Goal: Task Accomplishment & Management: Complete application form

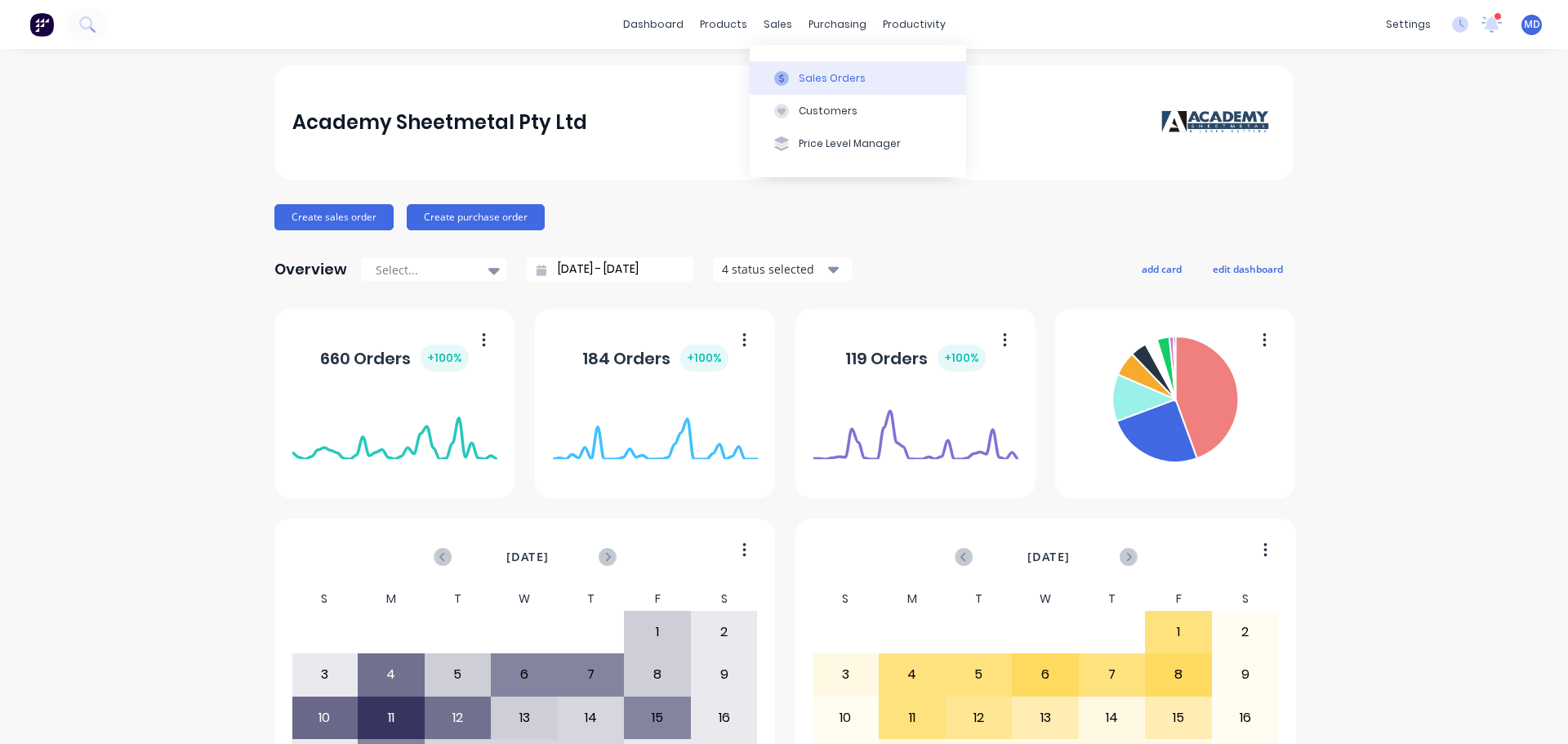
click at [814, 76] on div "Sales Orders" at bounding box center [832, 78] width 67 height 15
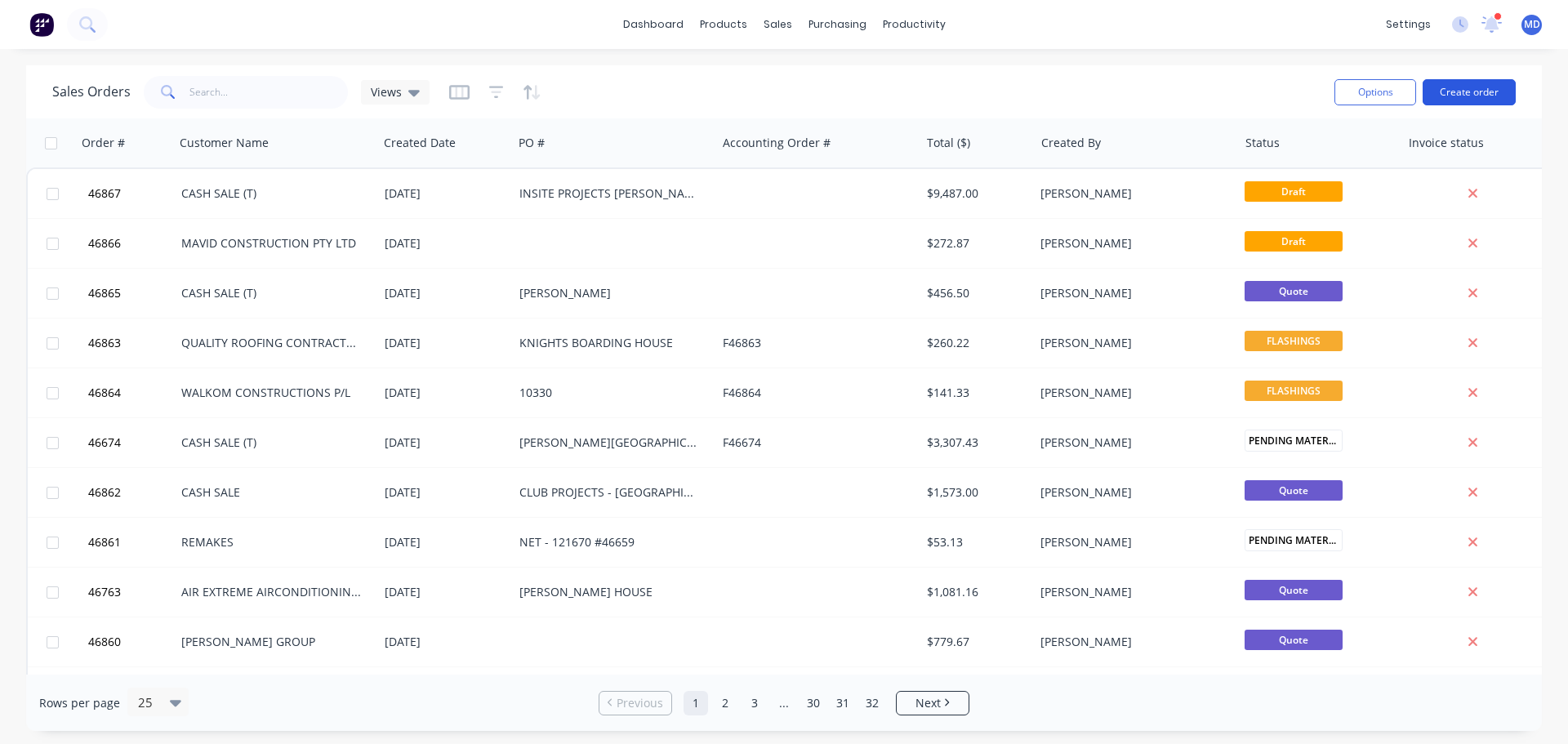
click at [1497, 95] on button "Create order" at bounding box center [1469, 91] width 93 height 26
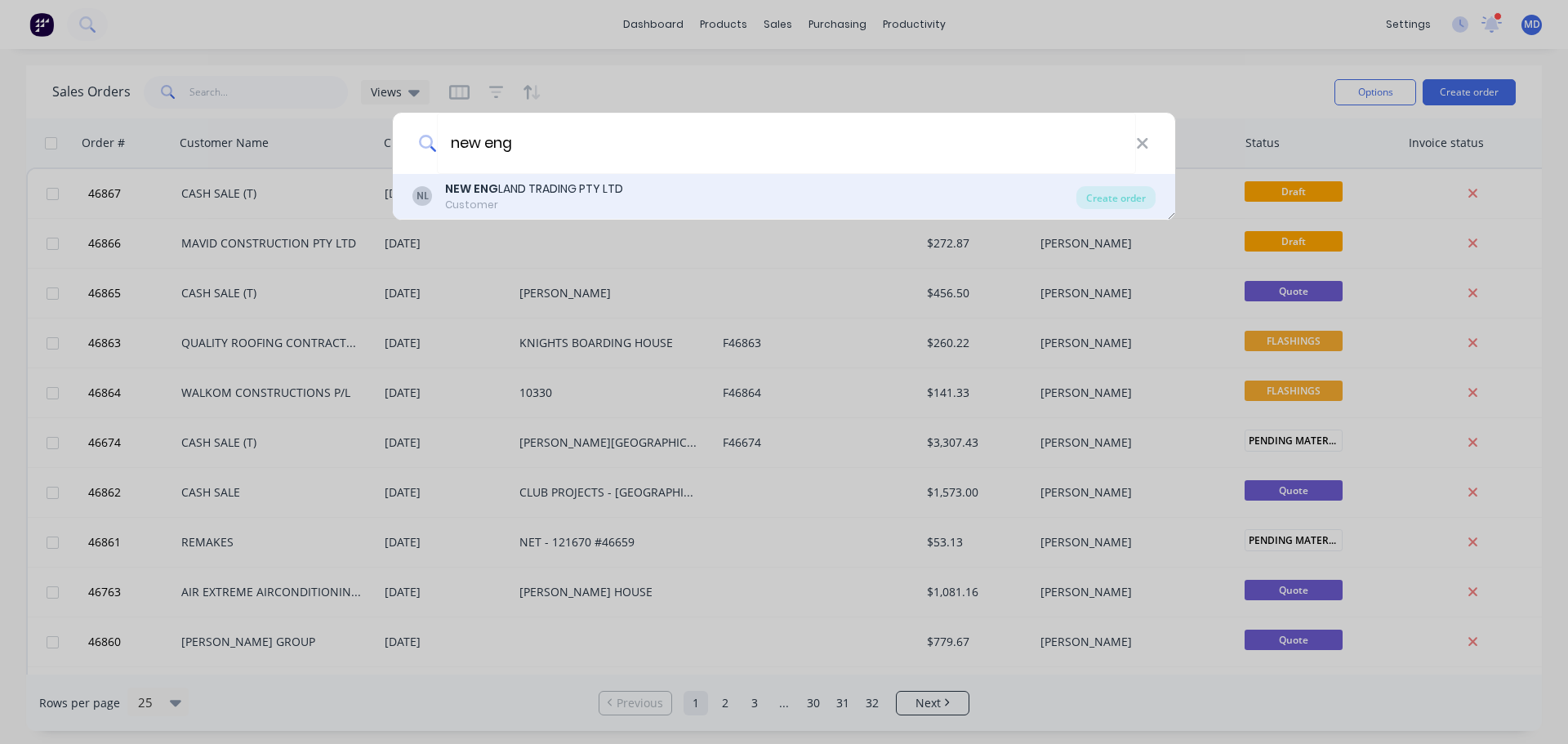
type input "new eng"
click at [536, 200] on div "Customer" at bounding box center [534, 205] width 178 height 15
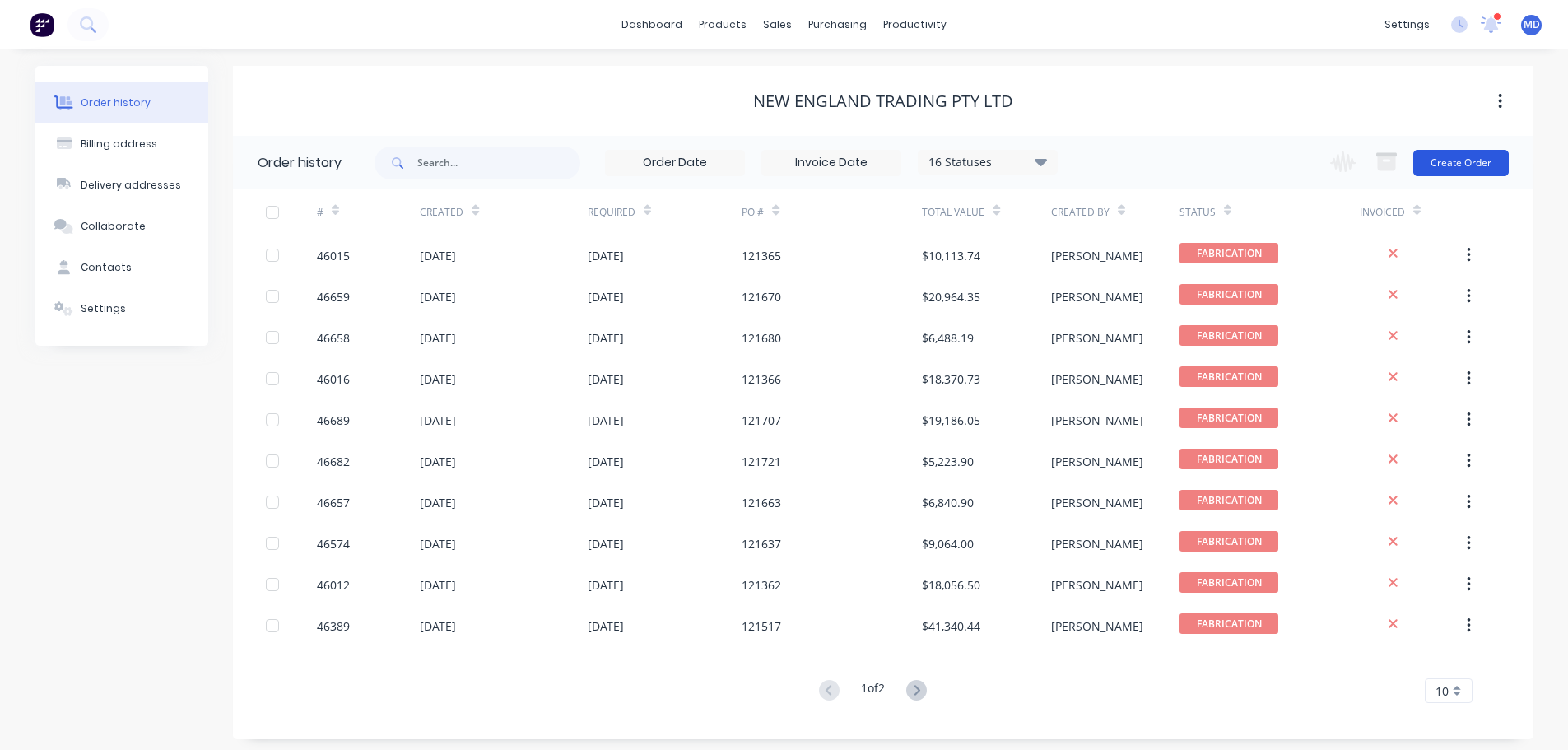
click at [1426, 158] on button "Create Order" at bounding box center [1462, 163] width 96 height 26
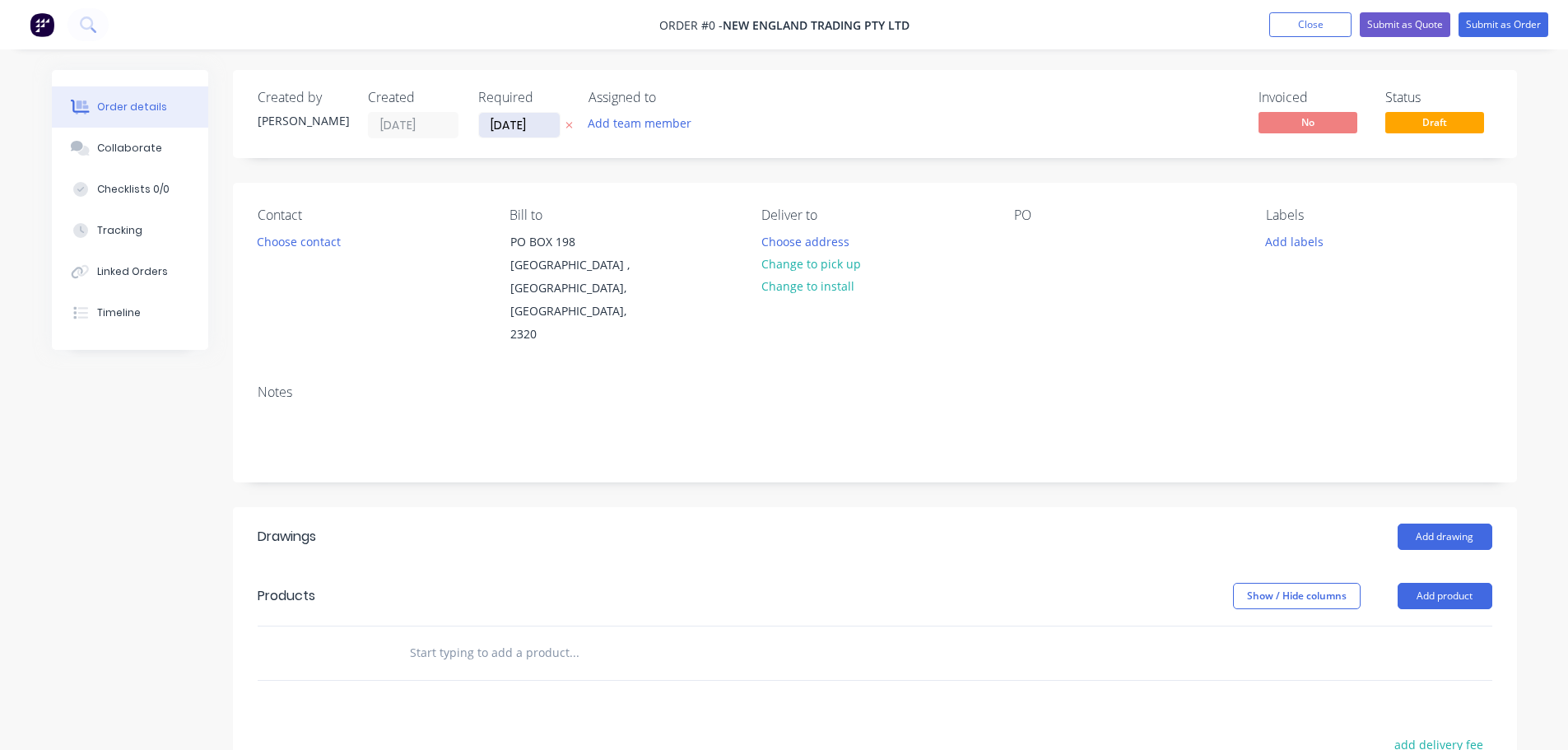
click at [508, 127] on input "[DATE]" at bounding box center [520, 125] width 80 height 24
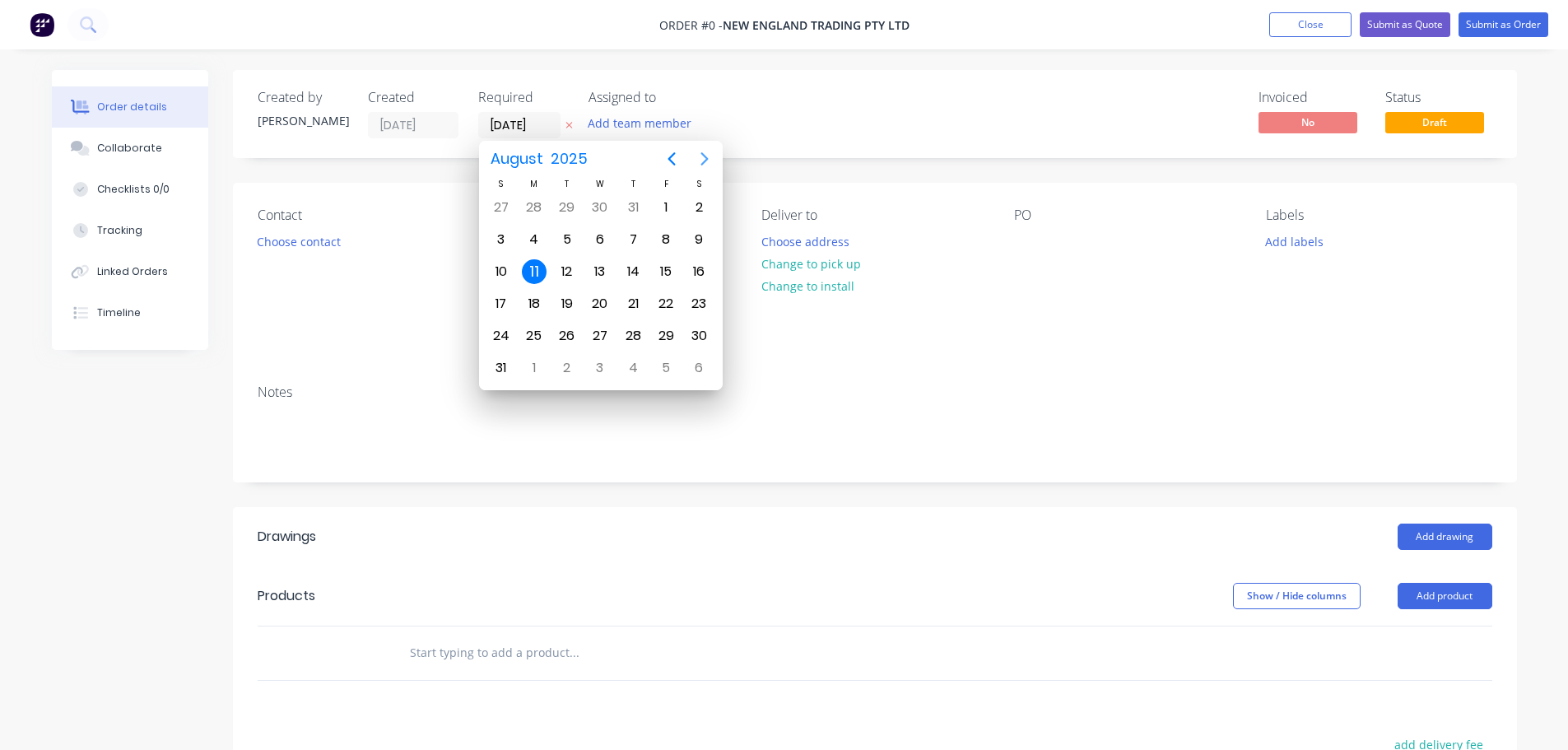
click at [701, 158] on icon "Next page" at bounding box center [705, 159] width 20 height 20
click at [536, 241] on div "8" at bounding box center [534, 239] width 24 height 24
type input "[DATE]"
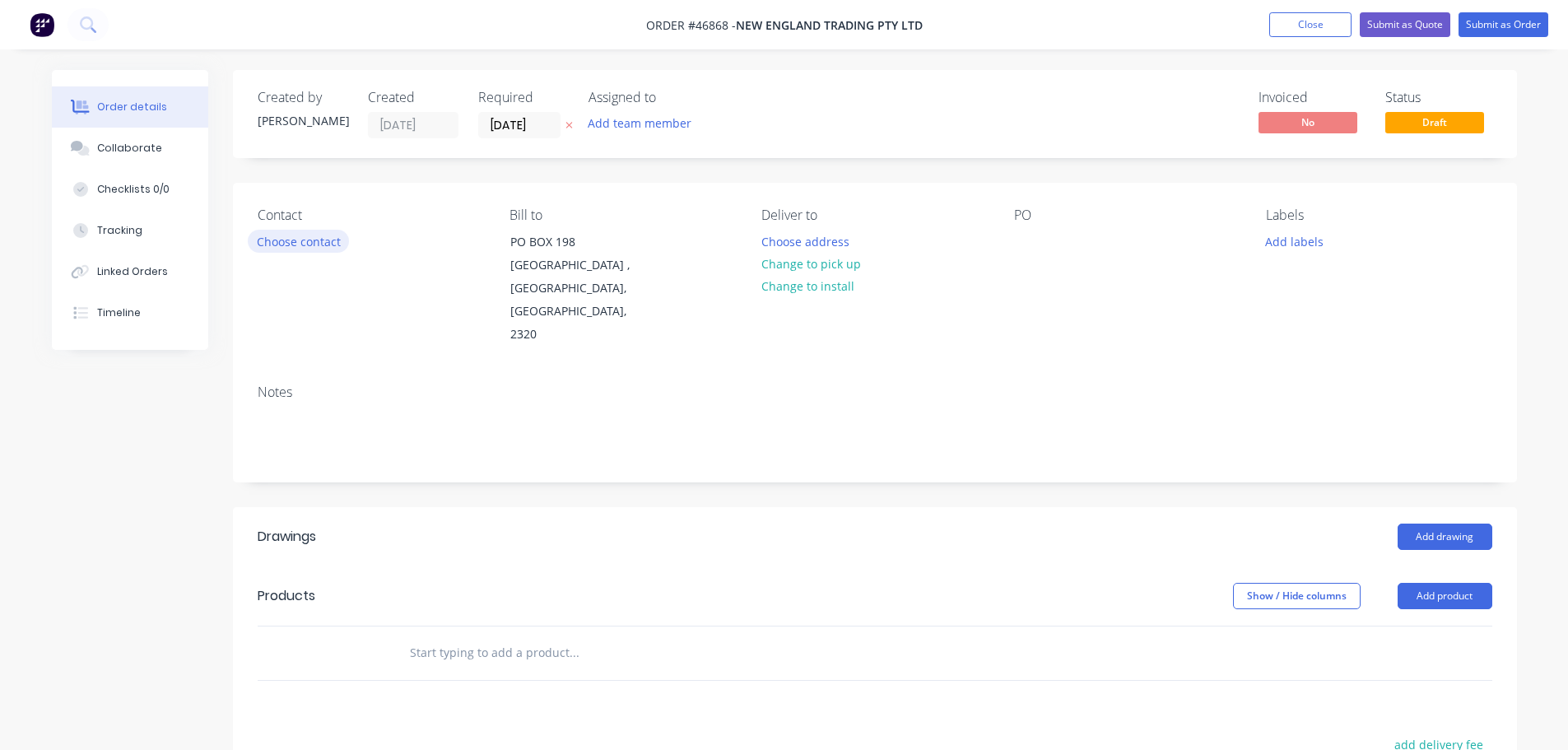
click at [311, 246] on button "Choose contact" at bounding box center [298, 241] width 101 height 23
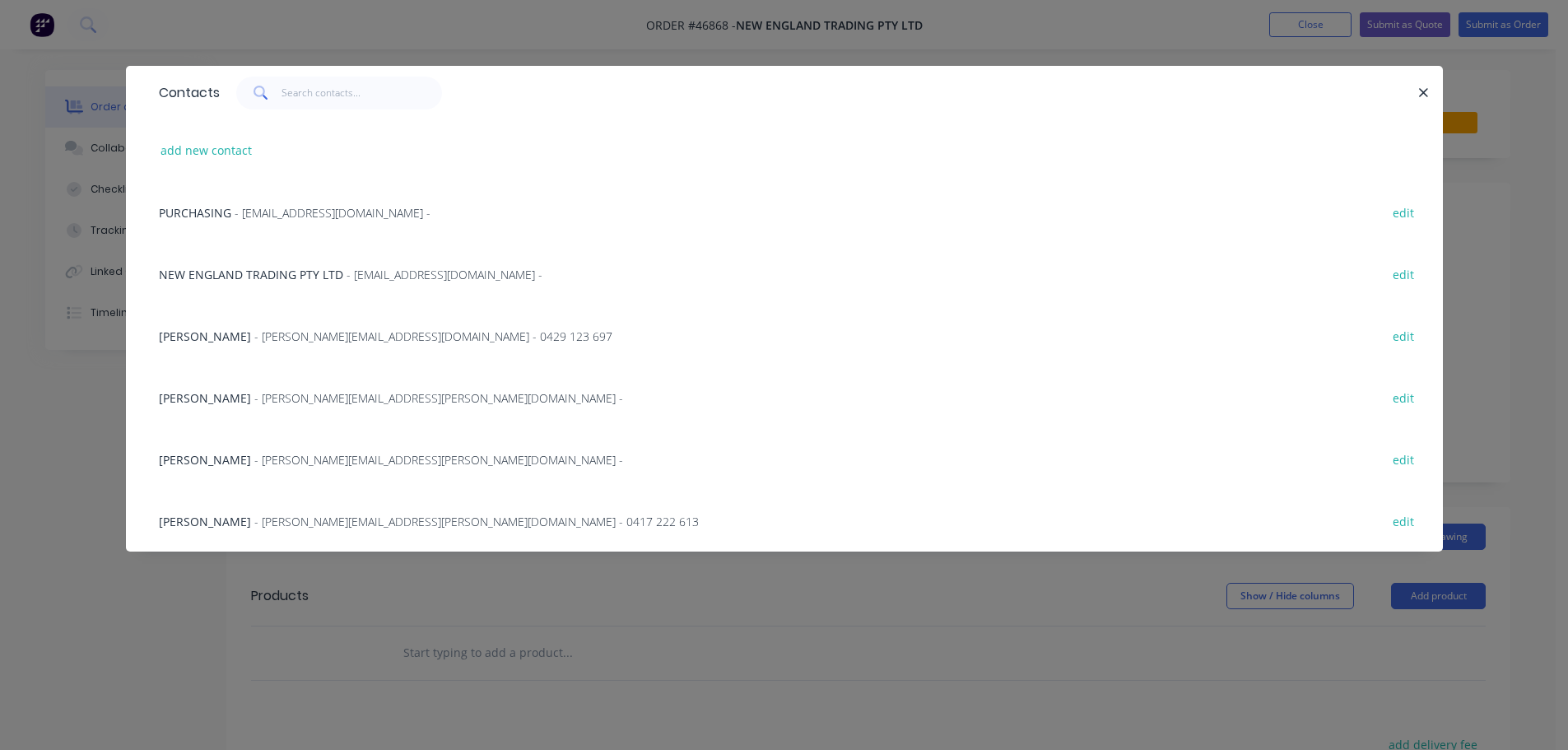
click at [237, 204] on div "PURCHASING - [EMAIL_ADDRESS][DOMAIN_NAME] -" at bounding box center [295, 213] width 272 height 18
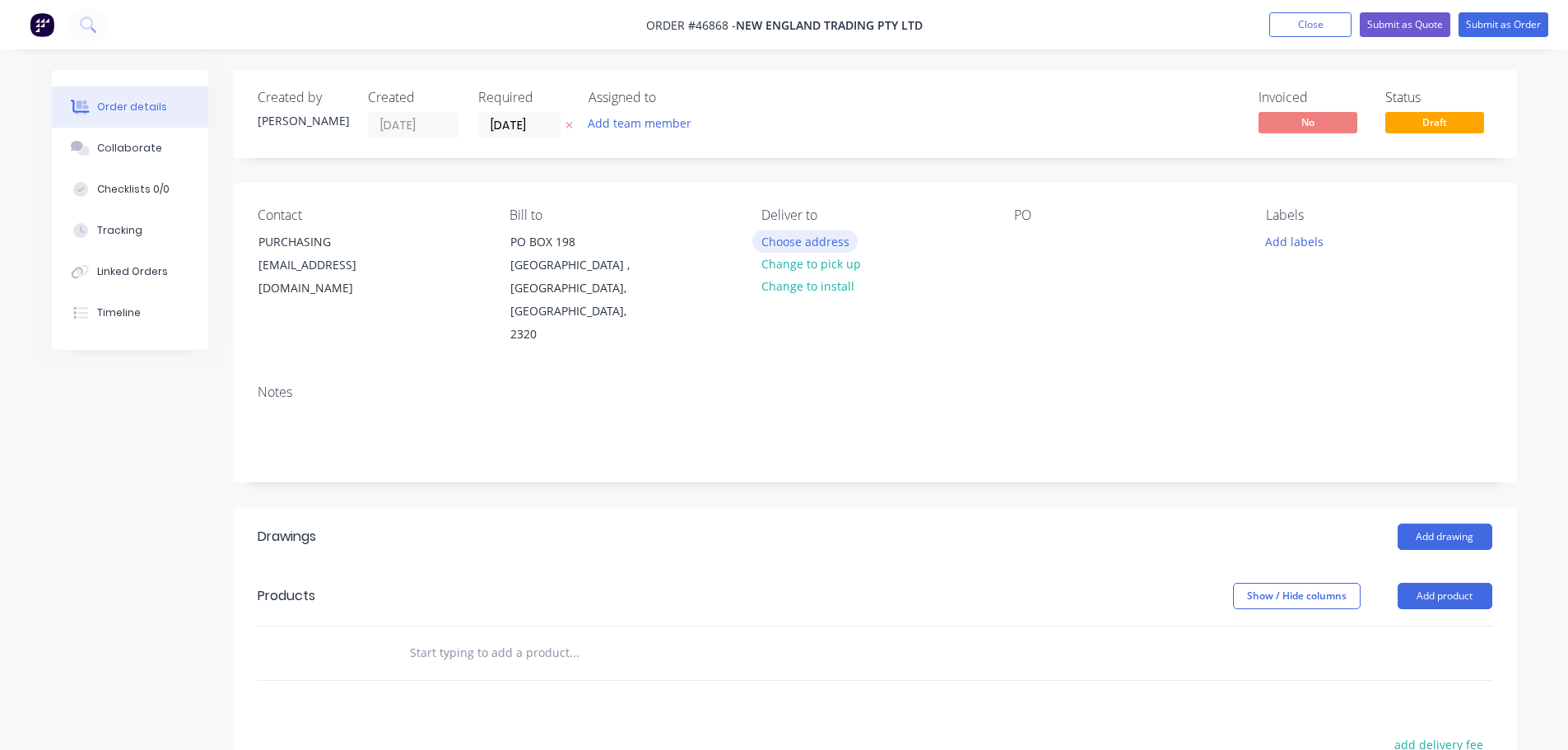
click at [786, 242] on button "Choose address" at bounding box center [805, 241] width 106 height 23
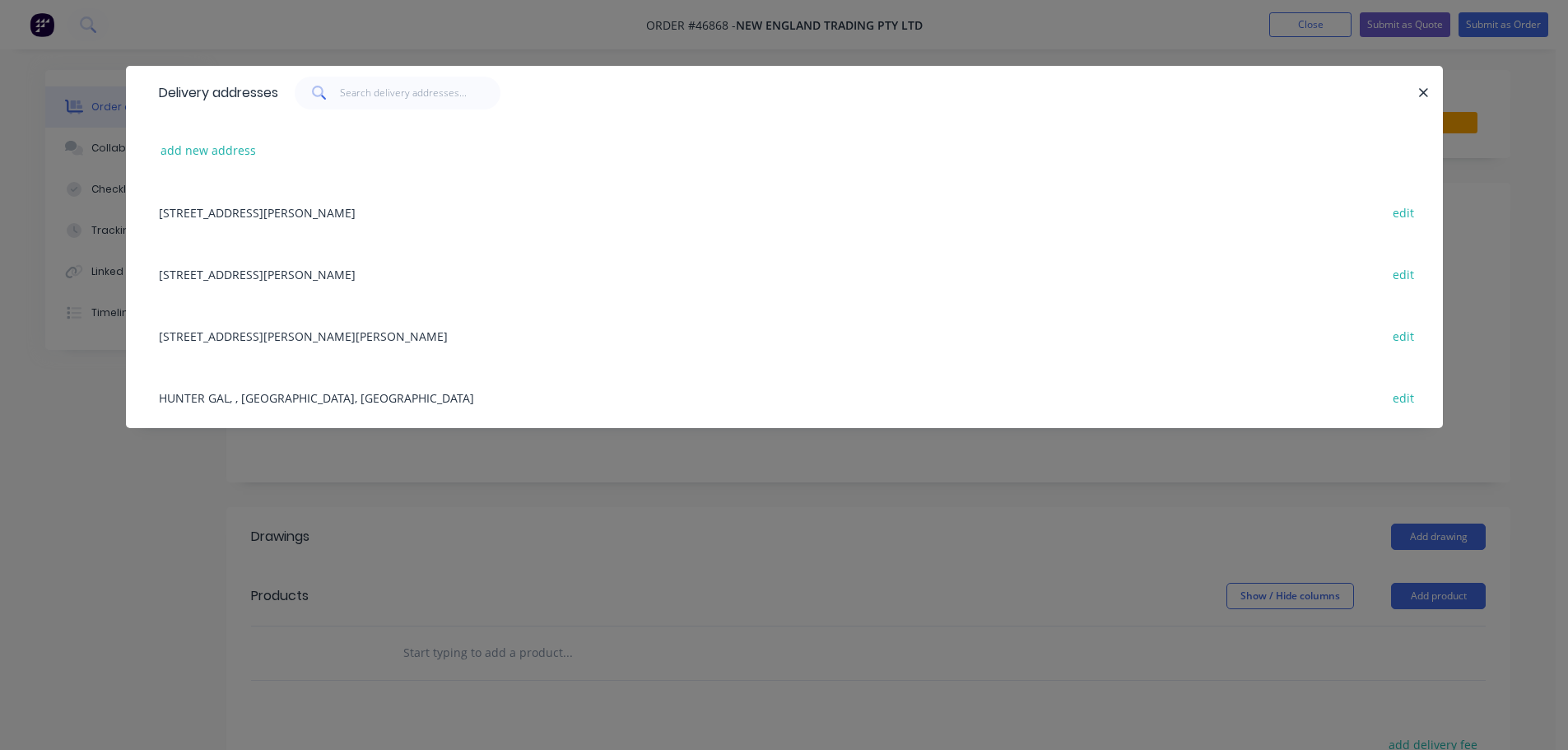
click at [336, 341] on div "[STREET_ADDRESS][PERSON_NAME][PERSON_NAME] edit" at bounding box center [784, 335] width 1268 height 62
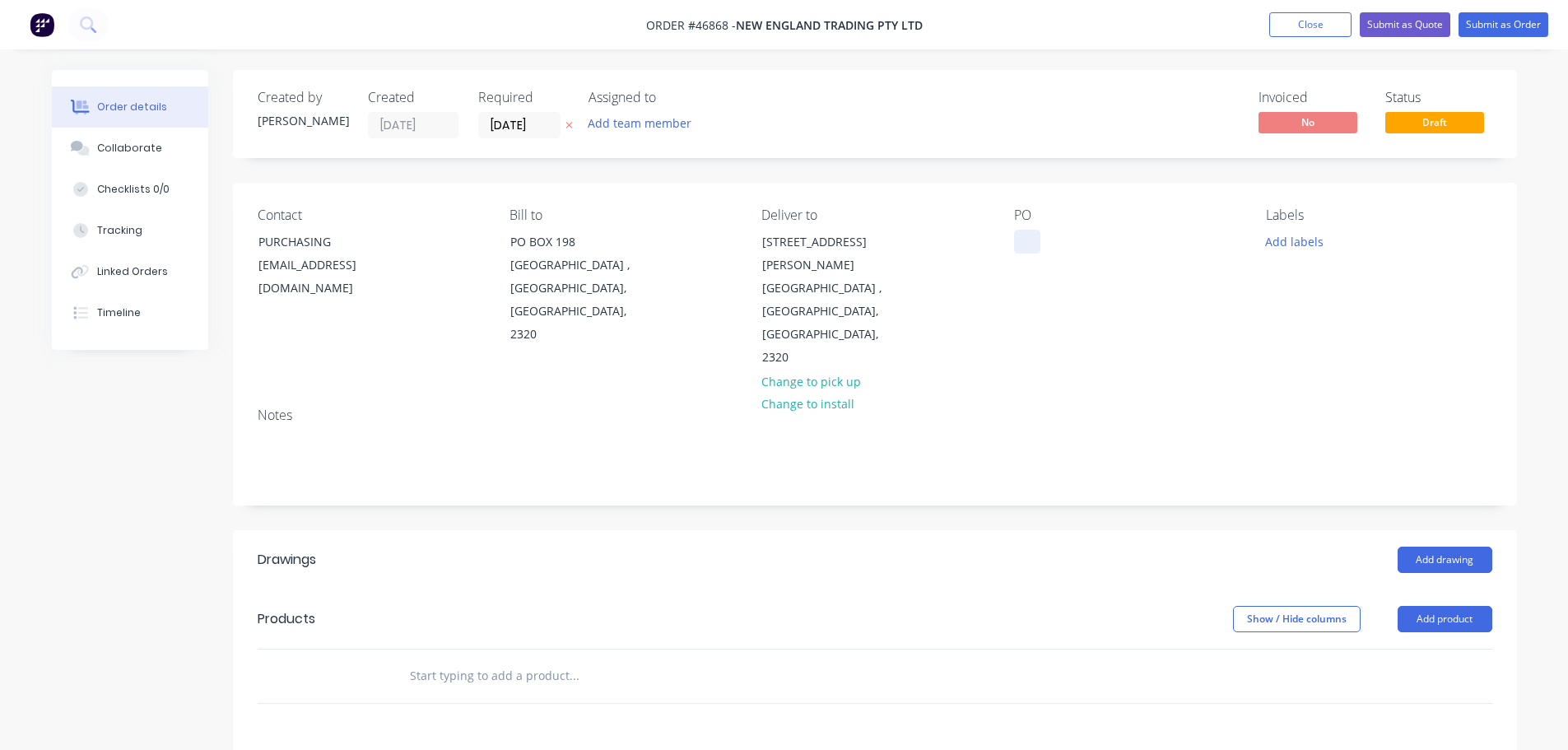
click at [1032, 245] on div at bounding box center [1027, 241] width 26 height 23
click at [1424, 606] on button "Add product" at bounding box center [1445, 618] width 95 height 26
click at [1392, 649] on div "Product catalogue" at bounding box center [1414, 660] width 127 height 23
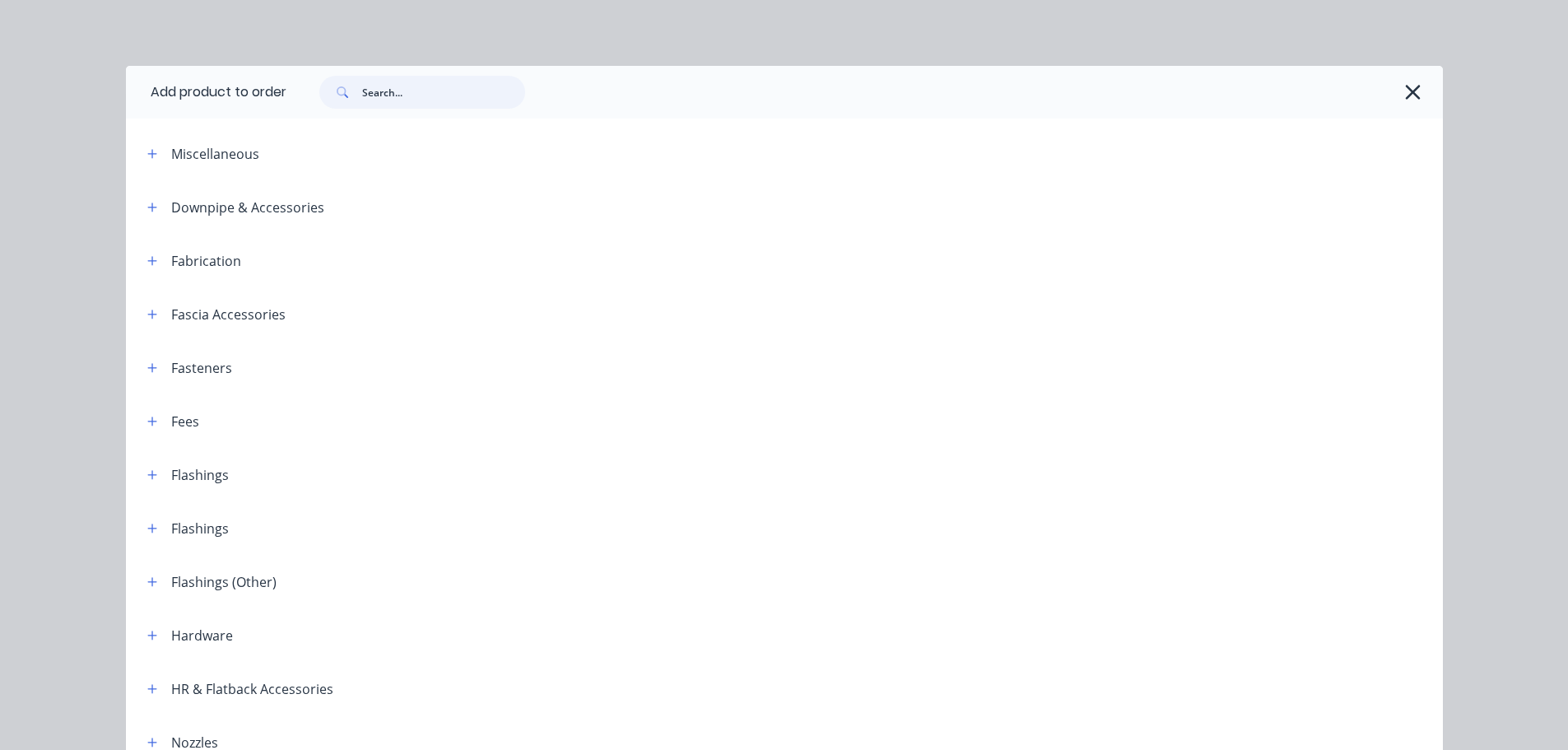
click at [401, 98] on input "text" at bounding box center [443, 91] width 163 height 33
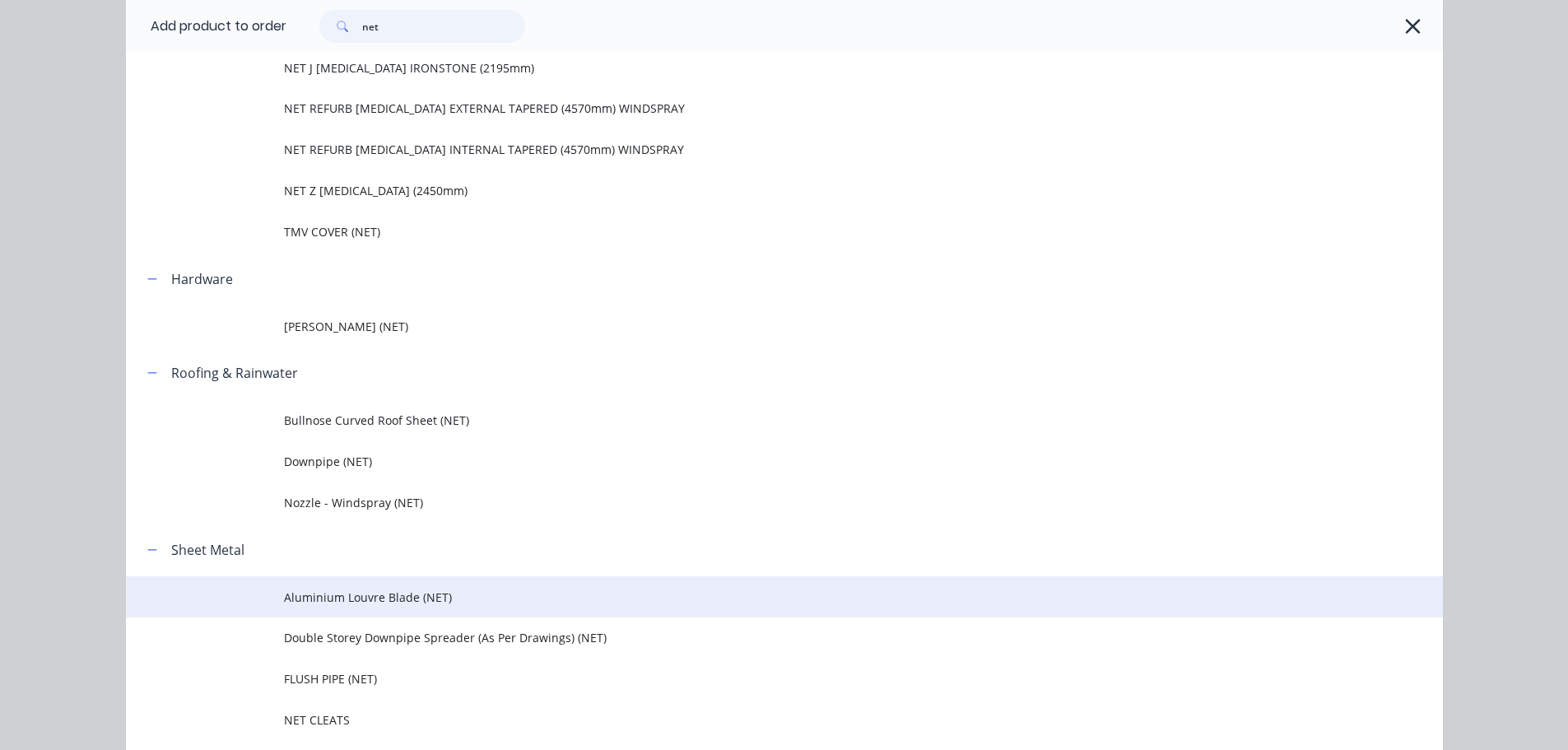
scroll to position [823, 0]
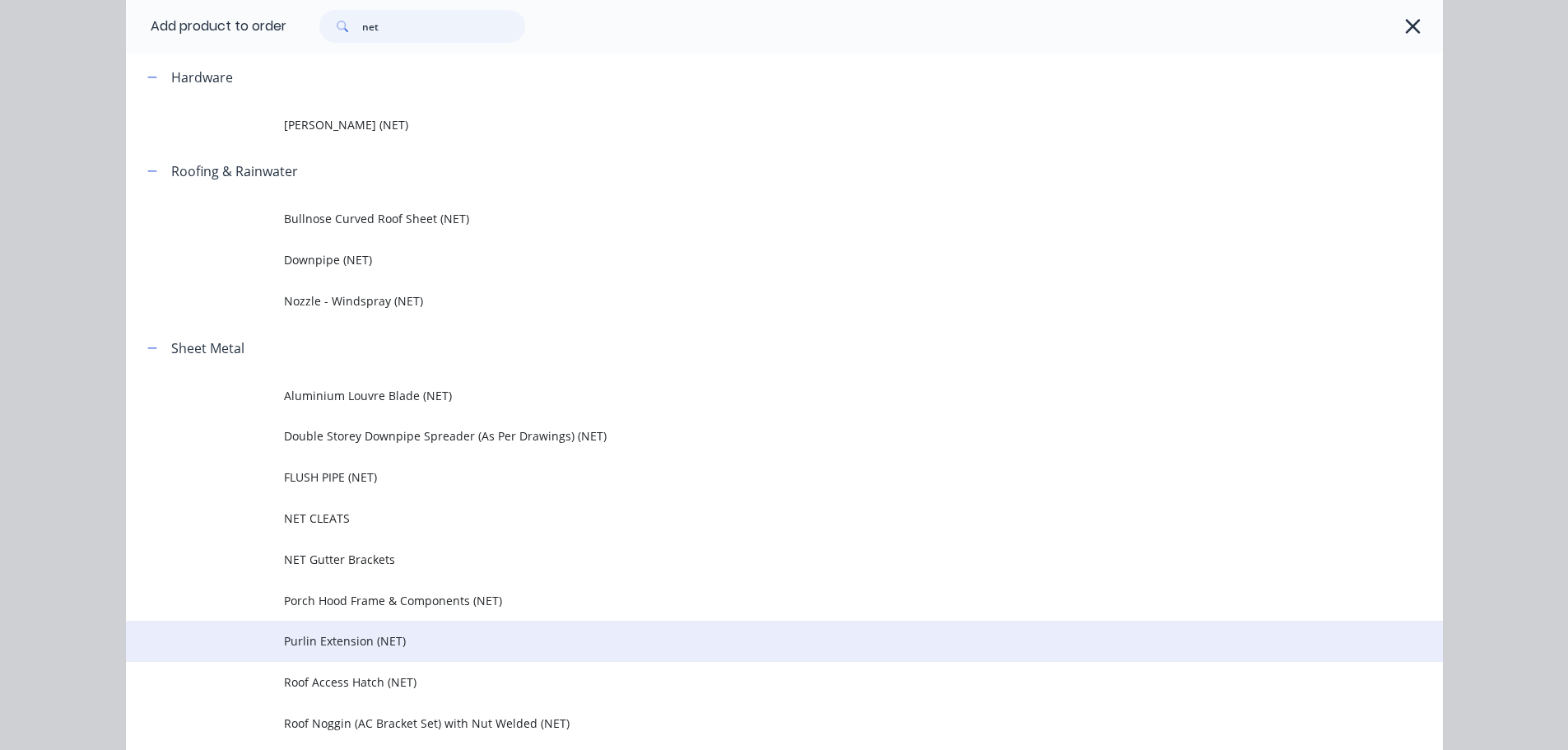
type input "net"
drag, startPoint x: 341, startPoint y: 637, endPoint x: 349, endPoint y: 620, distance: 18.8
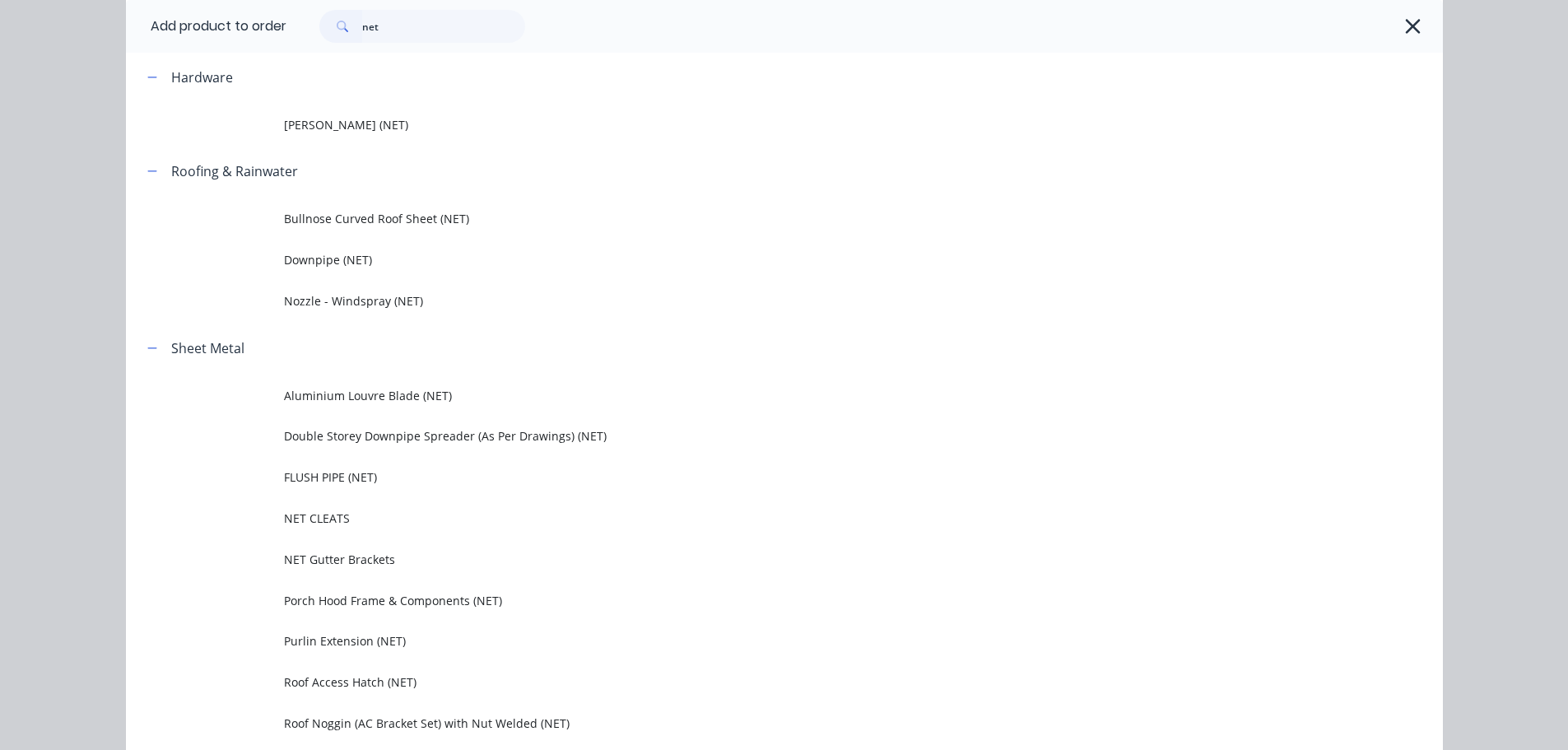
click at [341, 638] on span "Purlin Extension (NET)" at bounding box center [748, 640] width 927 height 18
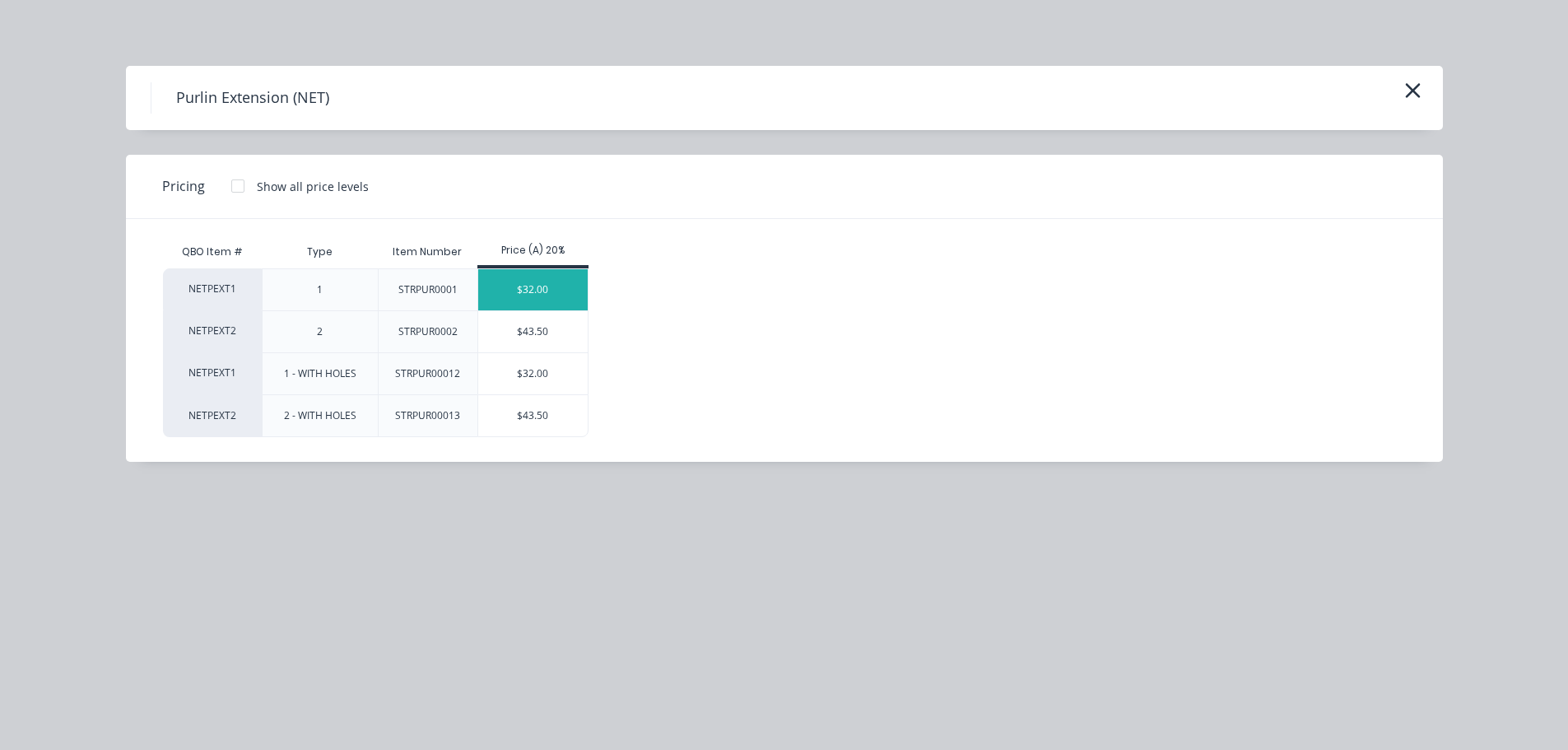
click at [561, 294] on div "$32.00" at bounding box center [533, 289] width 110 height 41
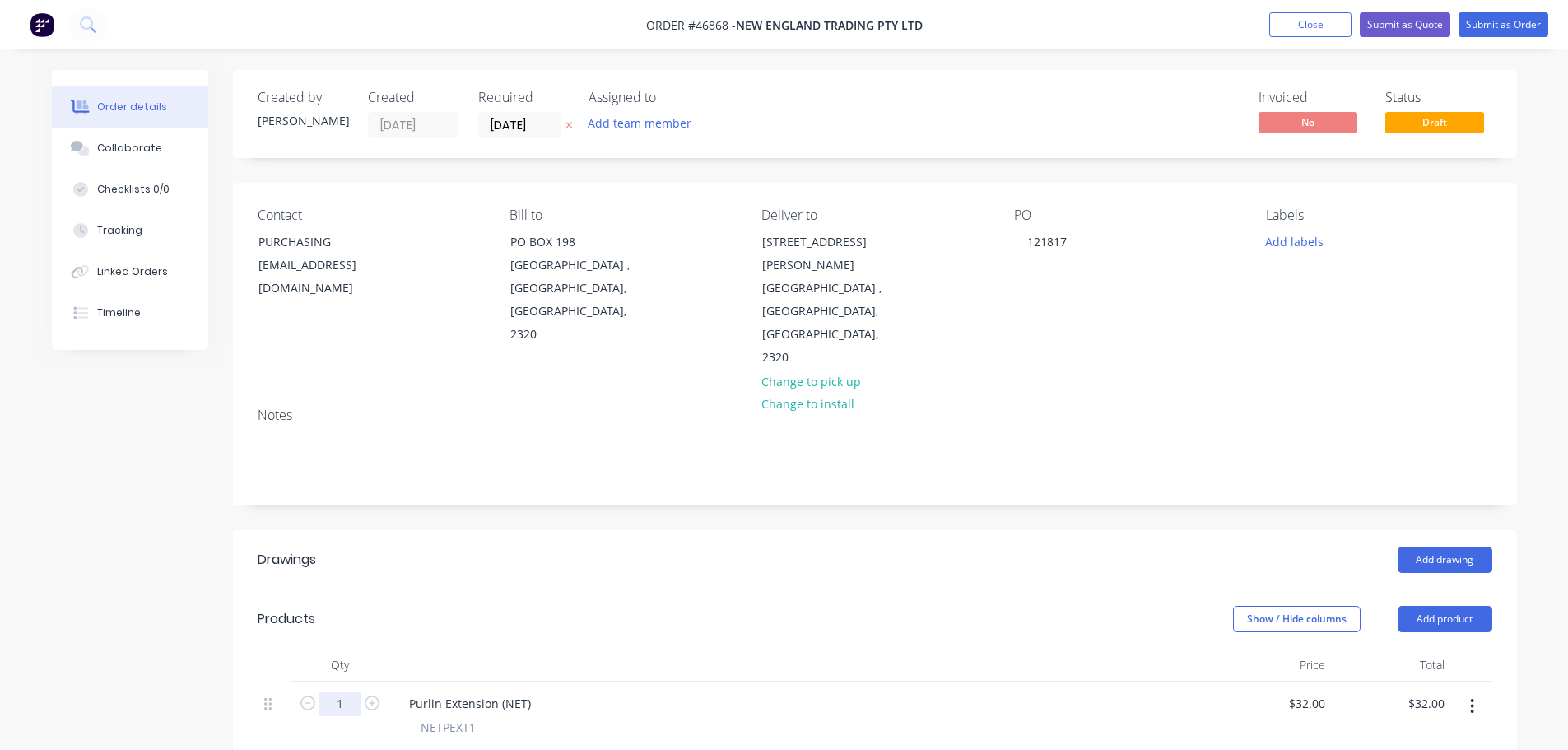
click at [343, 691] on input "1" at bounding box center [339, 703] width 43 height 24
type input "100"
type input "$3,200.00"
click at [731, 719] on div "NETPEXT1 Type 1 Item Number STRPUR0001" at bounding box center [801, 756] width 810 height 75
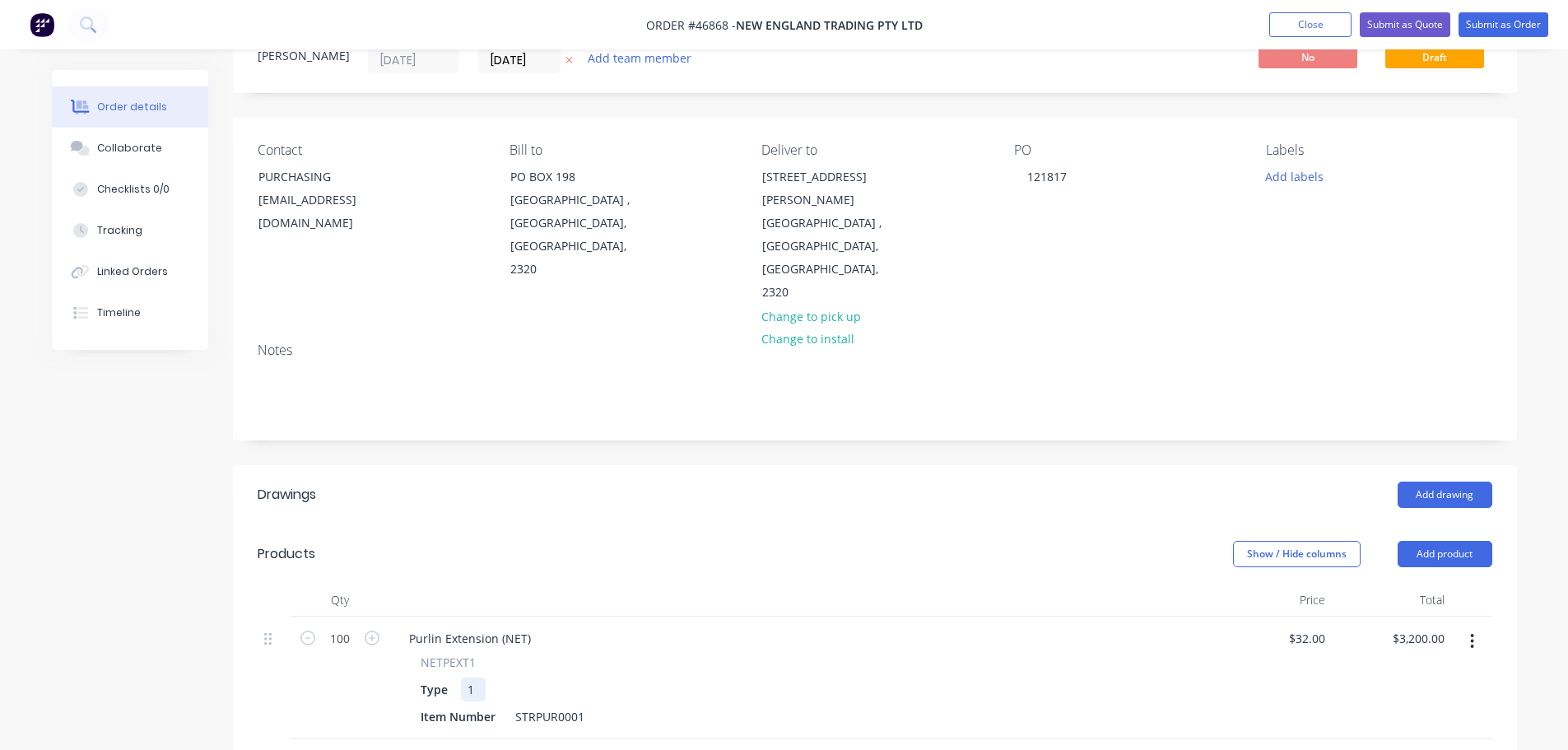
scroll to position [445, 0]
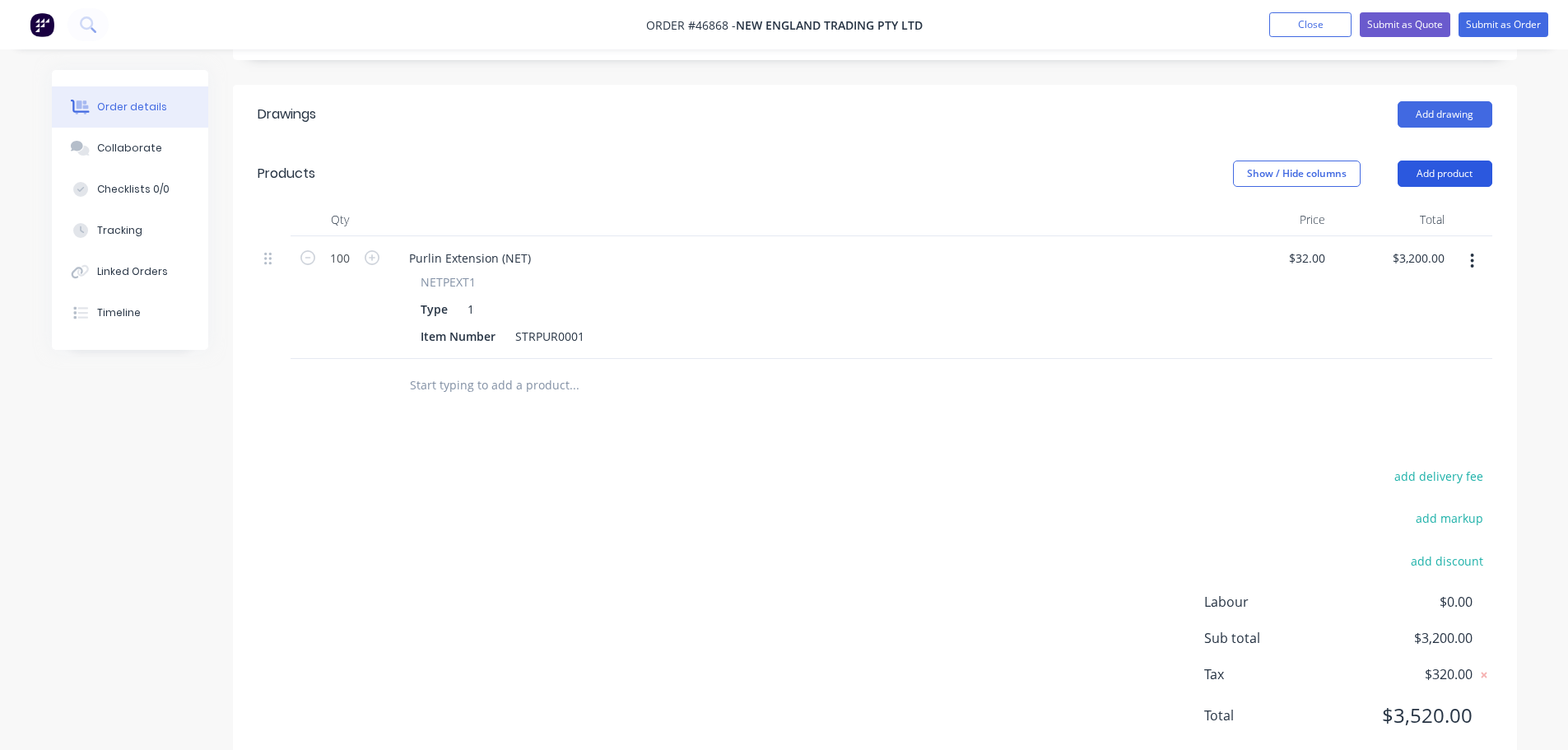
click at [1471, 161] on button "Add product" at bounding box center [1445, 173] width 95 height 26
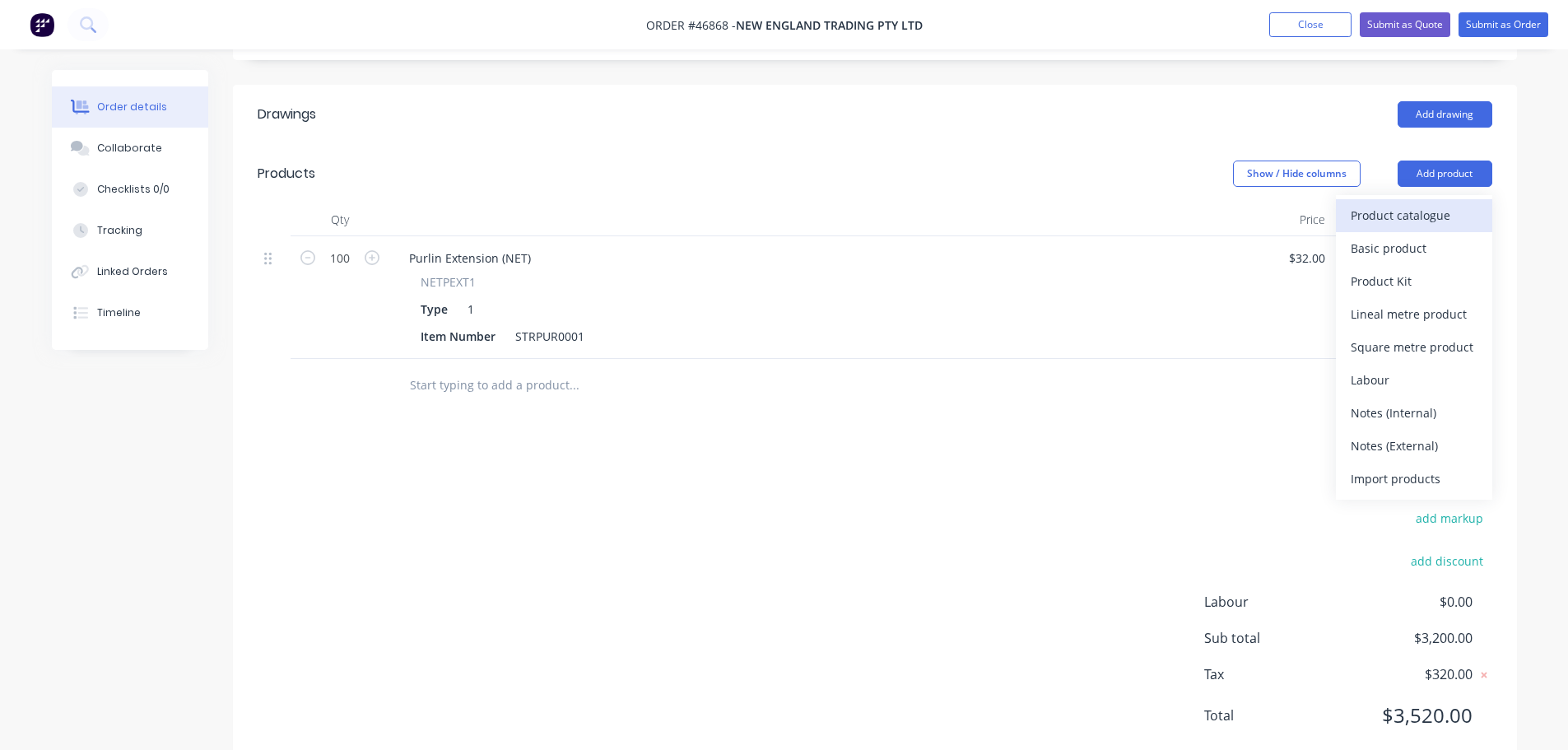
click at [1411, 204] on div "Product catalogue" at bounding box center [1414, 215] width 127 height 23
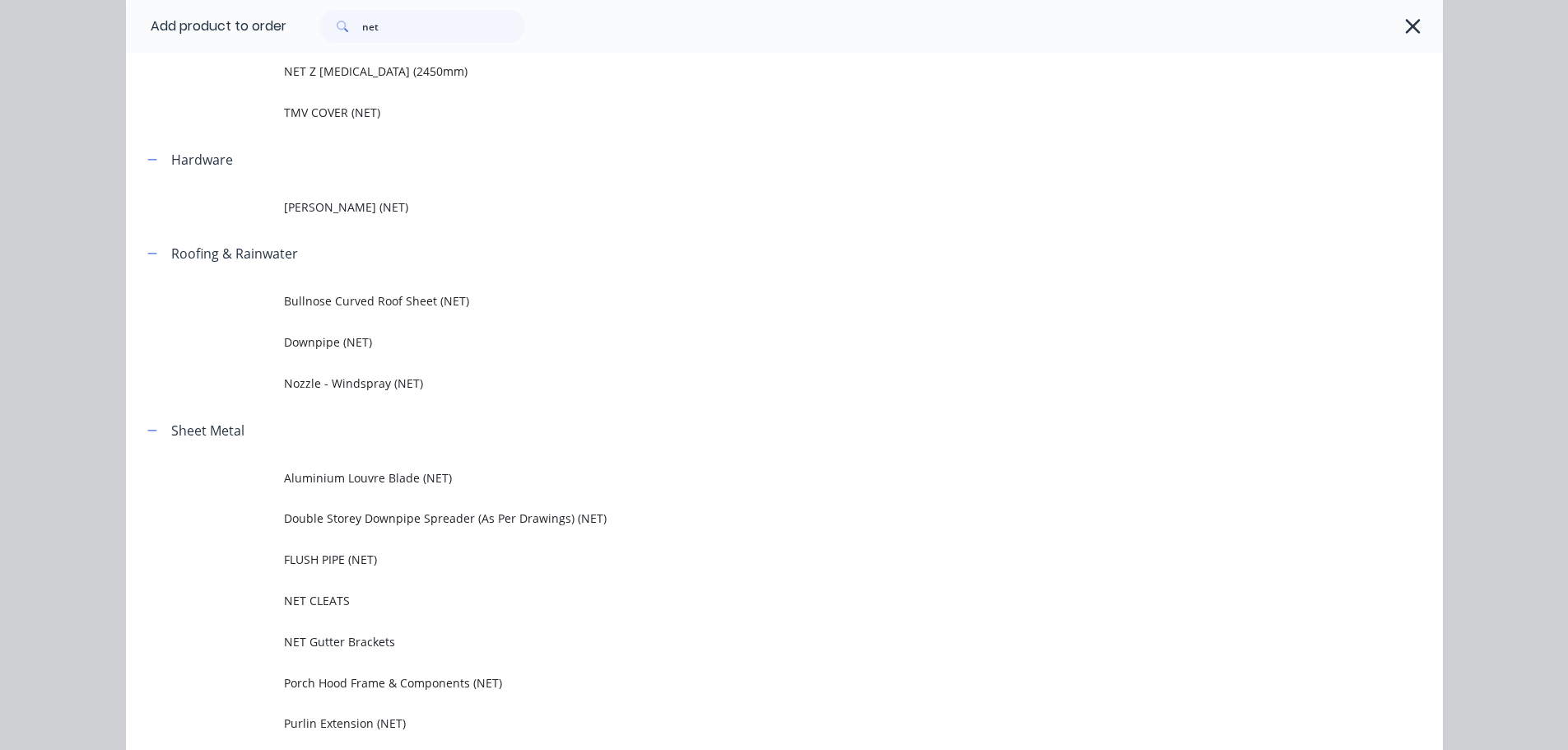
scroll to position [1218, 0]
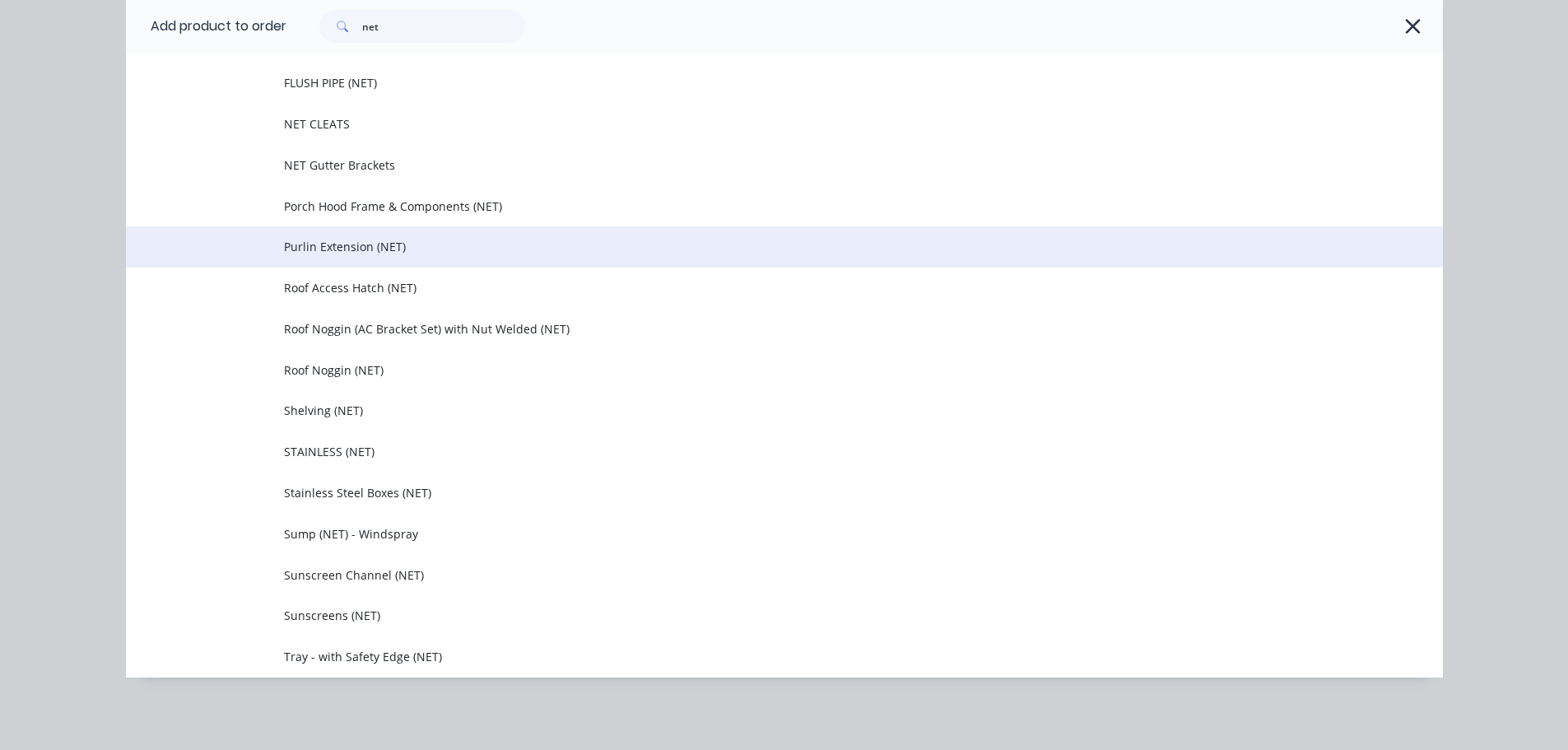
click at [323, 246] on span "Purlin Extension (NET)" at bounding box center [748, 246] width 927 height 18
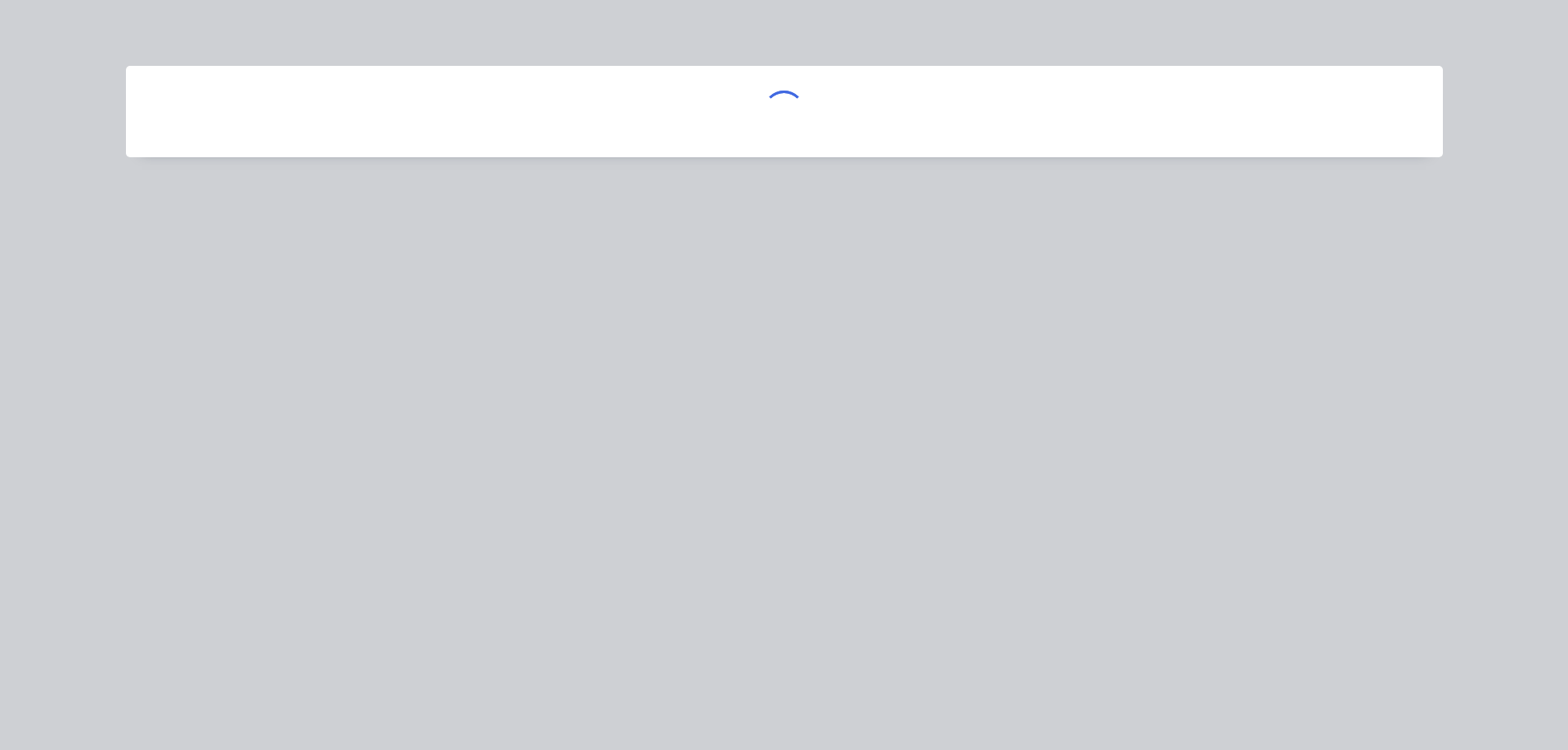
scroll to position [0, 0]
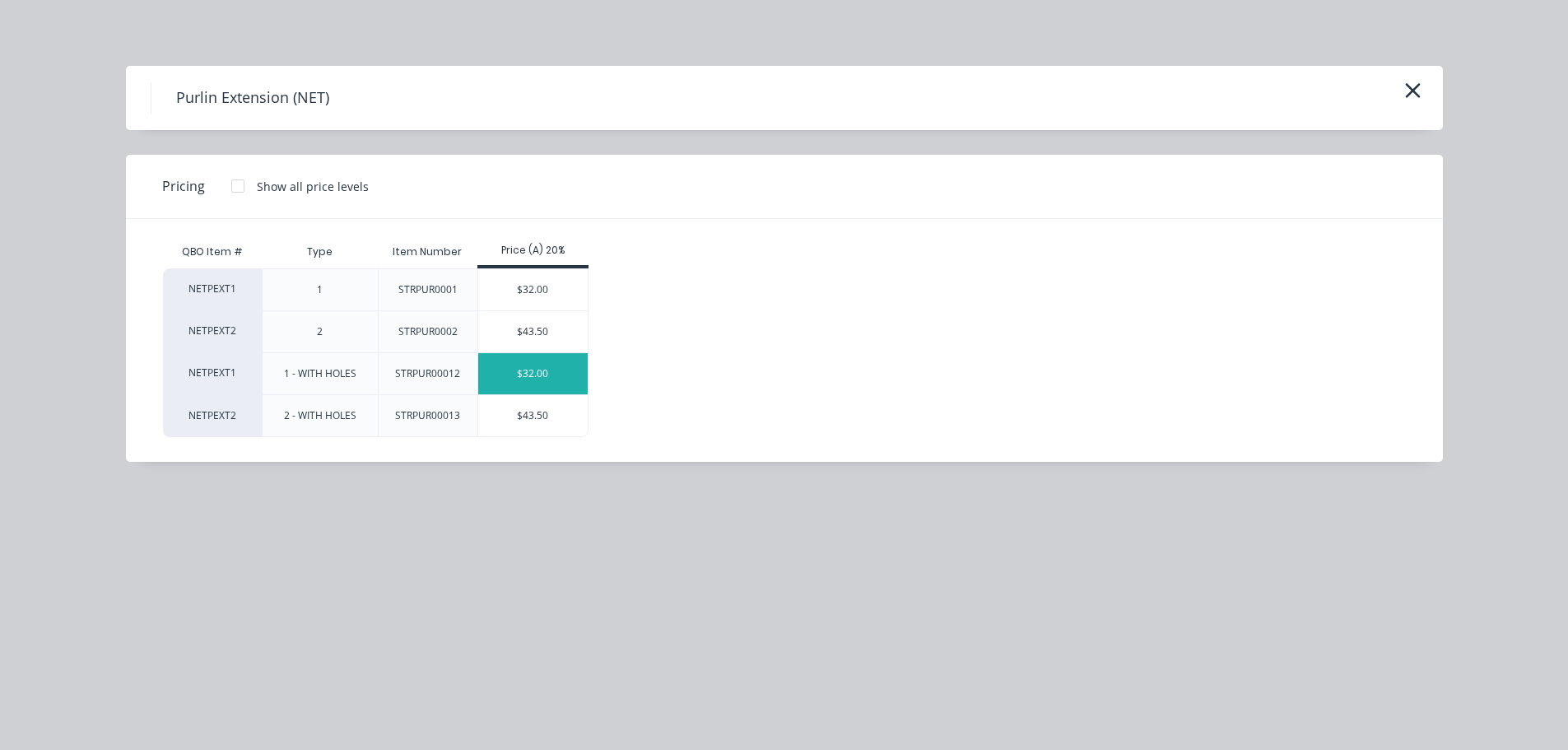
click at [524, 383] on div "$32.00" at bounding box center [533, 373] width 110 height 41
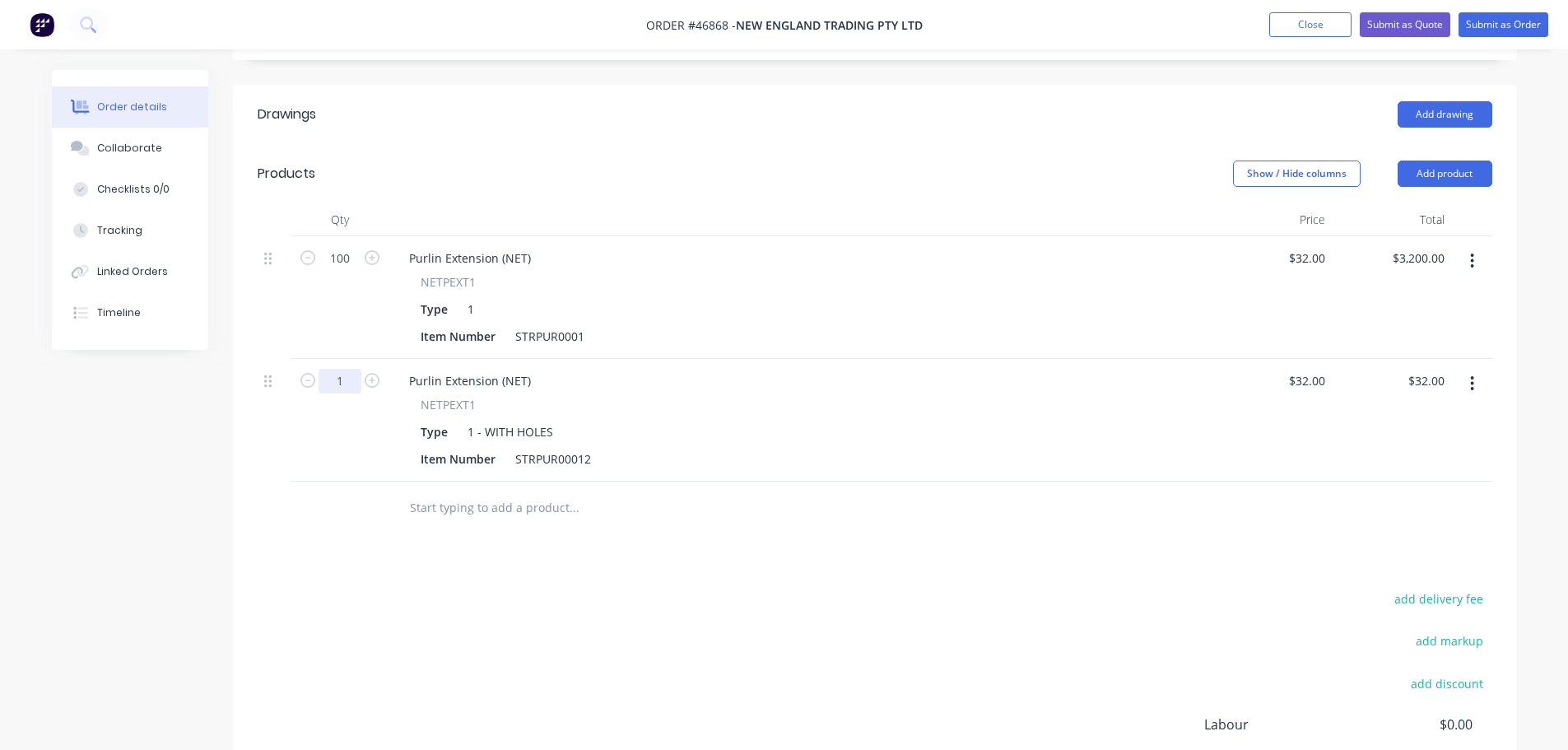
click at [339, 271] on input "1" at bounding box center [339, 258] width 43 height 24
type input "50"
type input "$1,600.00"
click at [753, 447] on div "Item Number STRPUR00012" at bounding box center [798, 458] width 768 height 23
click at [1428, 161] on button "Add product" at bounding box center [1445, 173] width 95 height 26
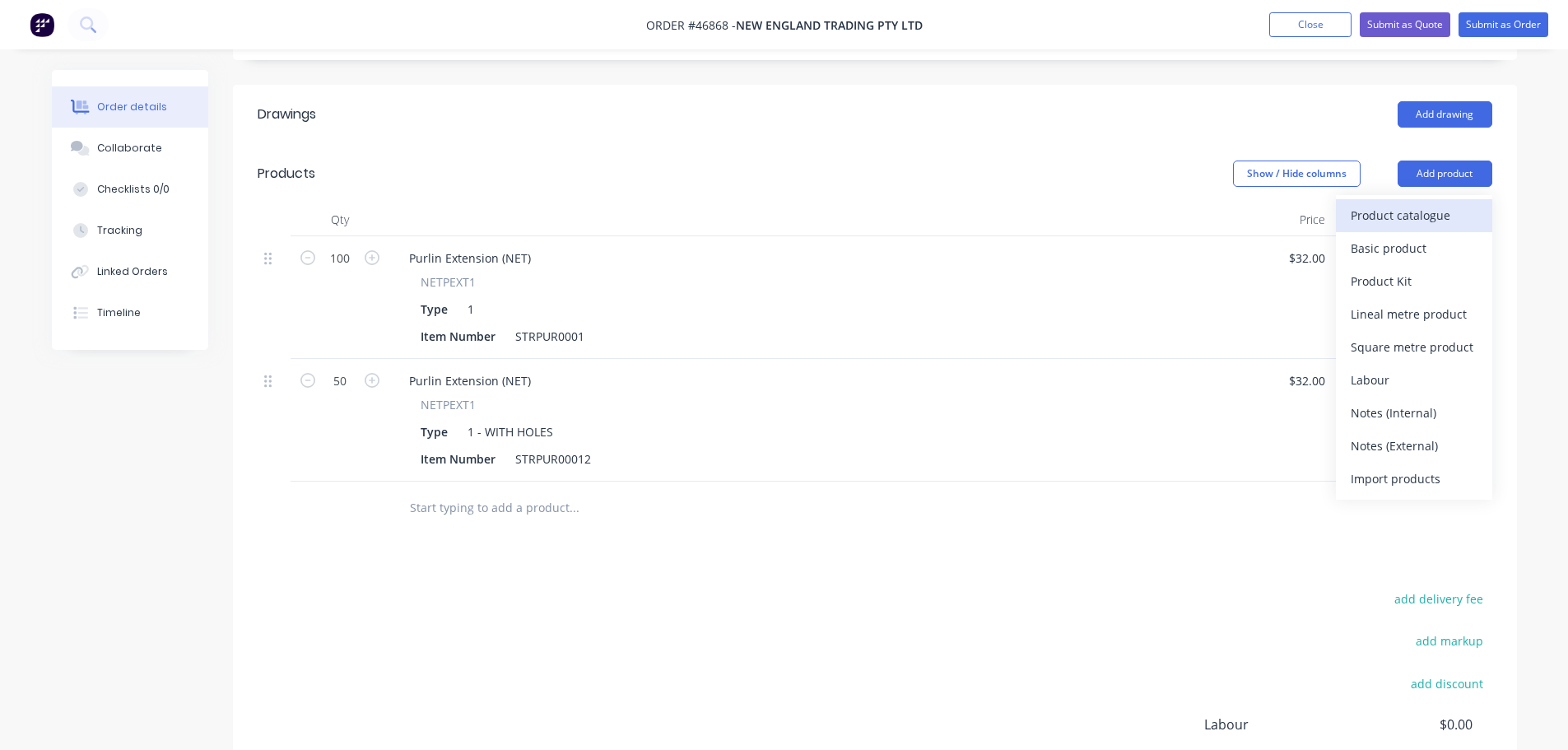
click at [1394, 204] on div "Product catalogue" at bounding box center [1414, 215] width 127 height 23
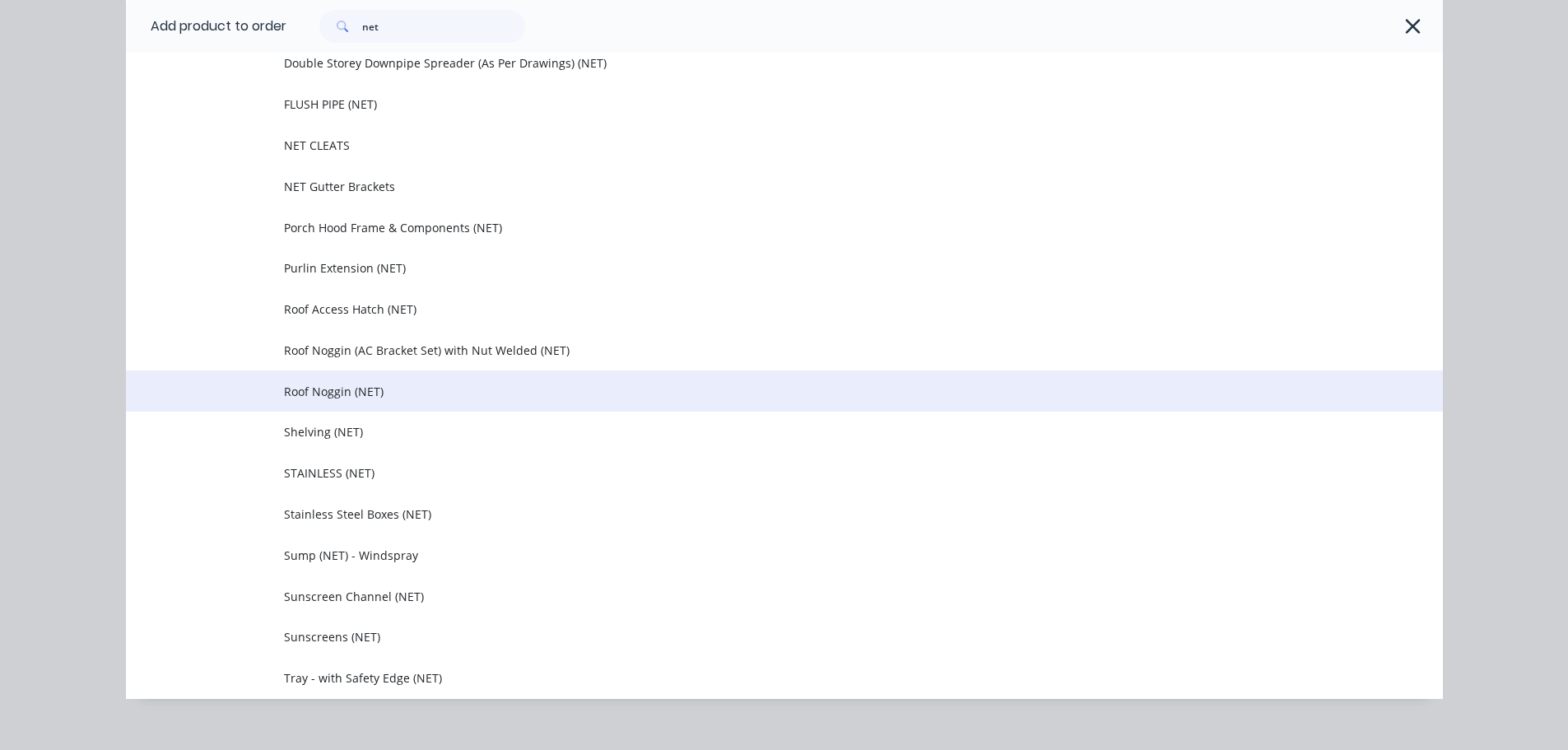
scroll to position [1218, 0]
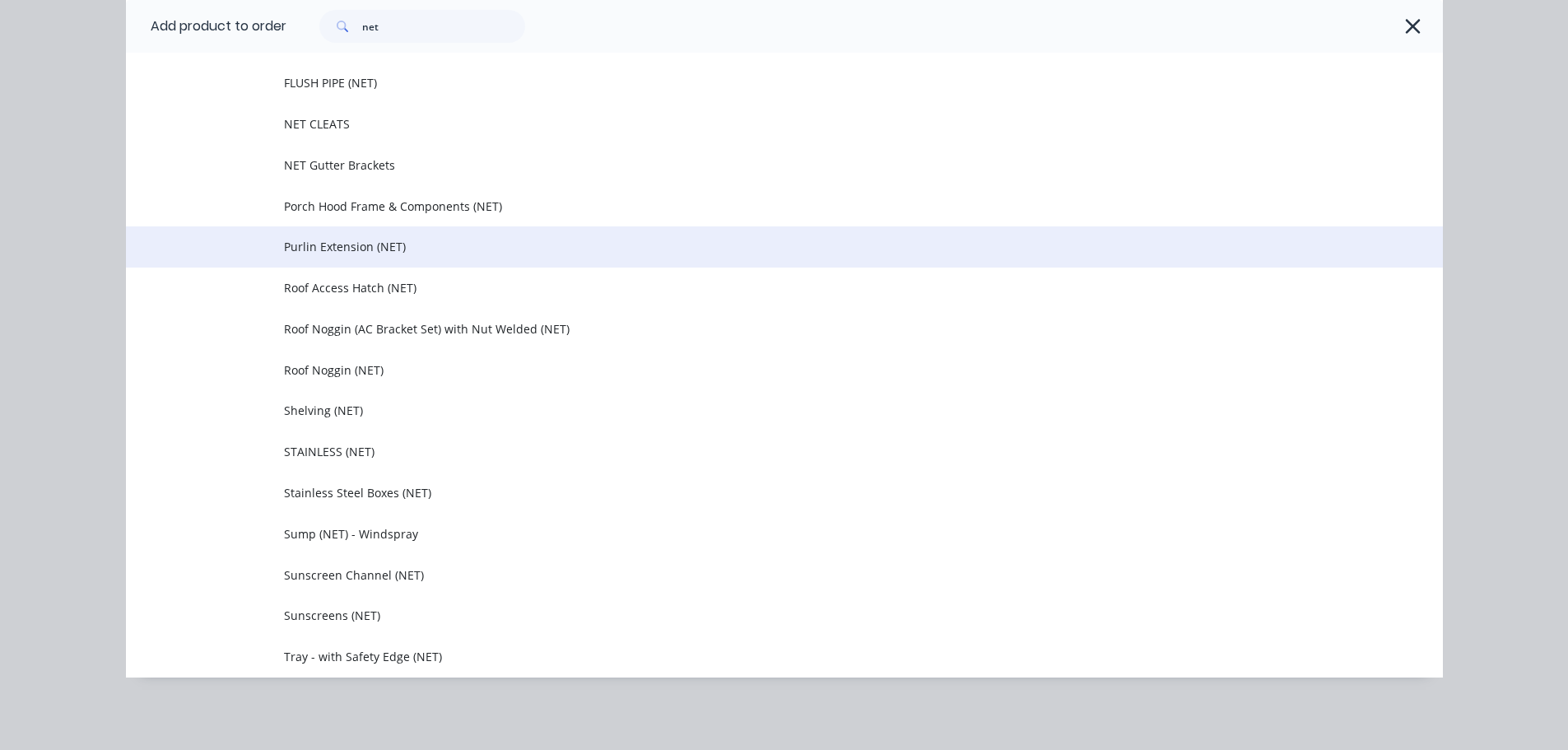
click at [304, 241] on span "Purlin Extension (NET)" at bounding box center [748, 246] width 927 height 18
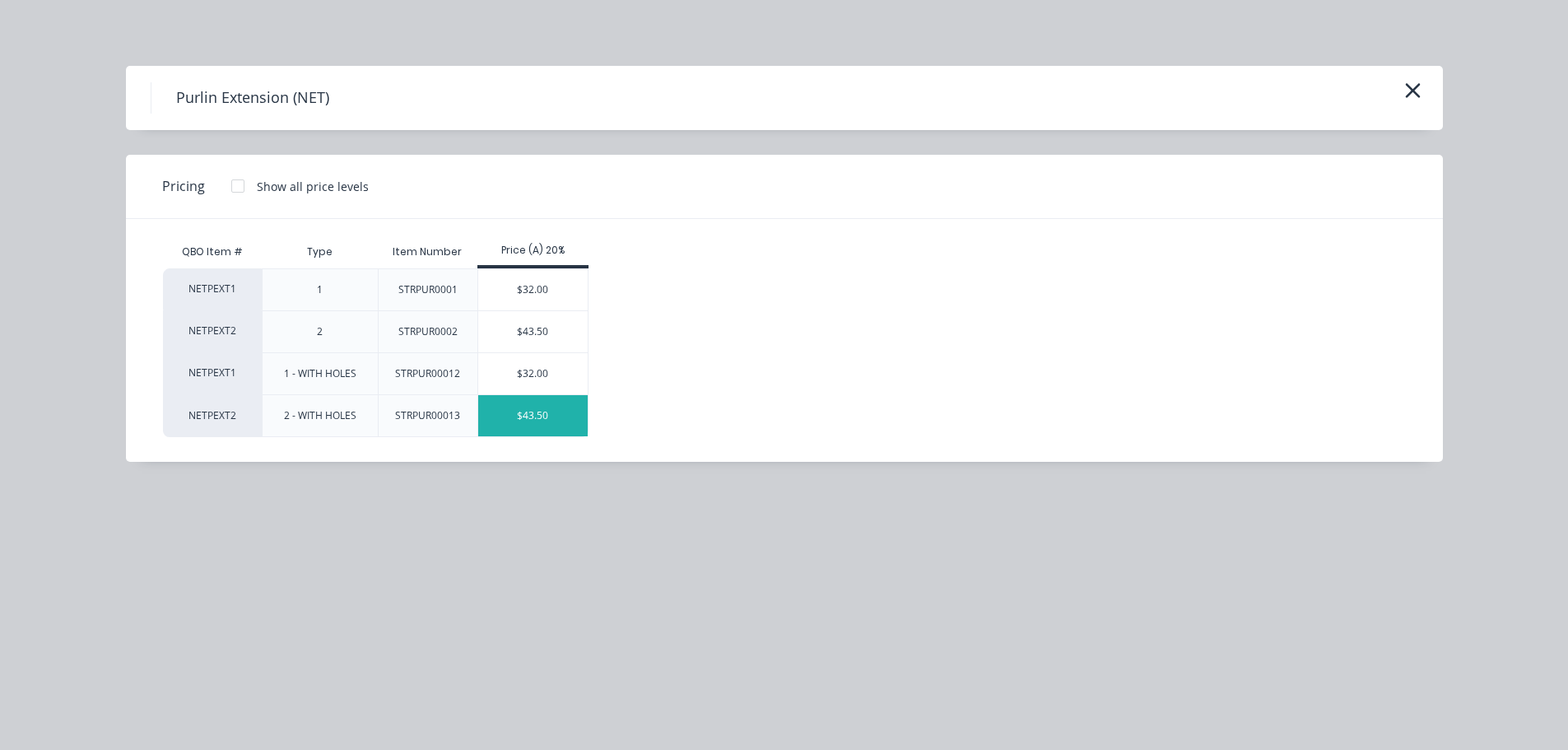
click at [525, 418] on div "$43.50" at bounding box center [533, 416] width 110 height 41
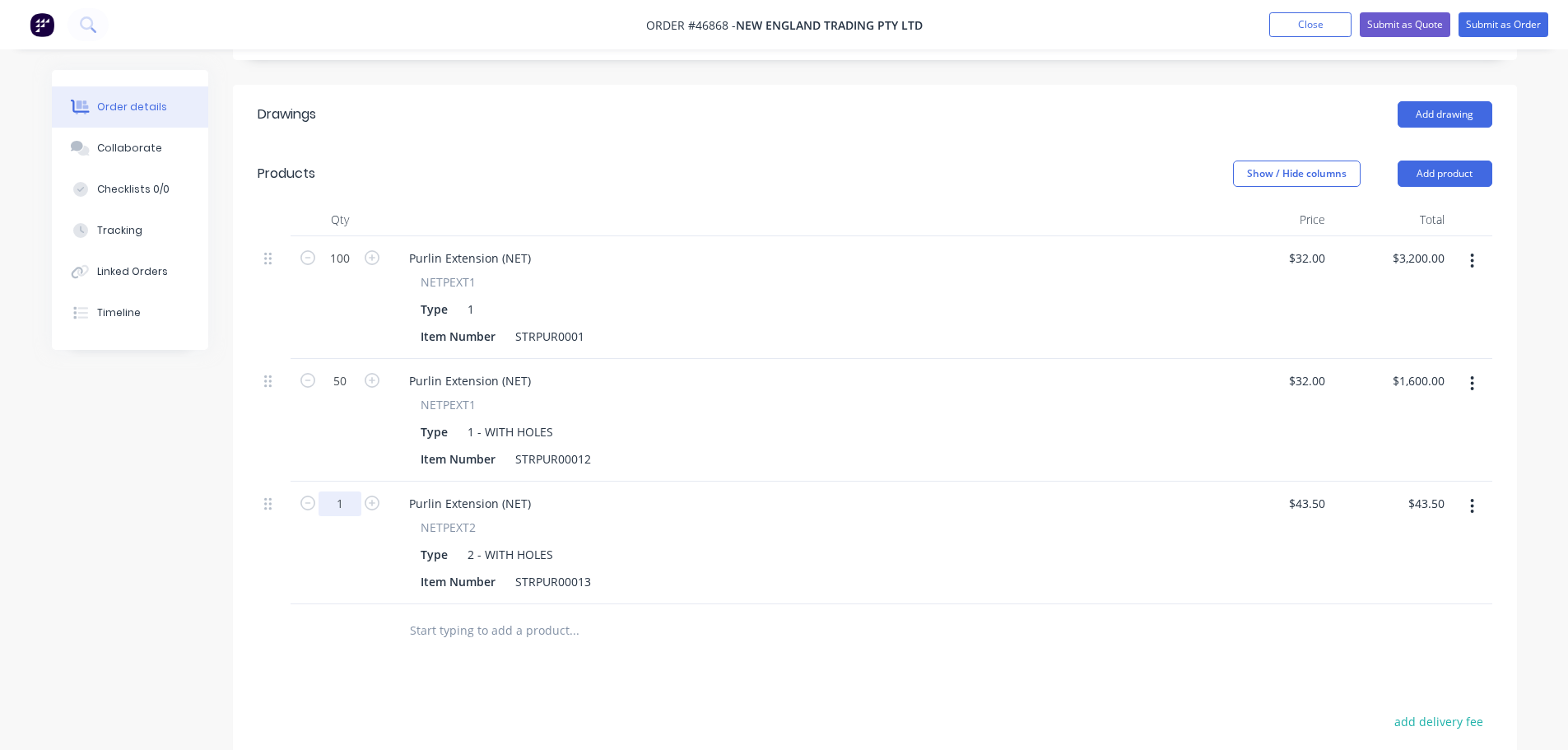
click at [346, 271] on input "1" at bounding box center [339, 258] width 43 height 24
type input "50"
type input "$2,175.00"
click at [621, 542] on div "Type 2 - WITH HOLES" at bounding box center [798, 554] width 768 height 23
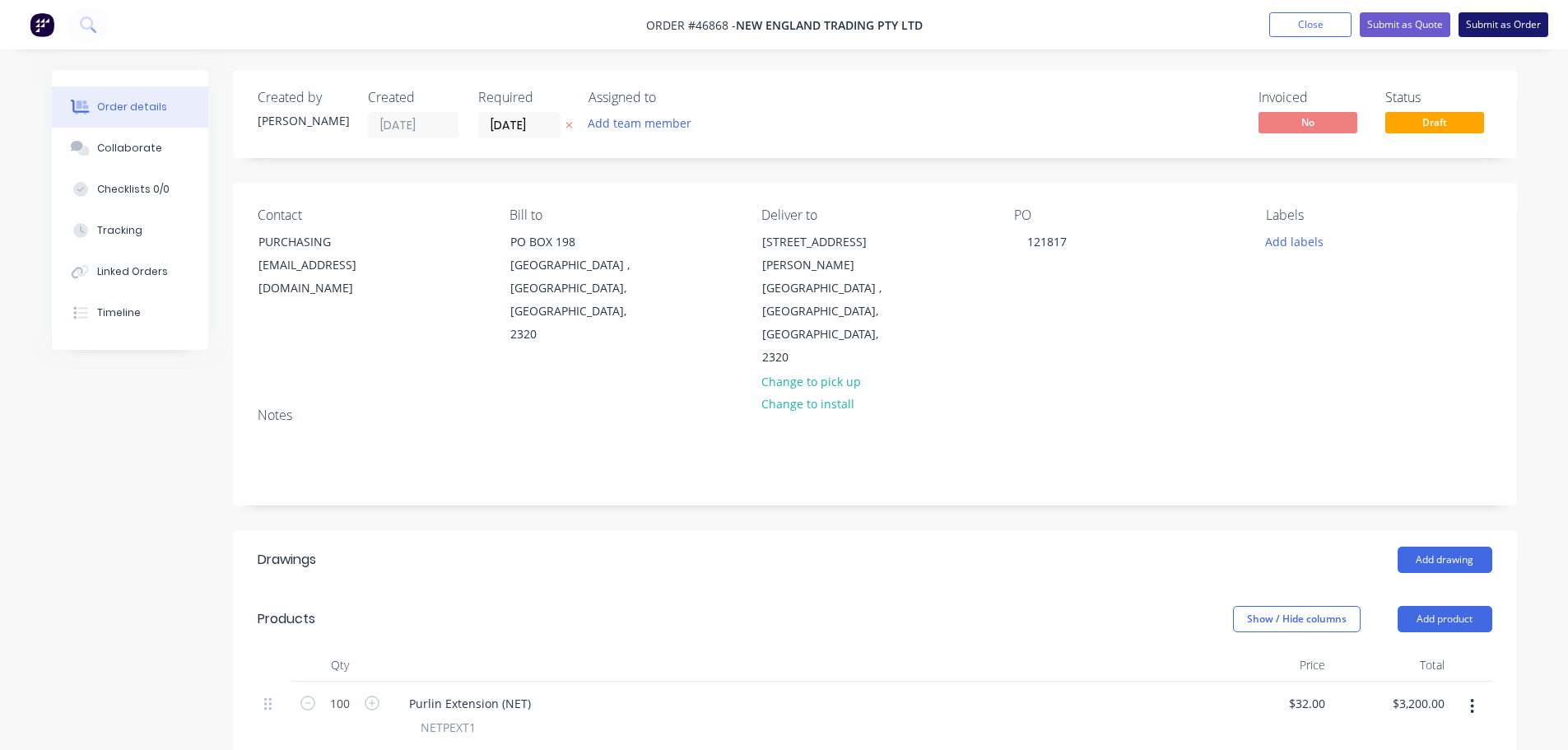
click at [1510, 25] on button "Submit as Order" at bounding box center [1503, 24] width 90 height 24
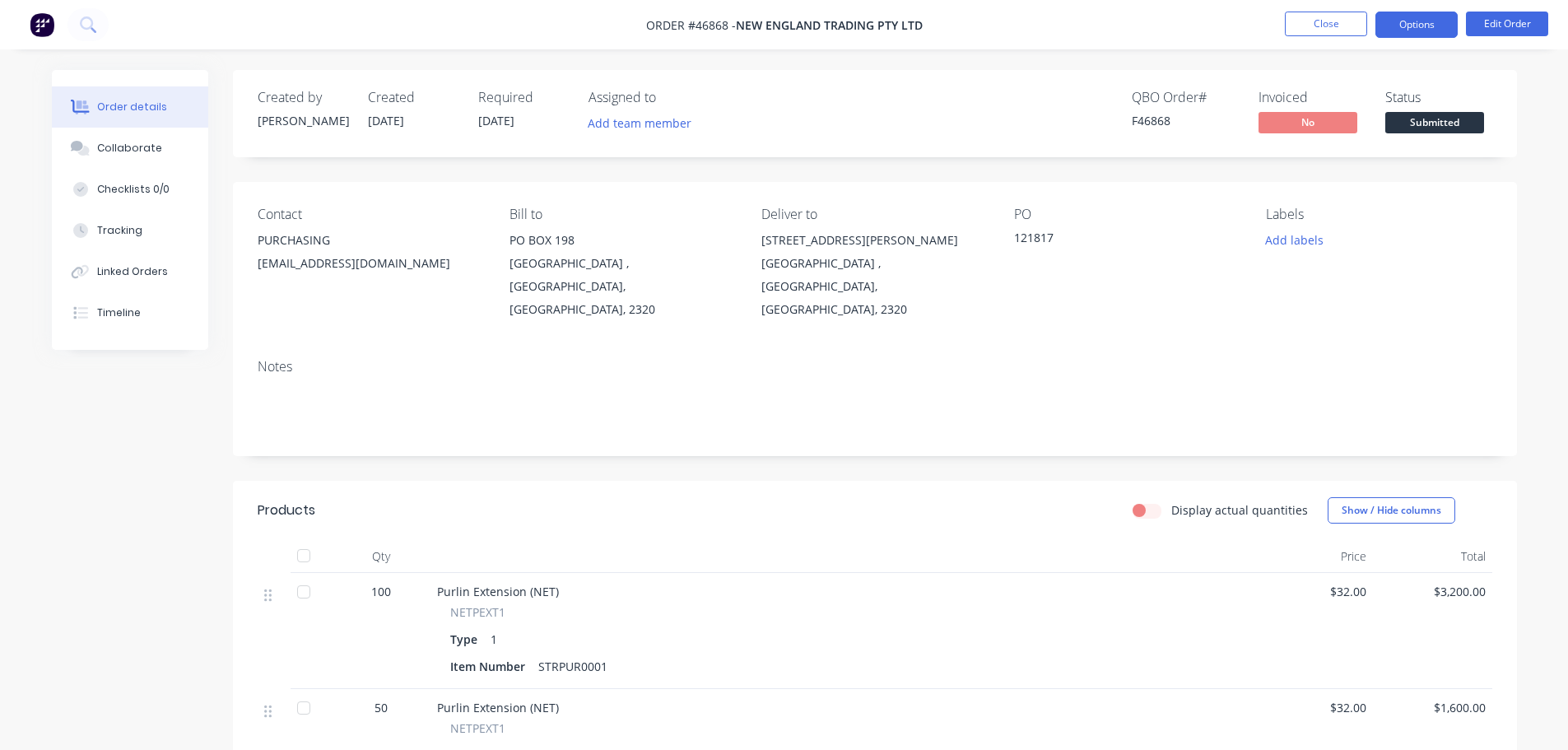
click at [1420, 26] on button "Options" at bounding box center [1417, 24] width 82 height 26
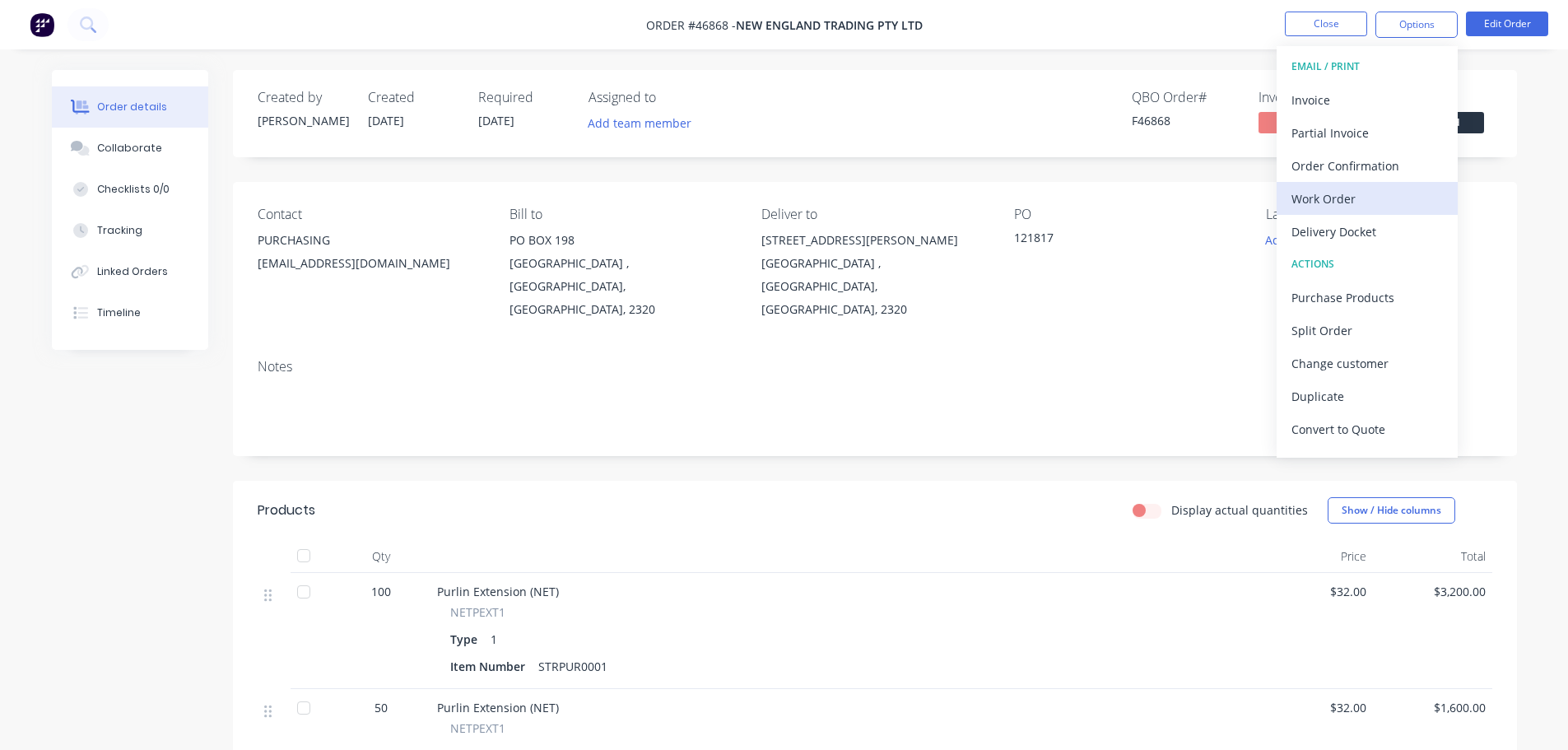
click at [1373, 199] on div "Work Order" at bounding box center [1367, 199] width 152 height 23
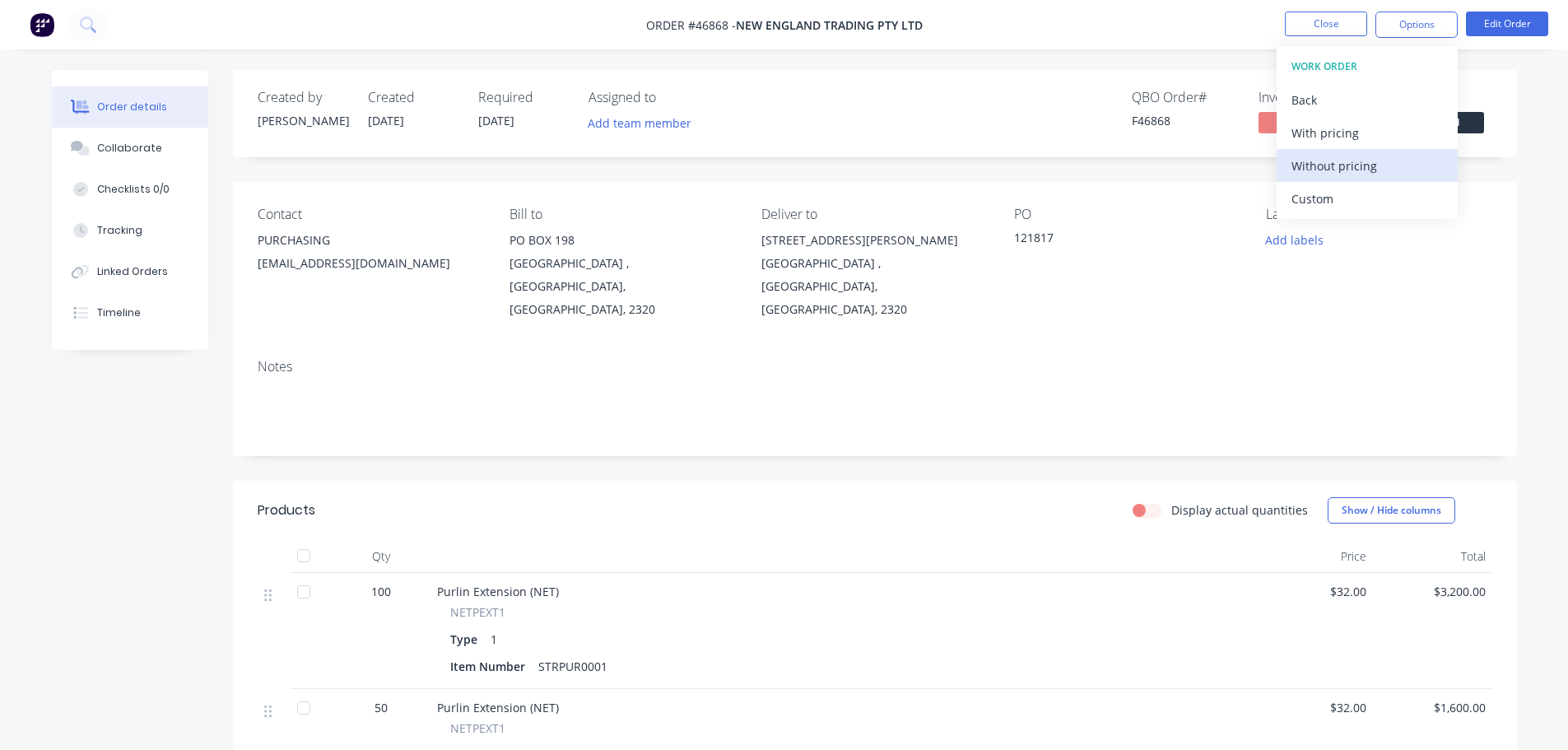
click at [1371, 177] on button "Without pricing" at bounding box center [1368, 165] width 181 height 33
click at [1333, 230] on div "Delivery Docket" at bounding box center [1367, 231] width 152 height 23
click at [1328, 175] on div "Without pricing" at bounding box center [1367, 166] width 152 height 23
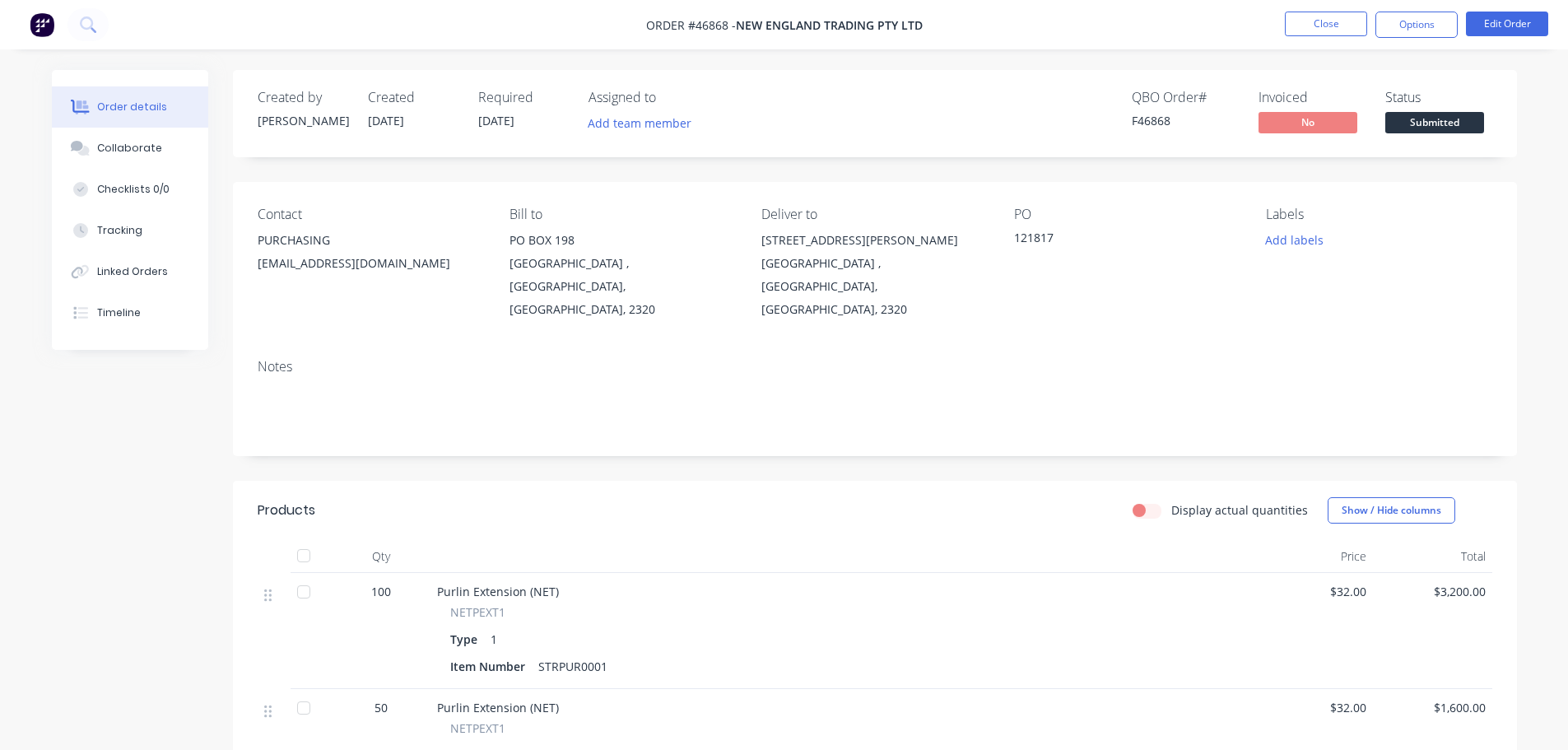
click at [1485, 122] on div "Status Submitted" at bounding box center [1439, 113] width 107 height 48
click at [1484, 122] on div "Status Submitted" at bounding box center [1439, 113] width 107 height 48
click at [1477, 132] on span "Submitted" at bounding box center [1435, 122] width 99 height 21
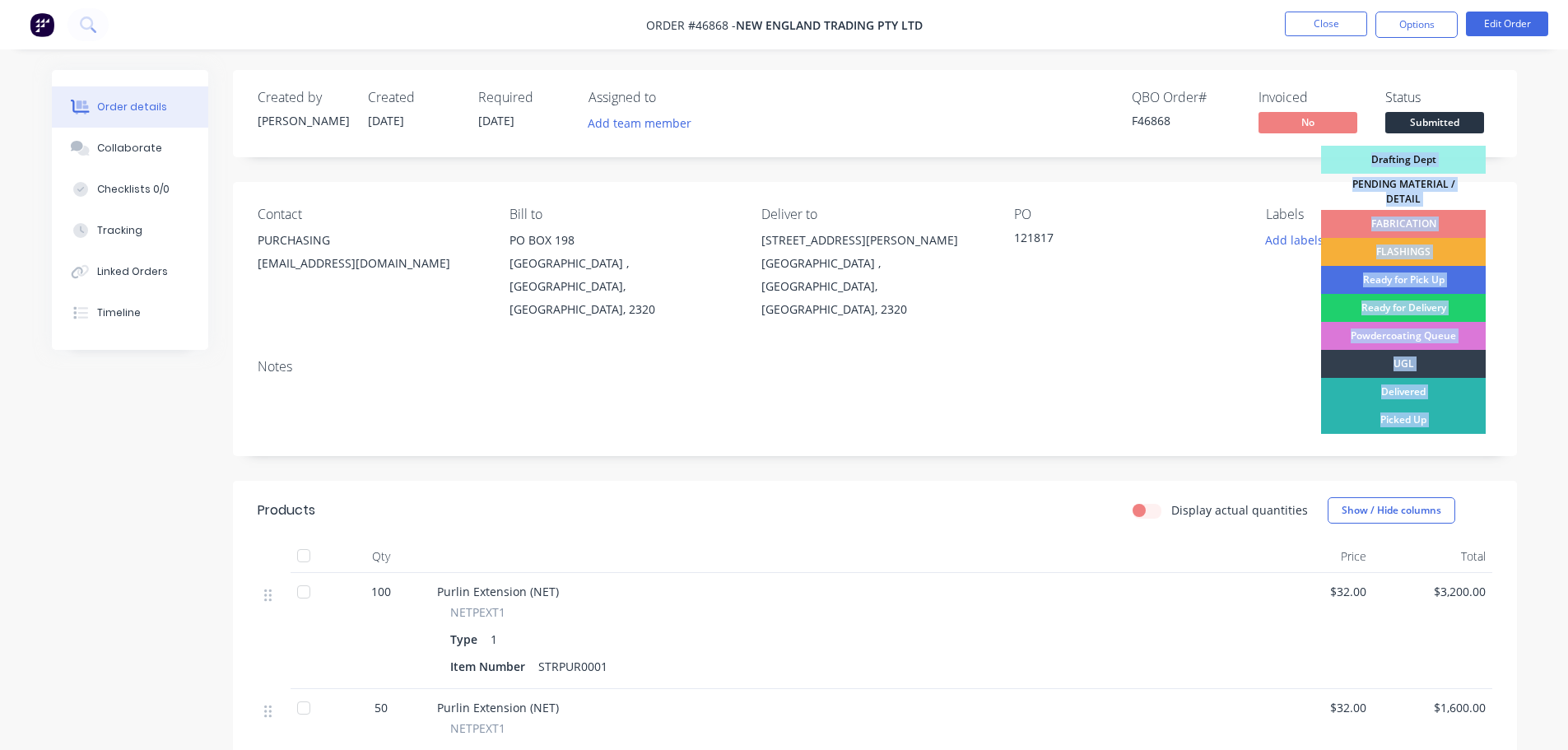
click at [1464, 214] on div "FABRICATION" at bounding box center [1404, 223] width 164 height 28
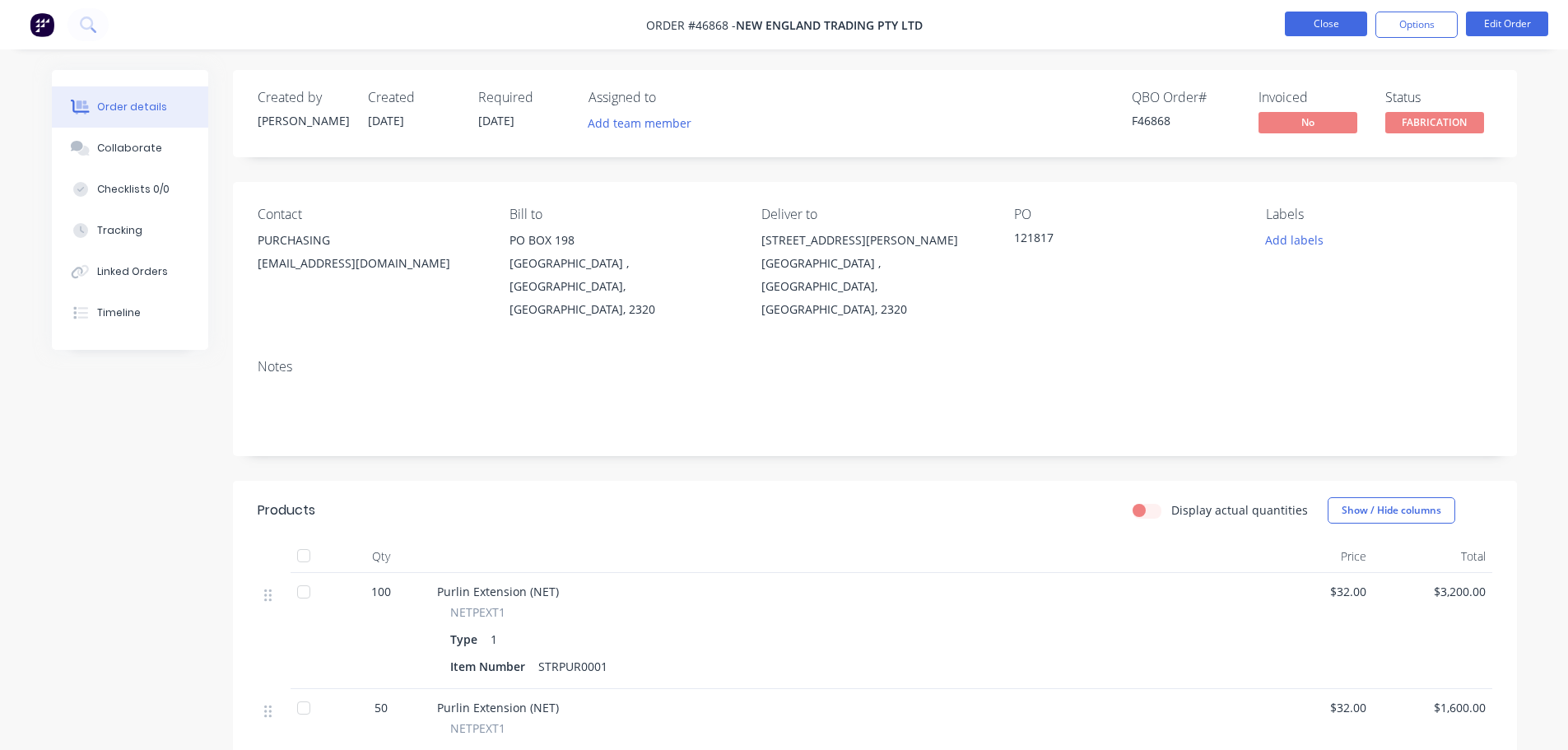
click at [1326, 12] on button "Close" at bounding box center [1326, 23] width 82 height 24
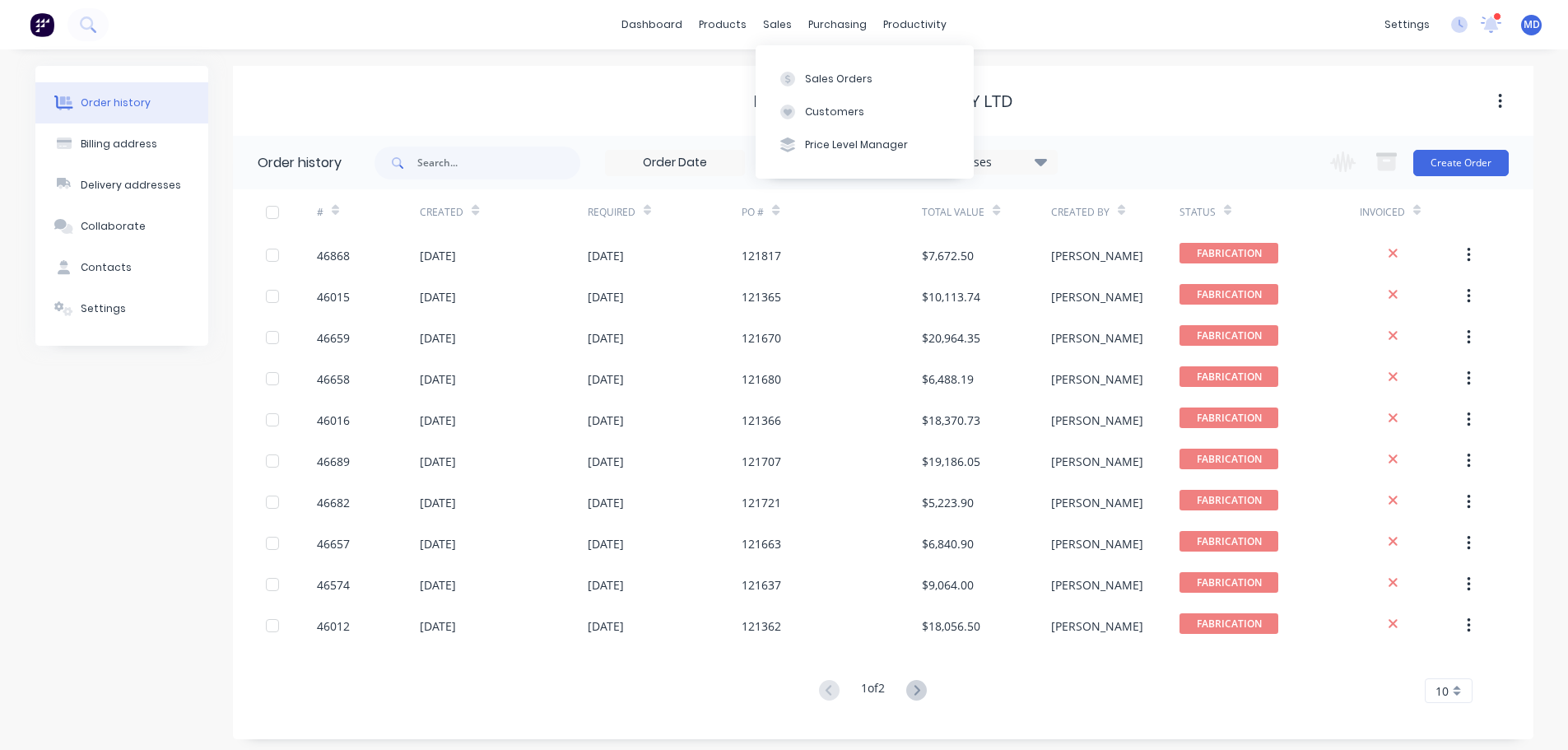
drag, startPoint x: 778, startPoint y: 24, endPoint x: 799, endPoint y: 34, distance: 23.3
click at [778, 24] on div "sales" at bounding box center [778, 24] width 45 height 24
click at [808, 71] on div "Sales Orders" at bounding box center [839, 79] width 68 height 15
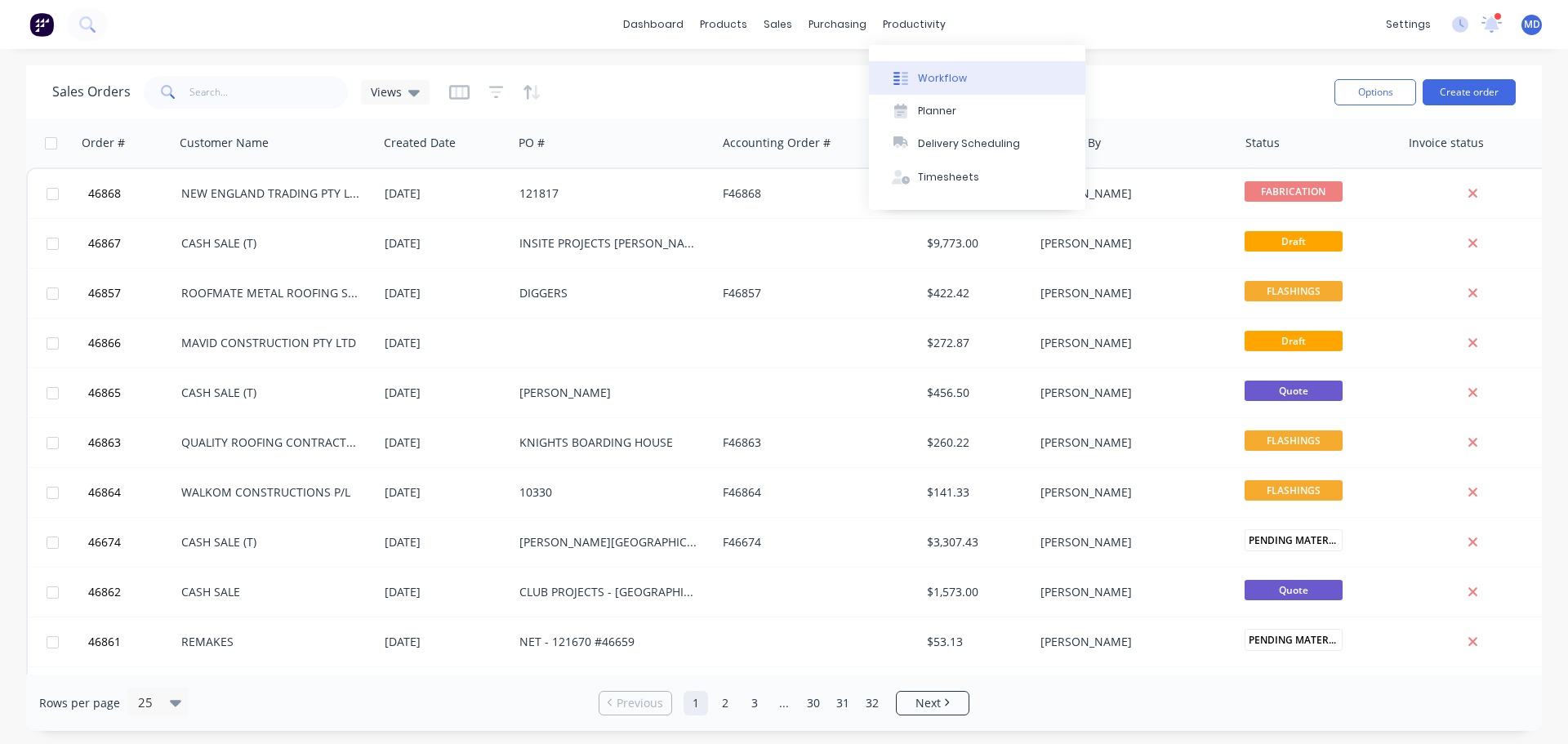
drag, startPoint x: 929, startPoint y: 81, endPoint x: 884, endPoint y: 76, distance: 45.3
click at [929, 81] on div "Workflow" at bounding box center [942, 78] width 49 height 15
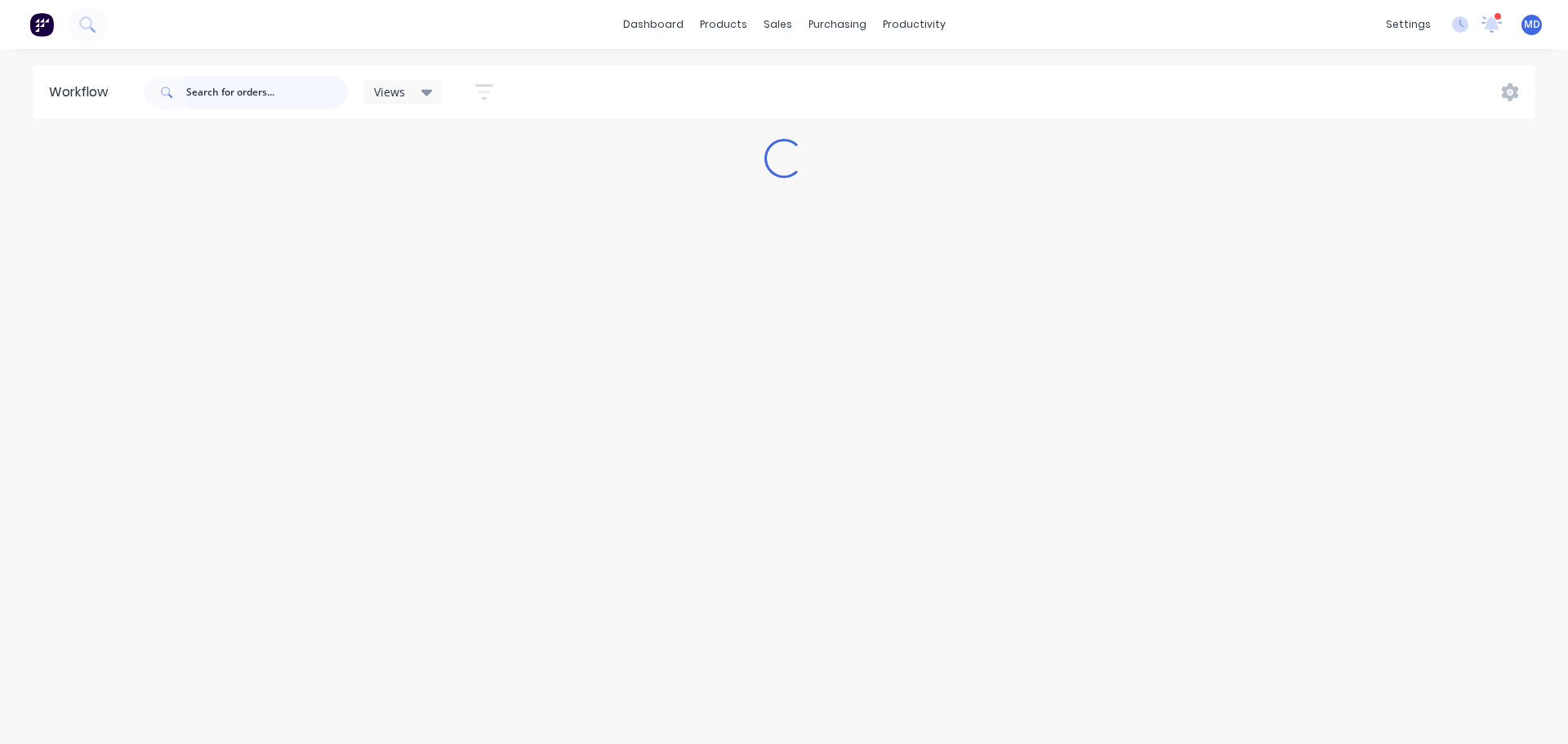
click at [224, 94] on input "text" at bounding box center [267, 91] width 162 height 32
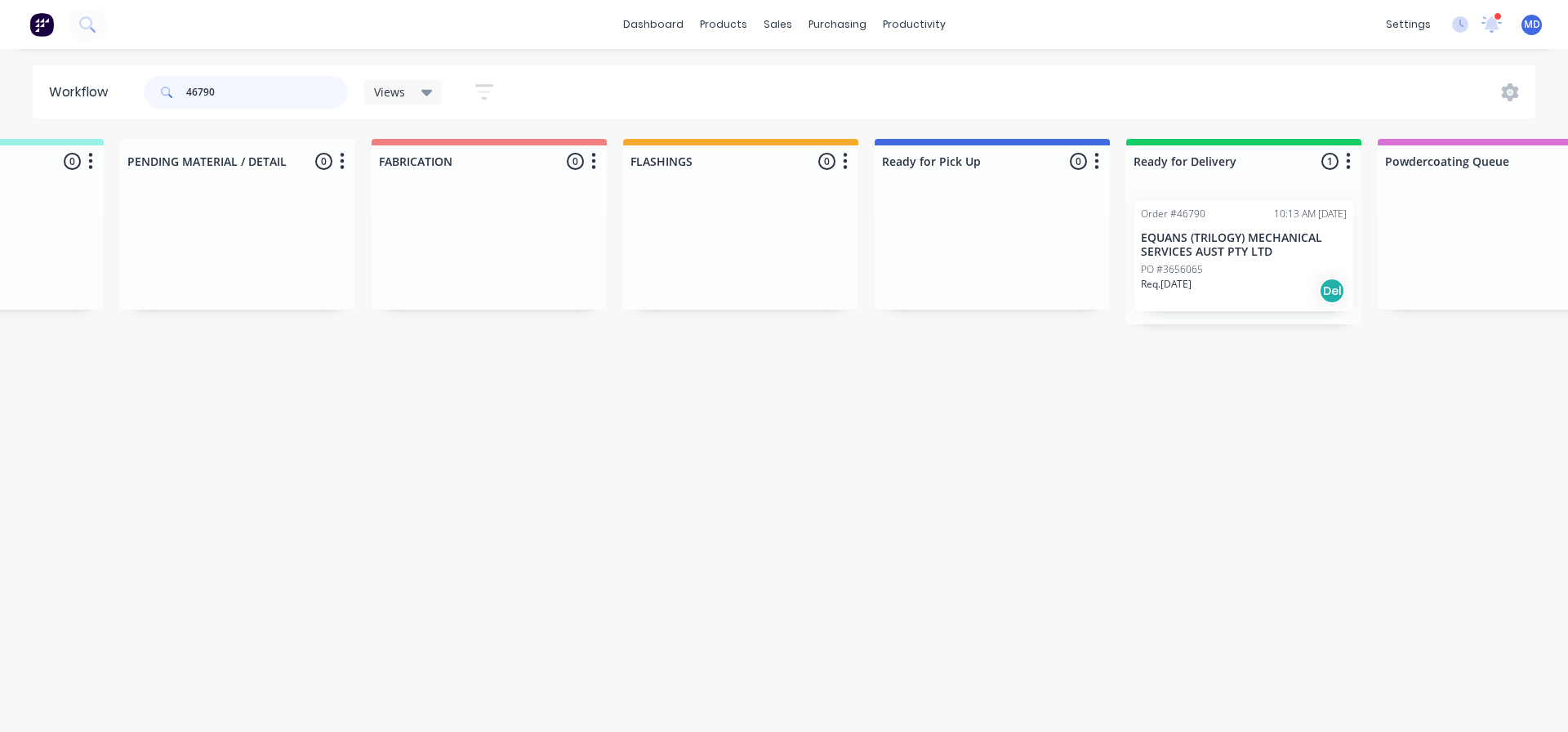
scroll to position [0, 446]
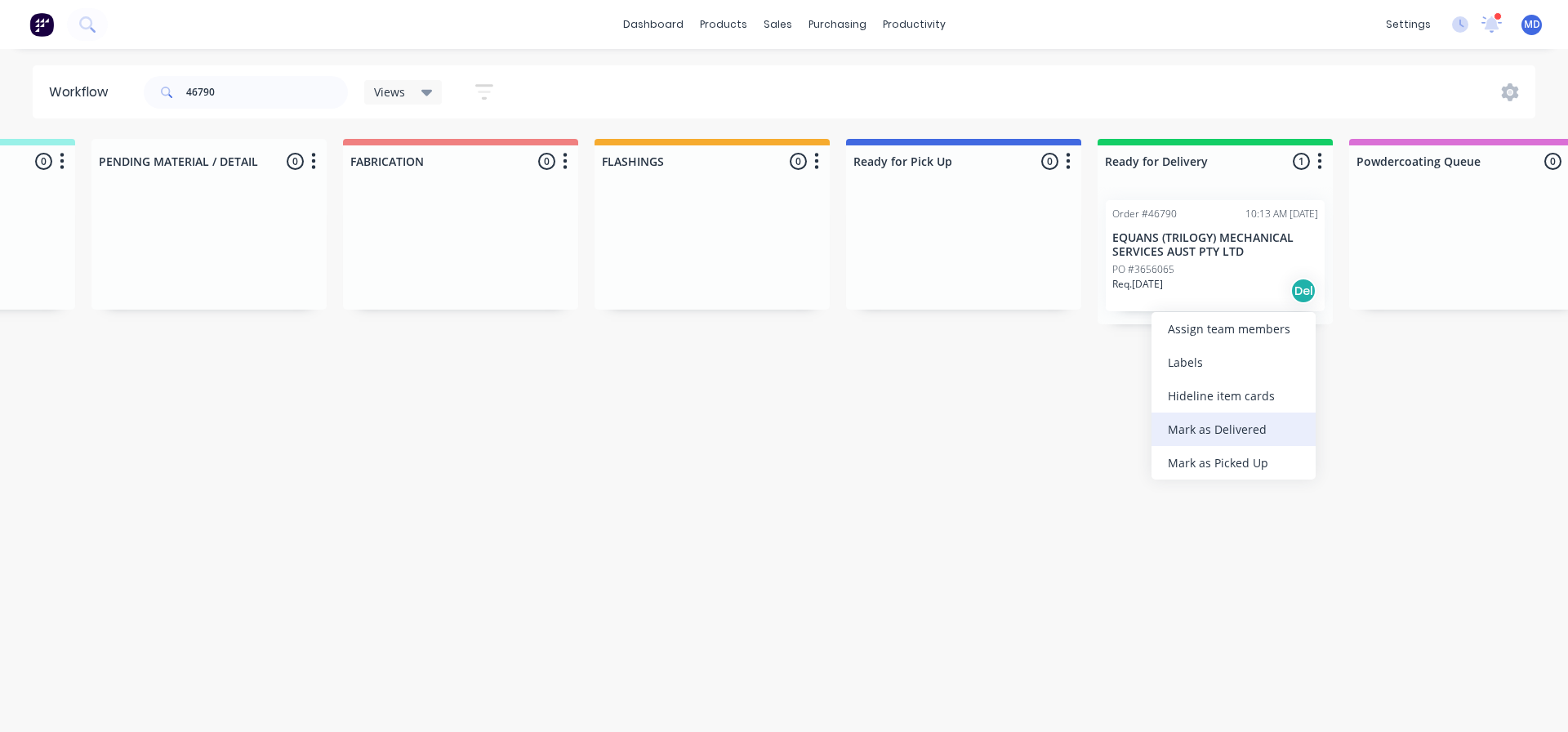
click at [1182, 426] on div "Mark as Delivered" at bounding box center [1233, 429] width 164 height 33
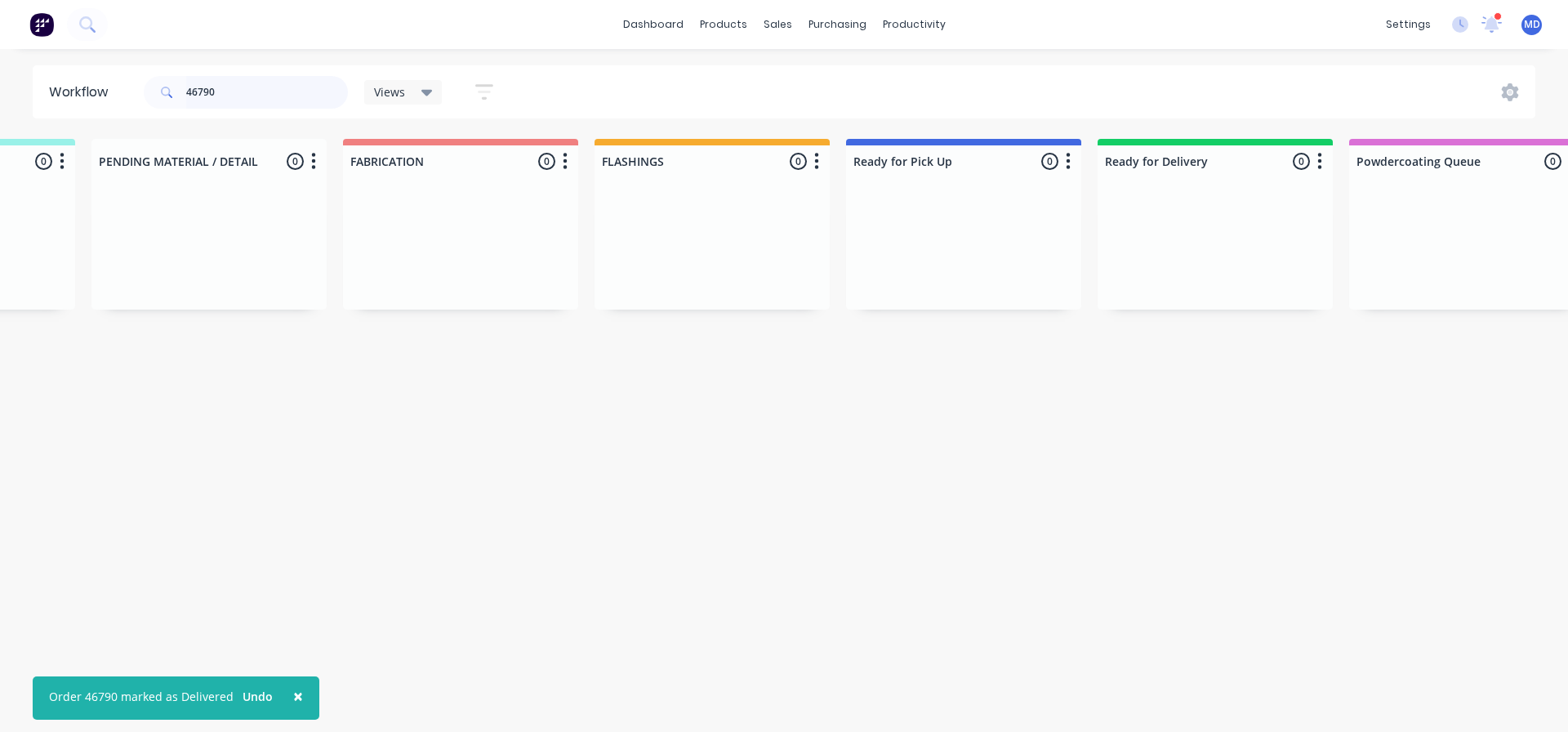
click at [227, 91] on input "46790" at bounding box center [267, 92] width 162 height 32
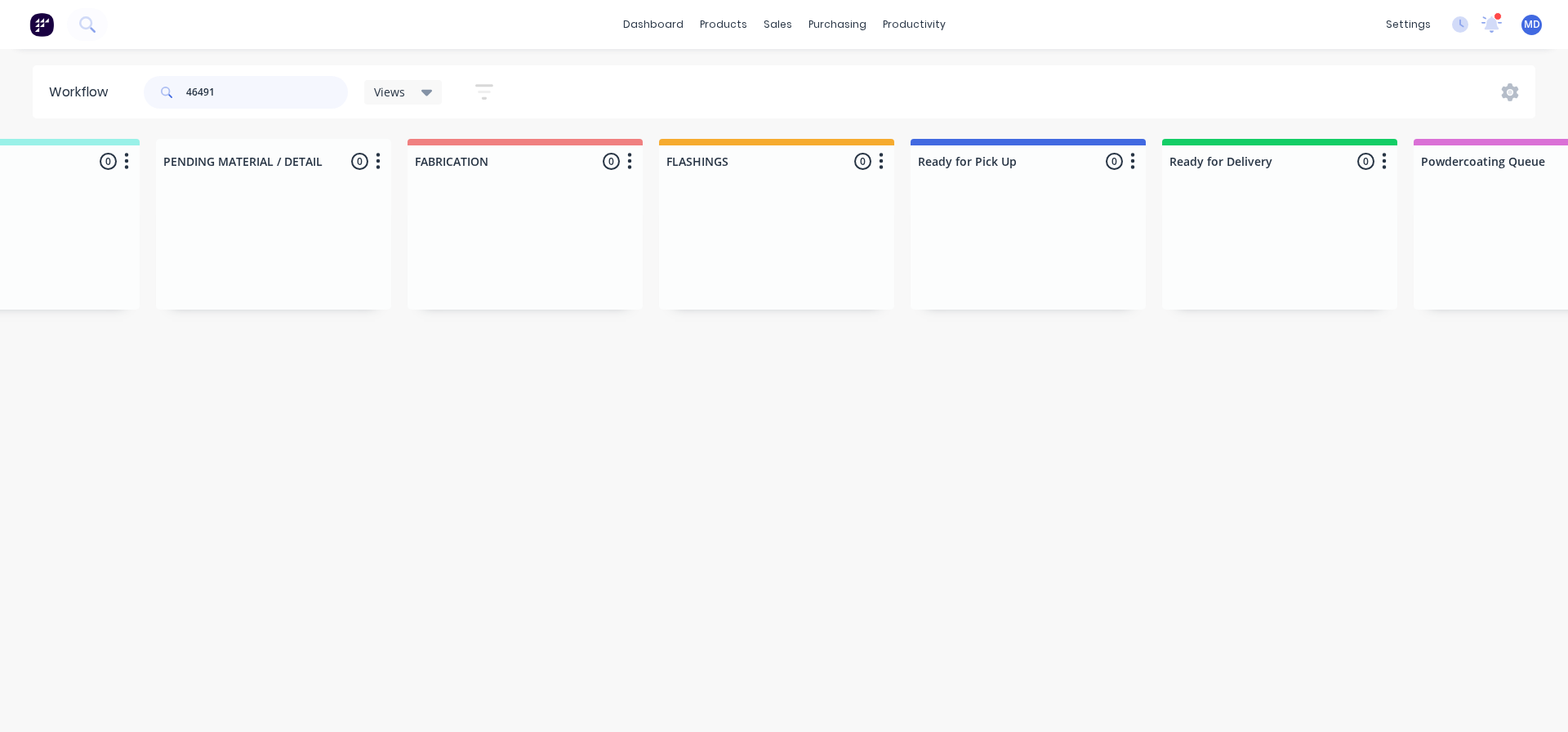
scroll to position [0, 0]
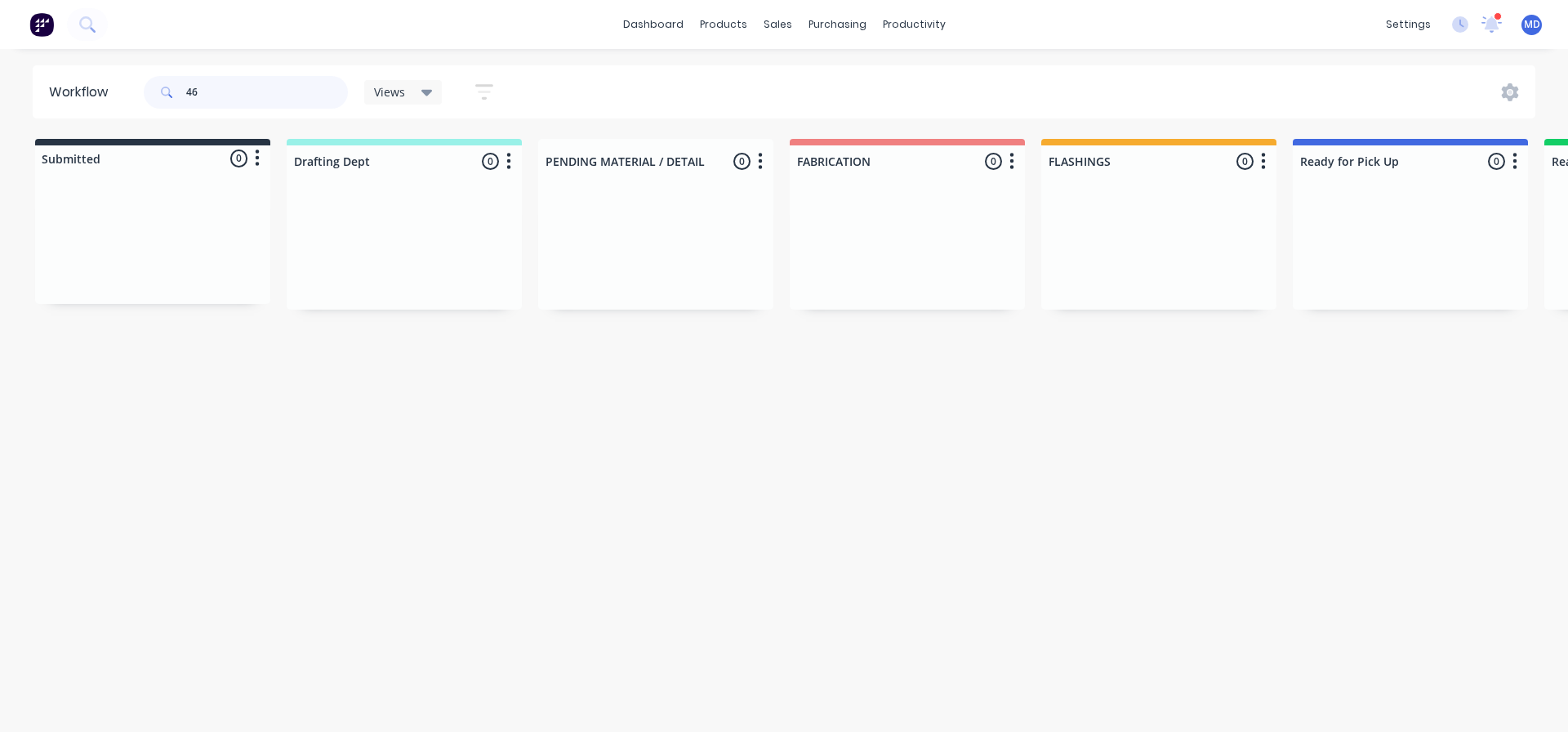
type input "4"
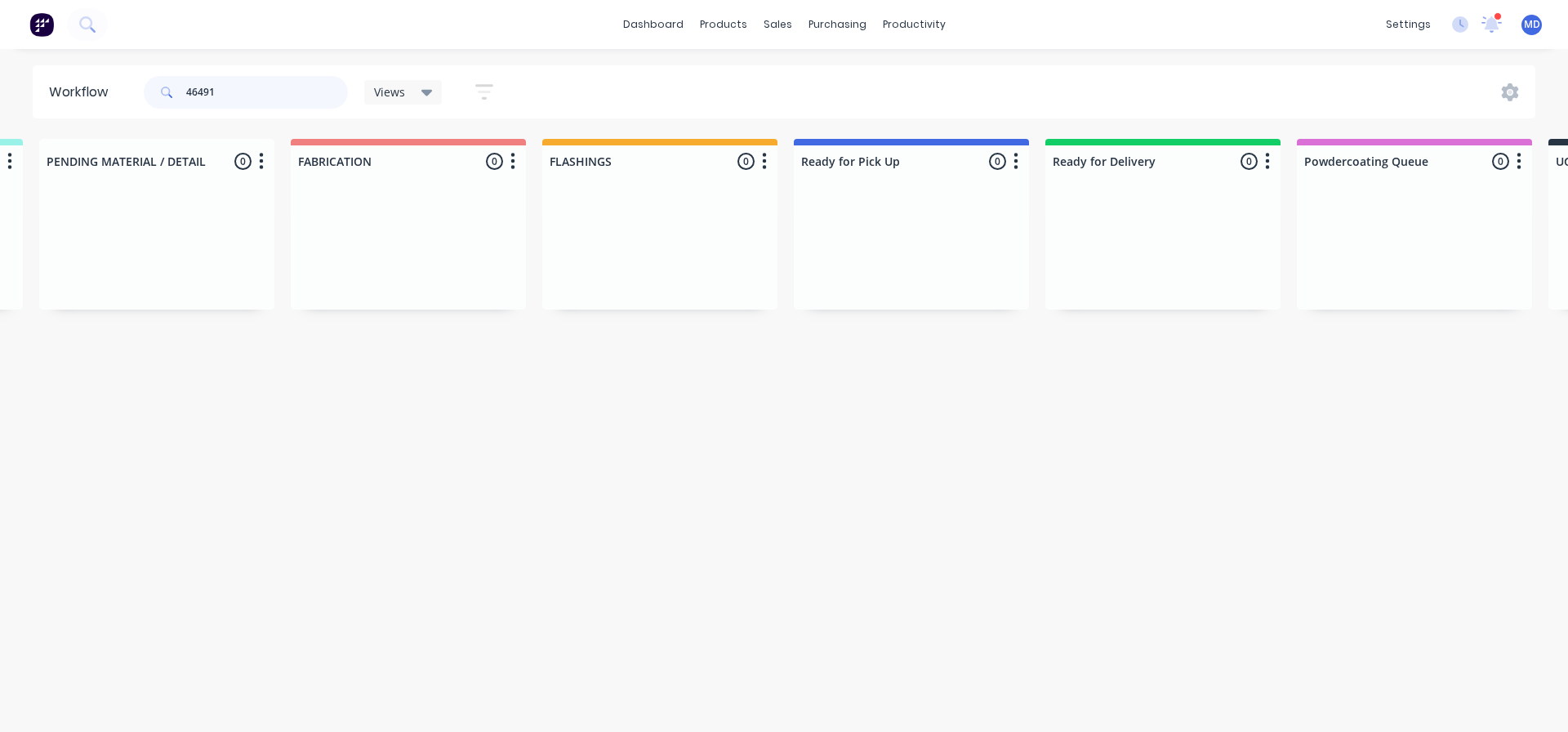
scroll to position [0, 510]
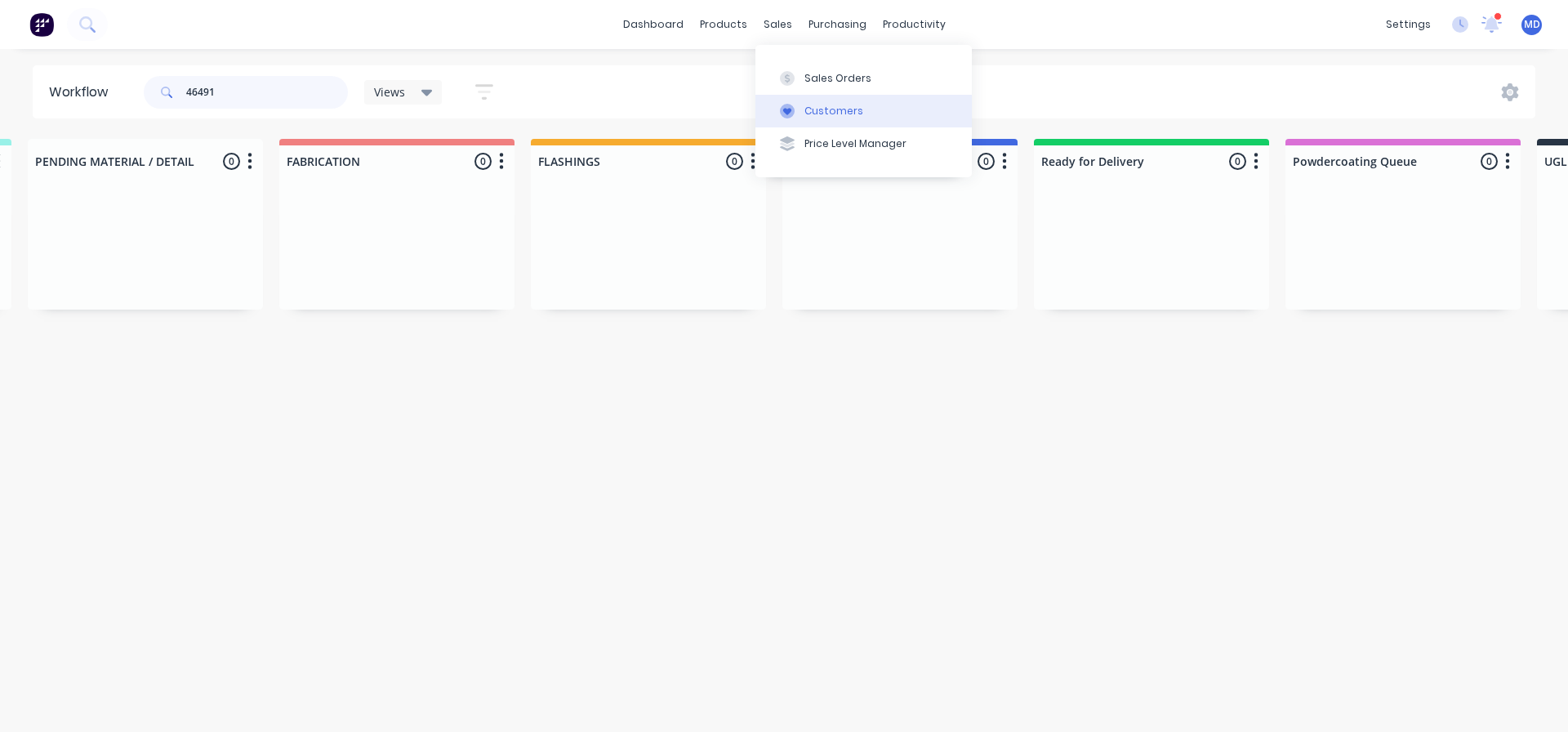
type input "46491"
click at [796, 95] on button "Customers" at bounding box center [864, 111] width 216 height 32
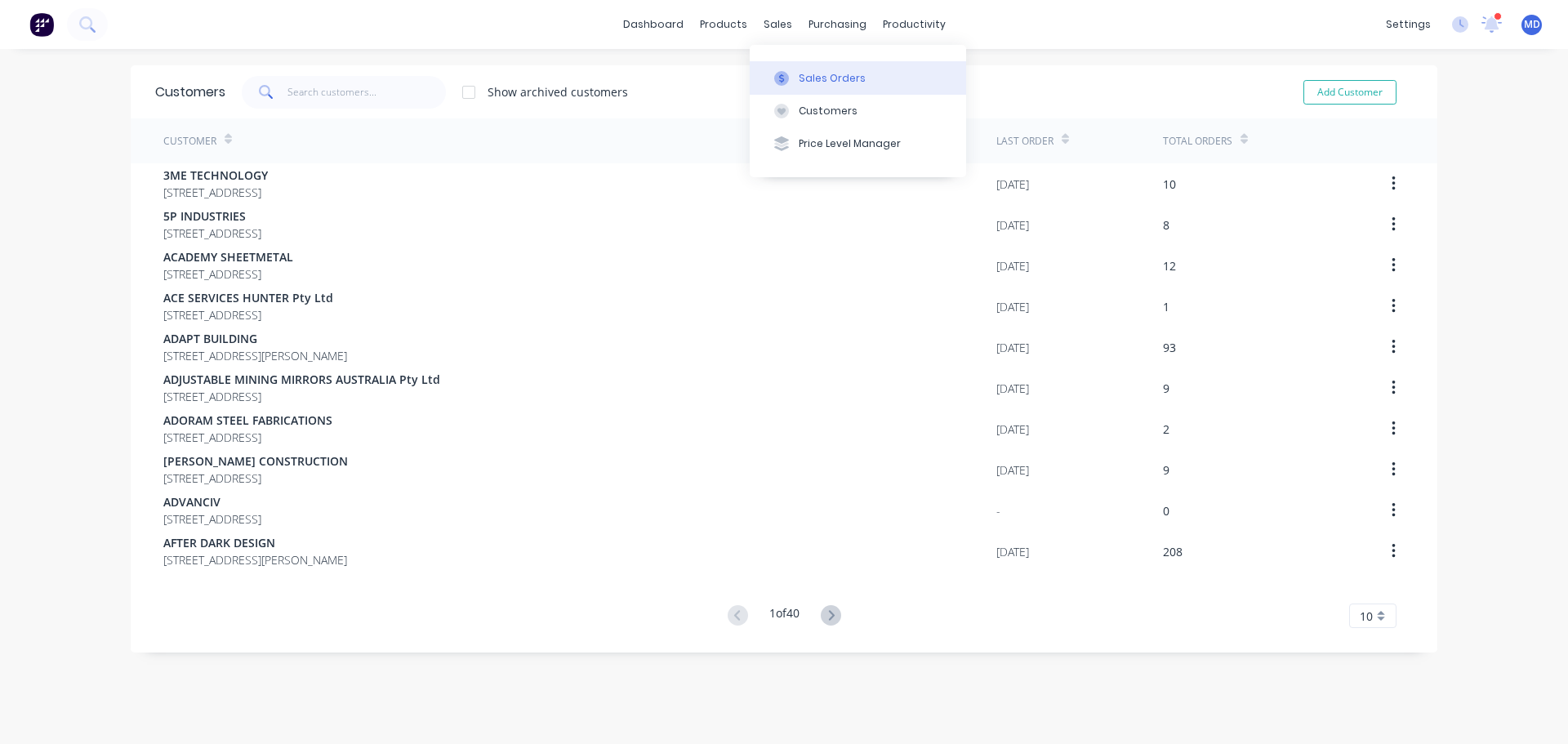
click at [791, 69] on button "Sales Orders" at bounding box center [858, 77] width 216 height 32
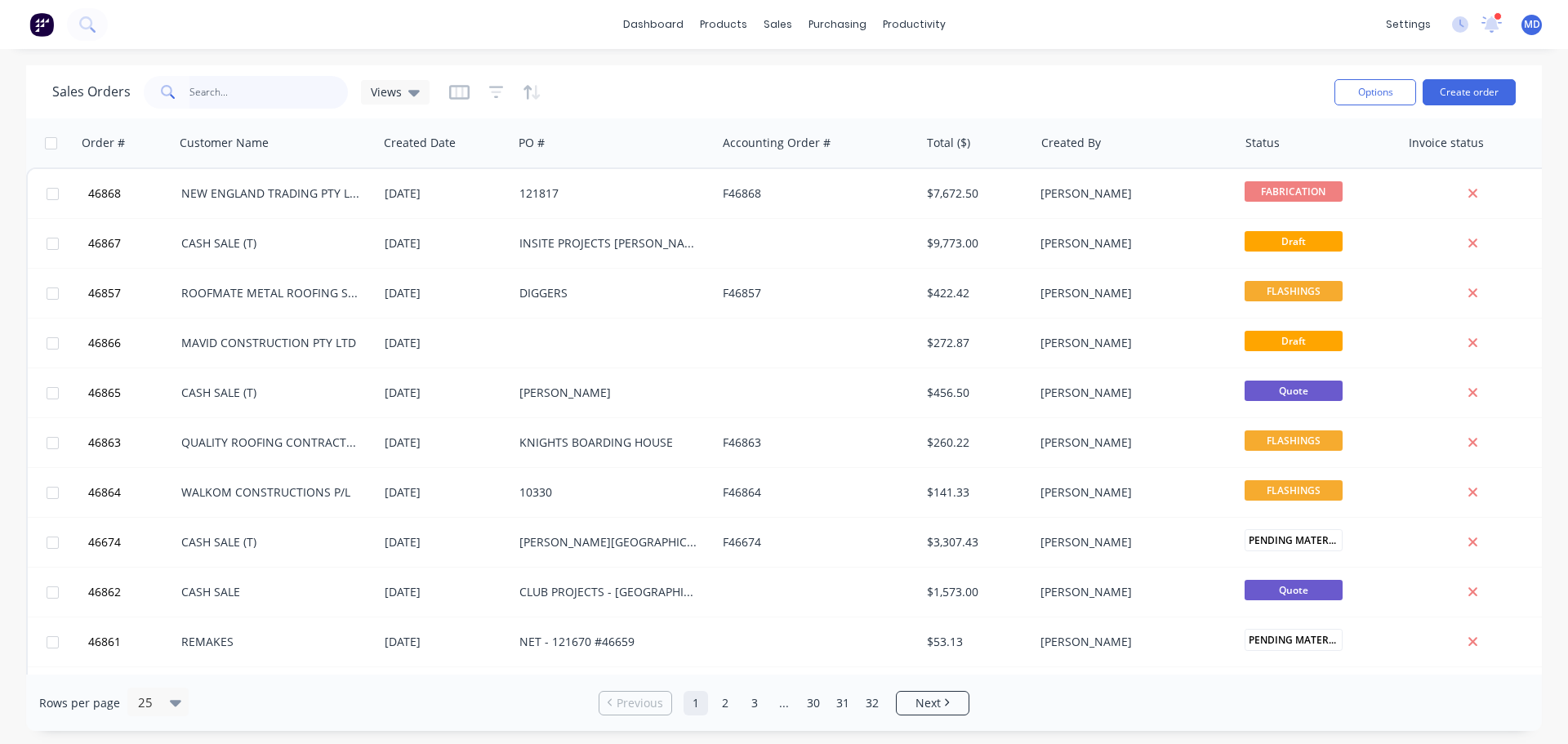
click at [239, 88] on input "text" at bounding box center [269, 91] width 160 height 32
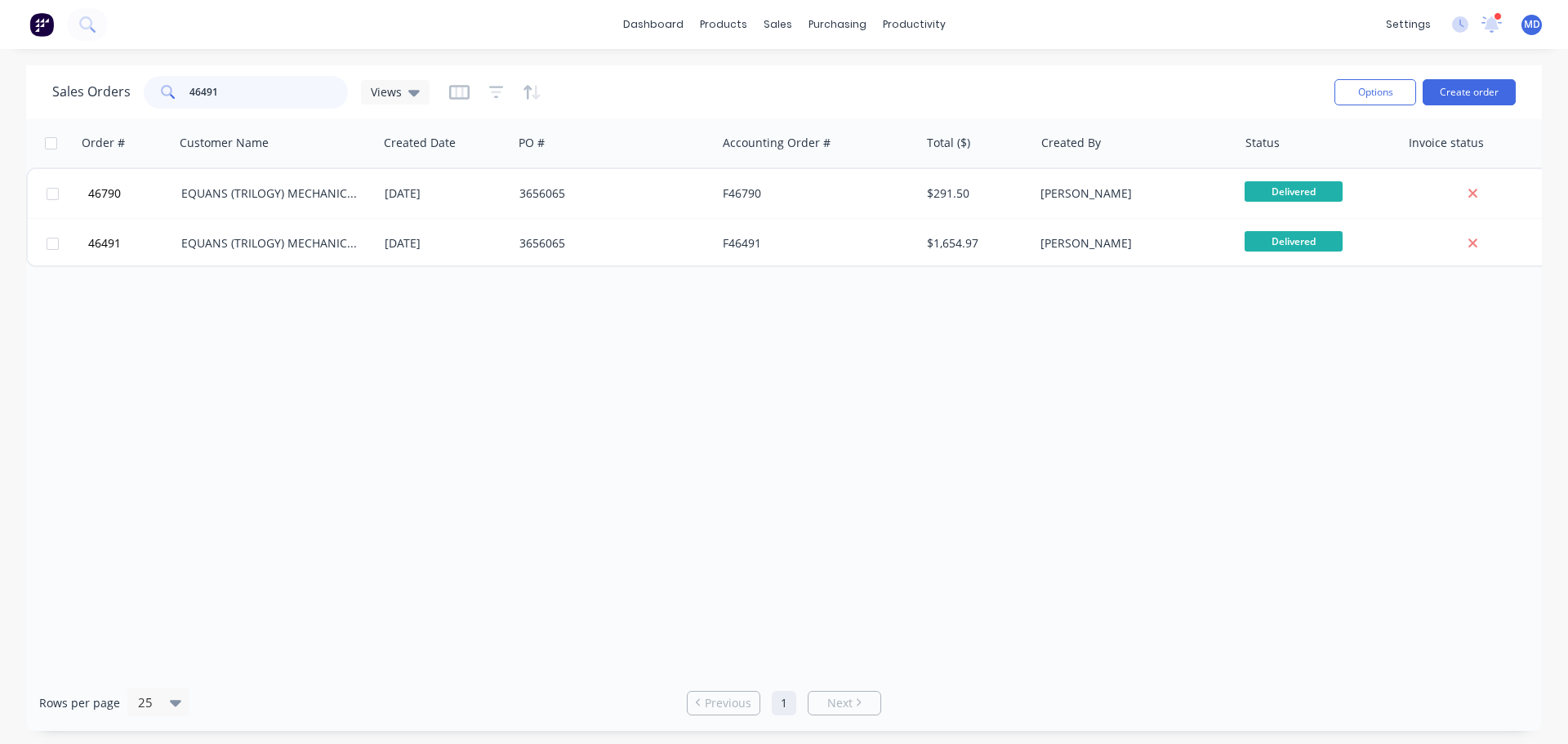
click at [223, 90] on input "46491" at bounding box center [269, 91] width 160 height 32
type input "4"
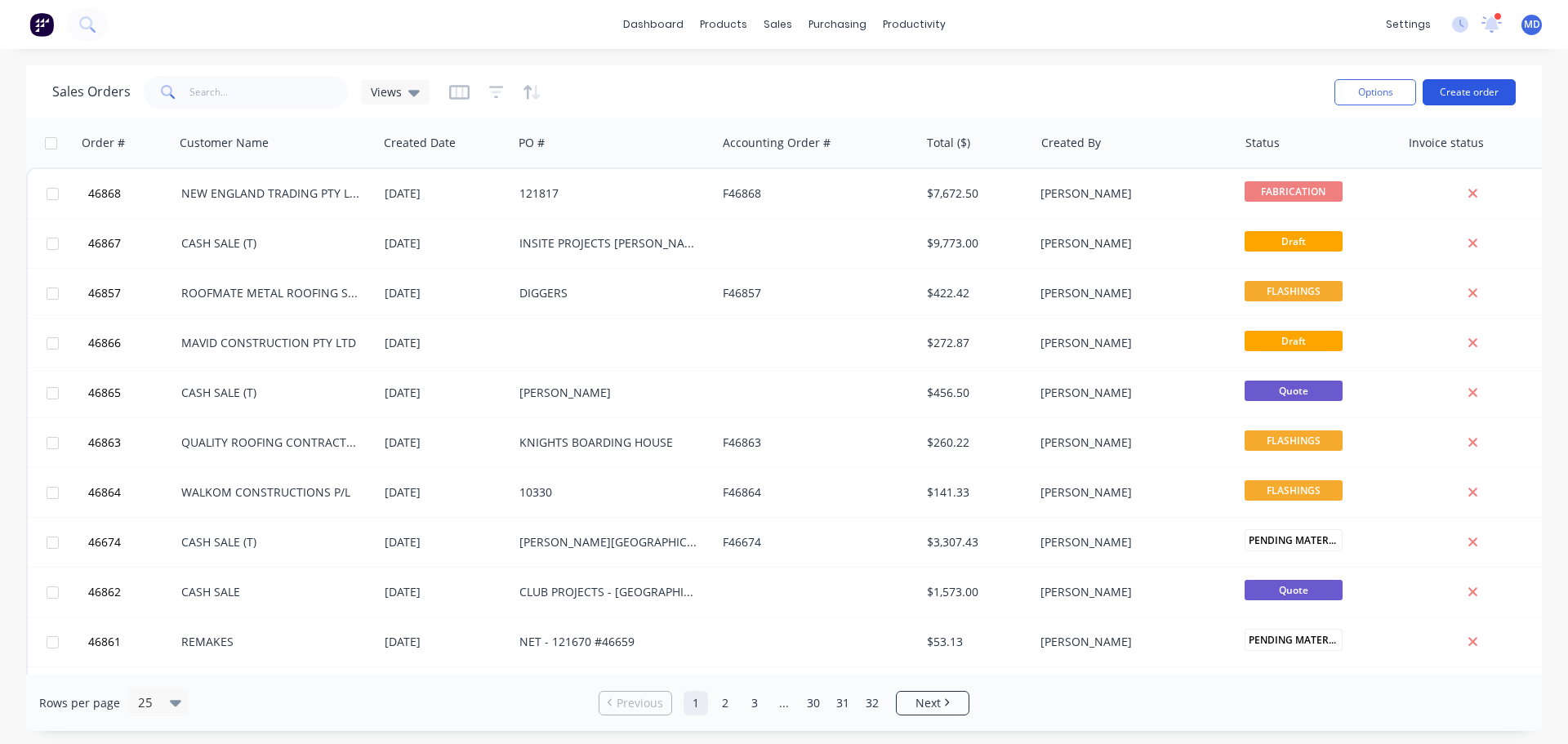
click at [1454, 95] on button "Create order" at bounding box center [1469, 91] width 93 height 26
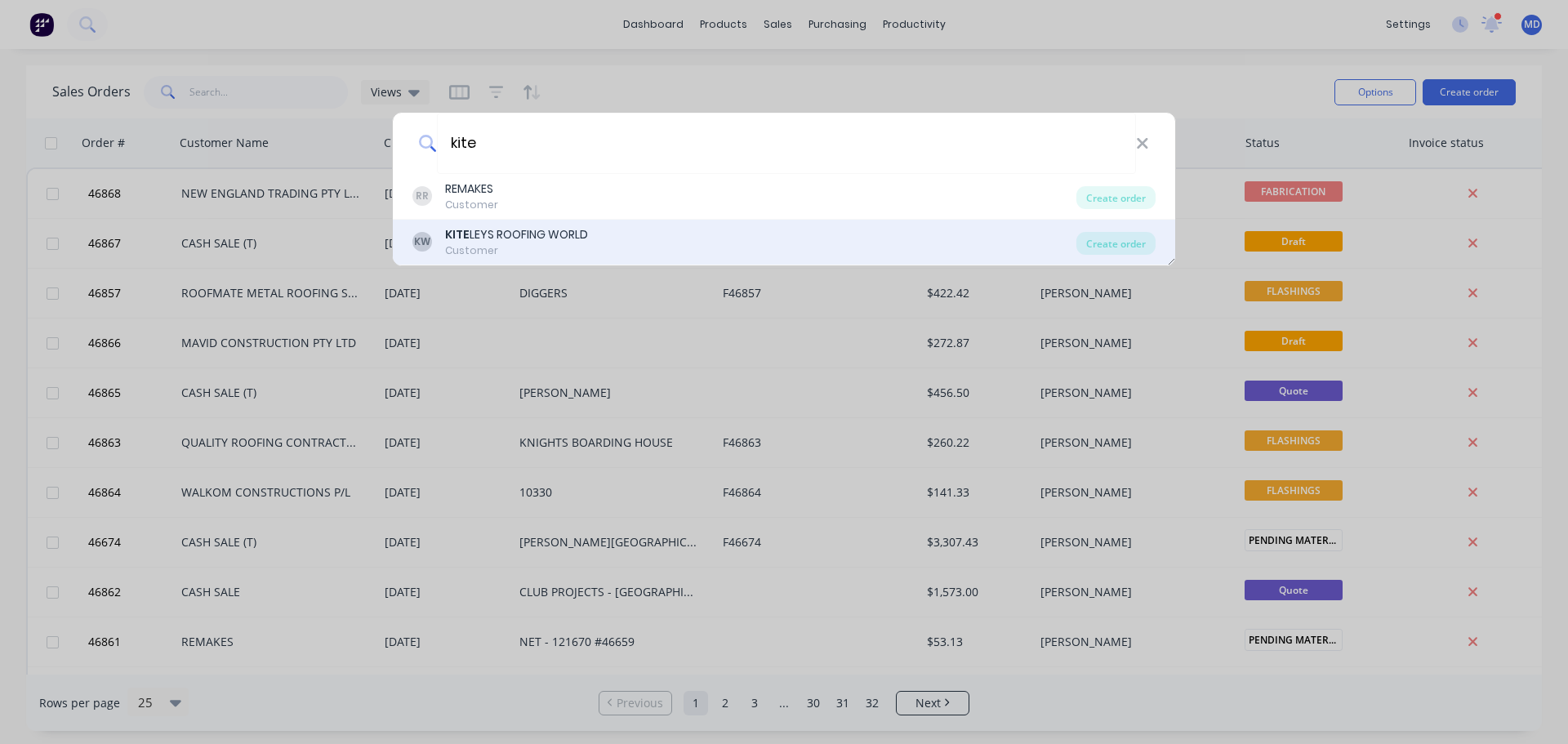
type input "kite"
click at [696, 228] on div "[PERSON_NAME] [PERSON_NAME] ROOFING WORLD Customer" at bounding box center [744, 242] width 664 height 32
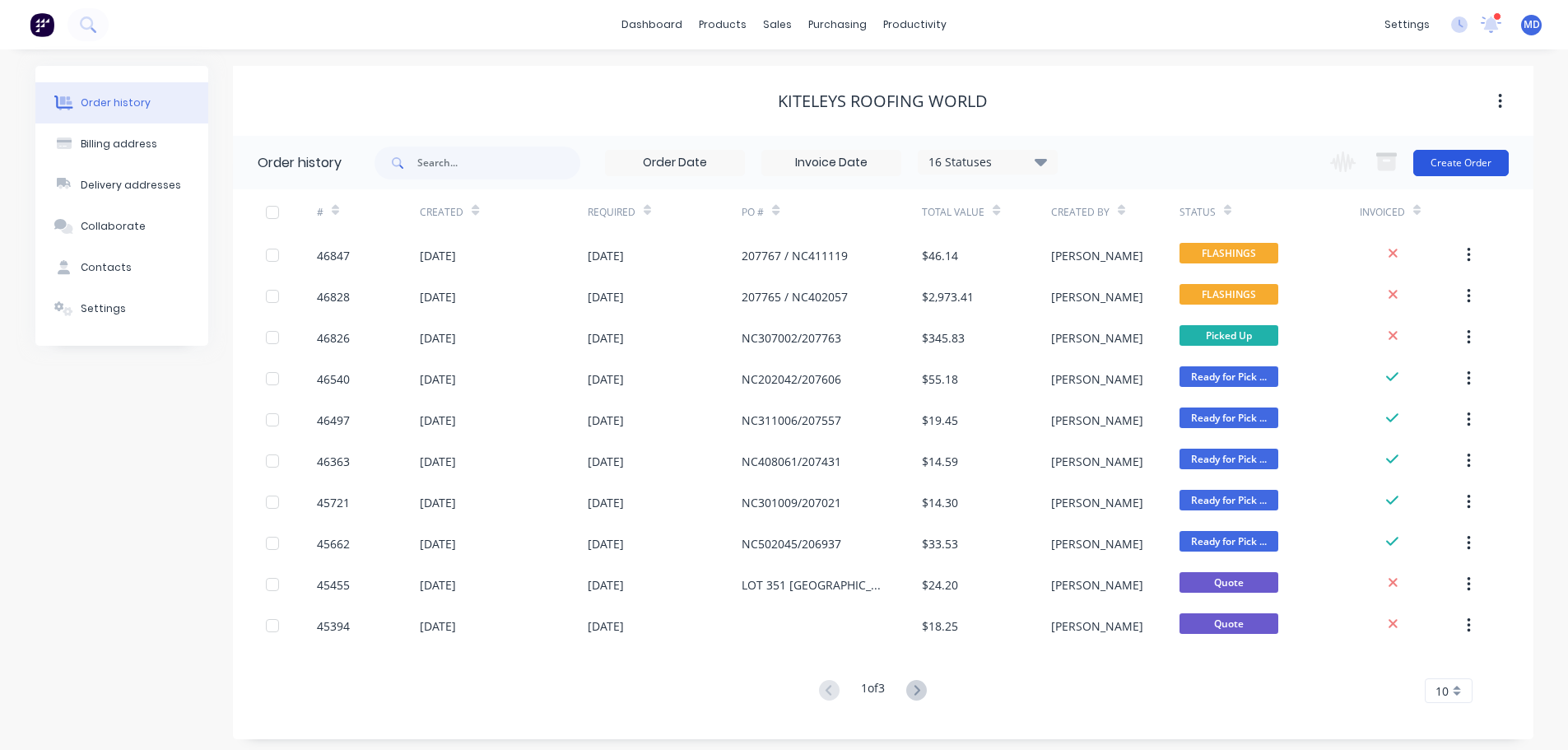
click at [1462, 150] on button "Create Order" at bounding box center [1462, 163] width 96 height 26
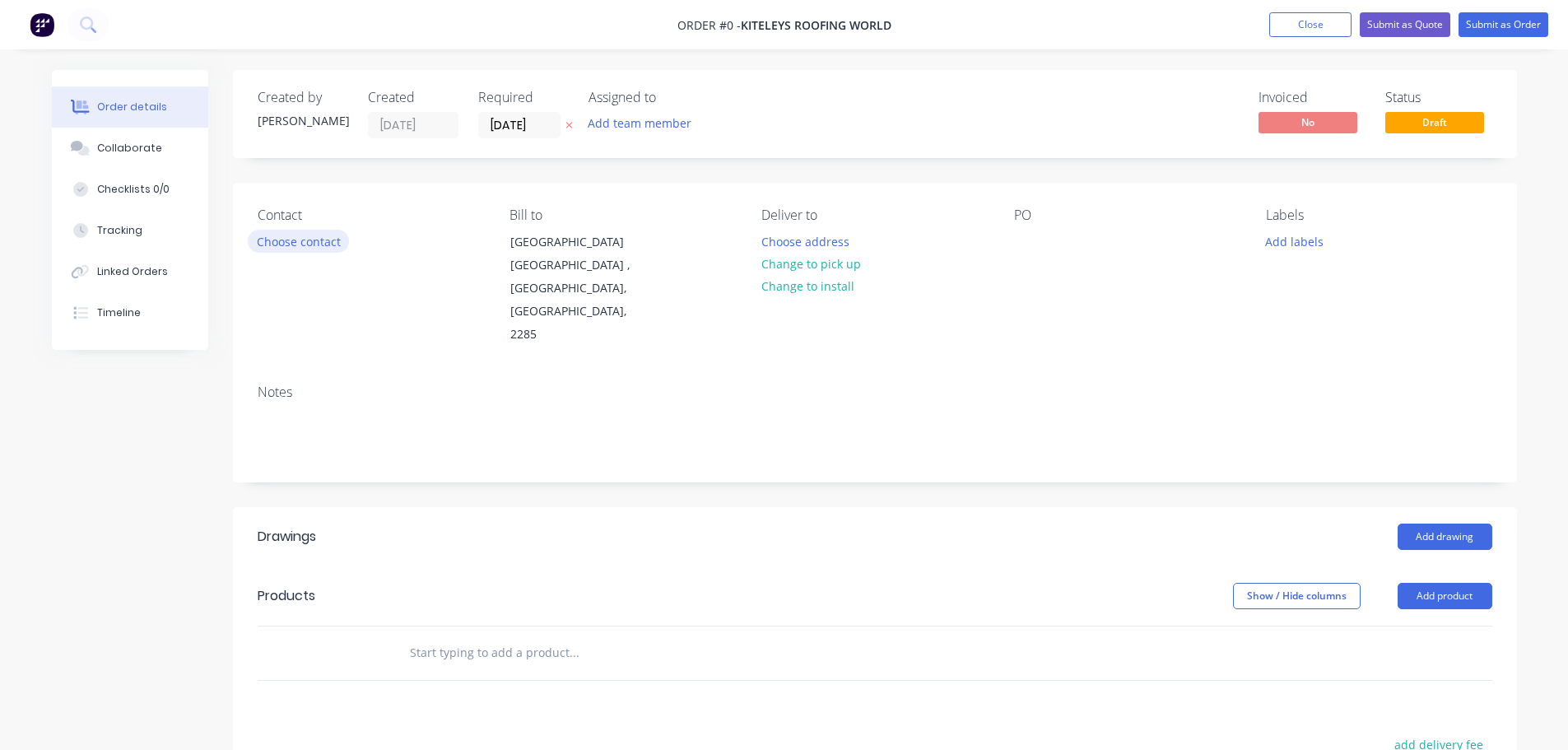
click at [272, 243] on button "Choose contact" at bounding box center [298, 241] width 101 height 23
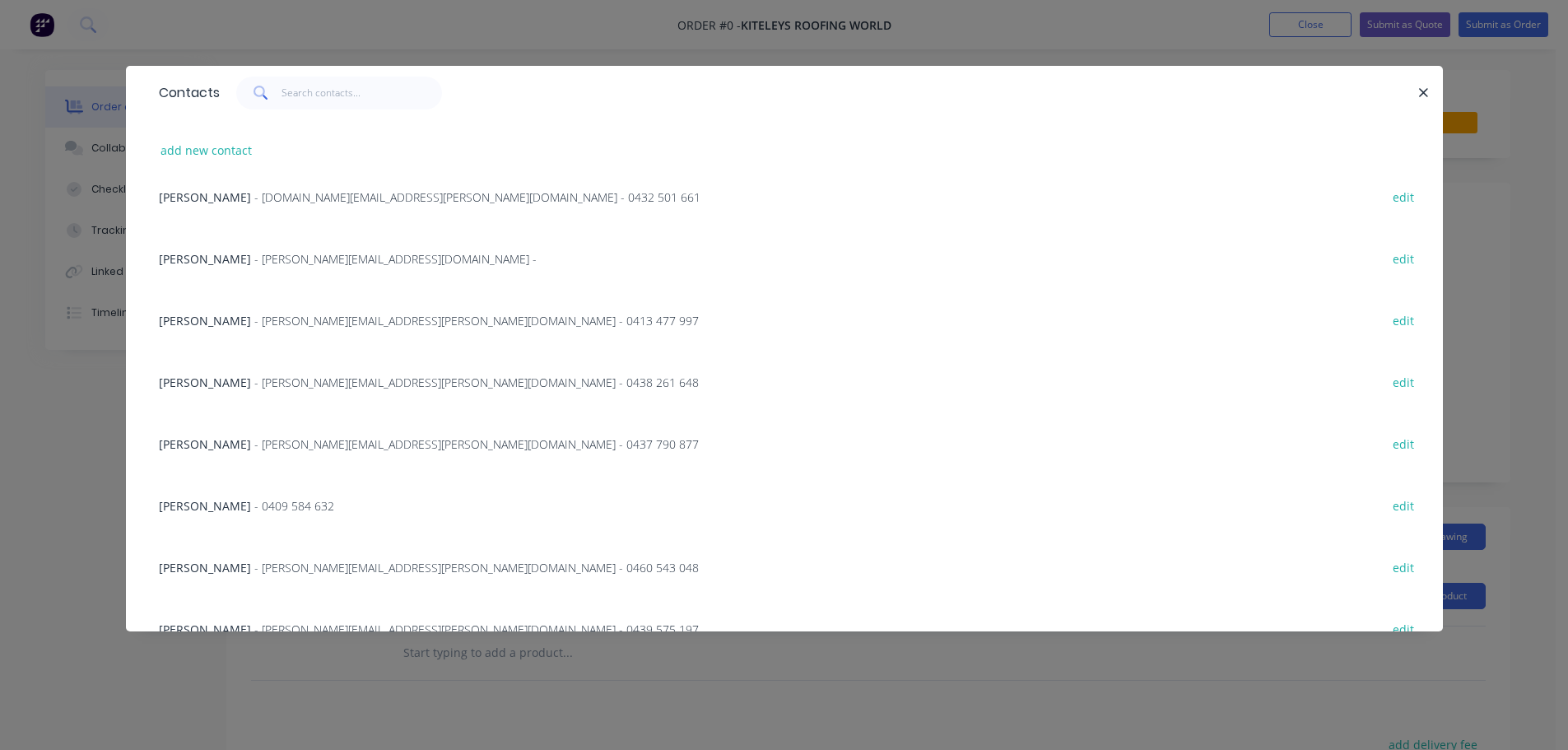
scroll to position [229, 0]
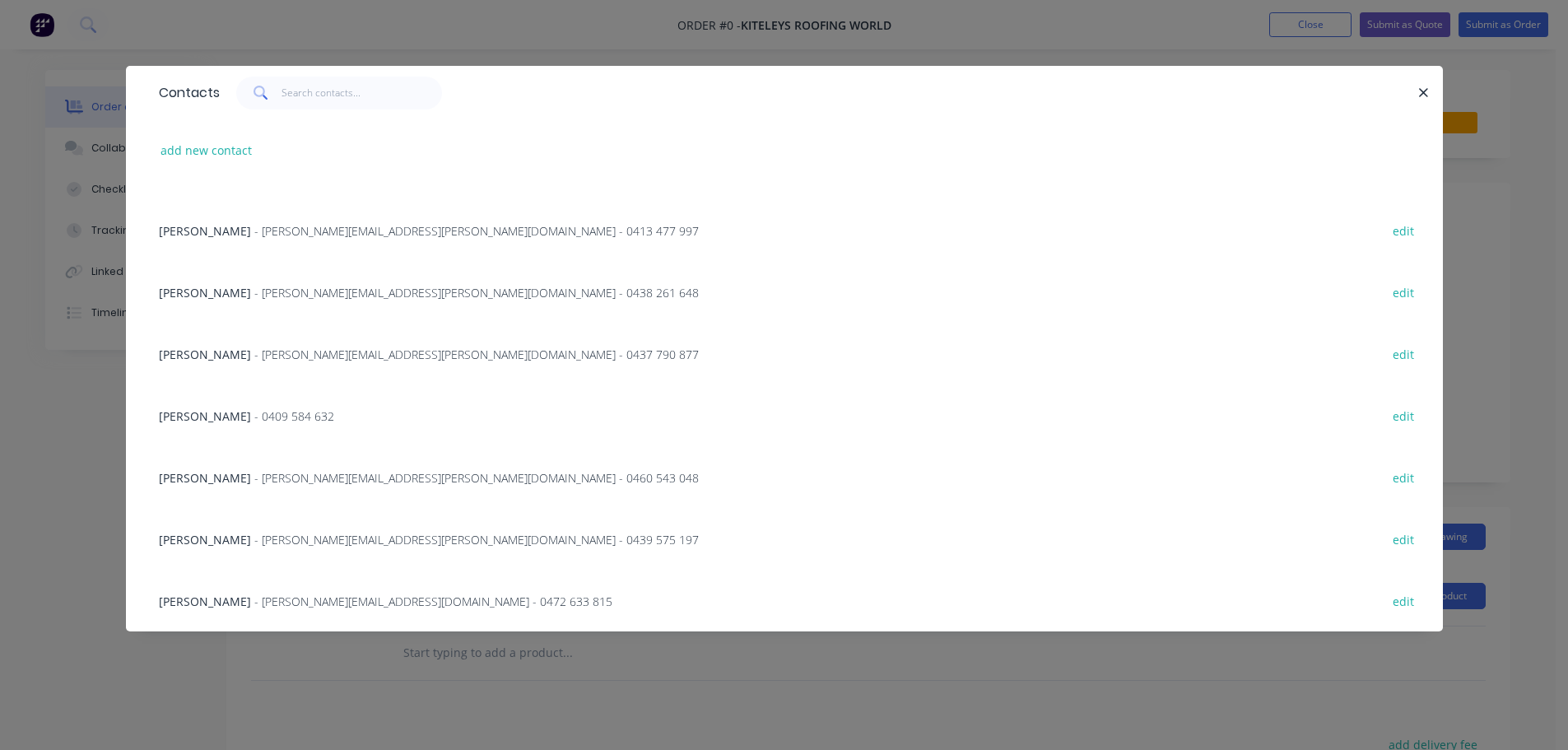
click at [289, 536] on span "- [PERSON_NAME][EMAIL_ADDRESS][PERSON_NAME][DOMAIN_NAME] - 0439 575 197" at bounding box center [477, 540] width 444 height 16
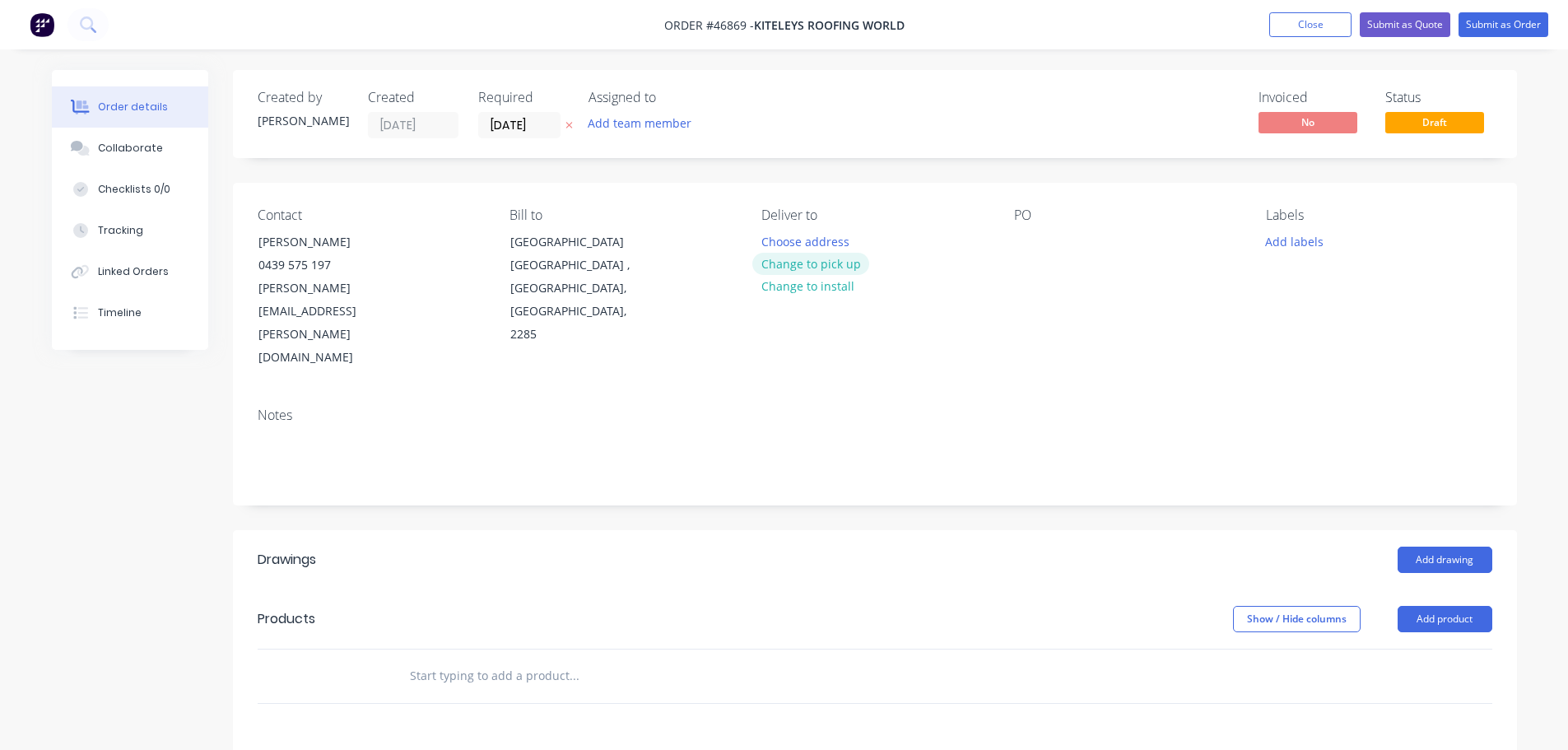
drag, startPoint x: 825, startPoint y: 271, endPoint x: 881, endPoint y: 239, distance: 64.5
click at [831, 272] on button "Change to pick up" at bounding box center [810, 264] width 116 height 23
click at [1015, 238] on div at bounding box center [1027, 241] width 26 height 23
click at [1028, 242] on div at bounding box center [1027, 241] width 26 height 23
click at [1443, 546] on button "Add drawing" at bounding box center [1445, 559] width 95 height 26
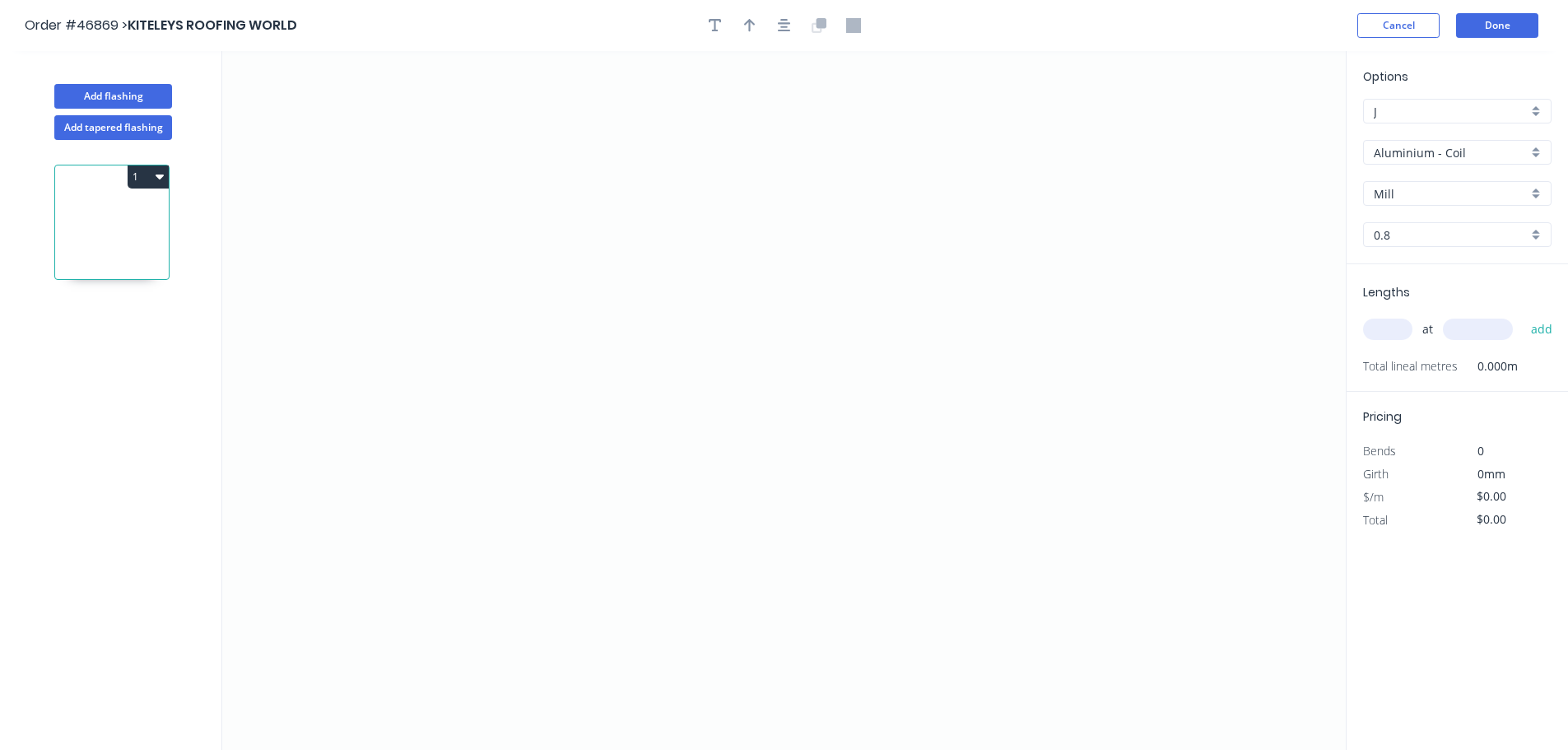
click at [1460, 156] on input "Aluminium - Coil" at bounding box center [1452, 153] width 154 height 18
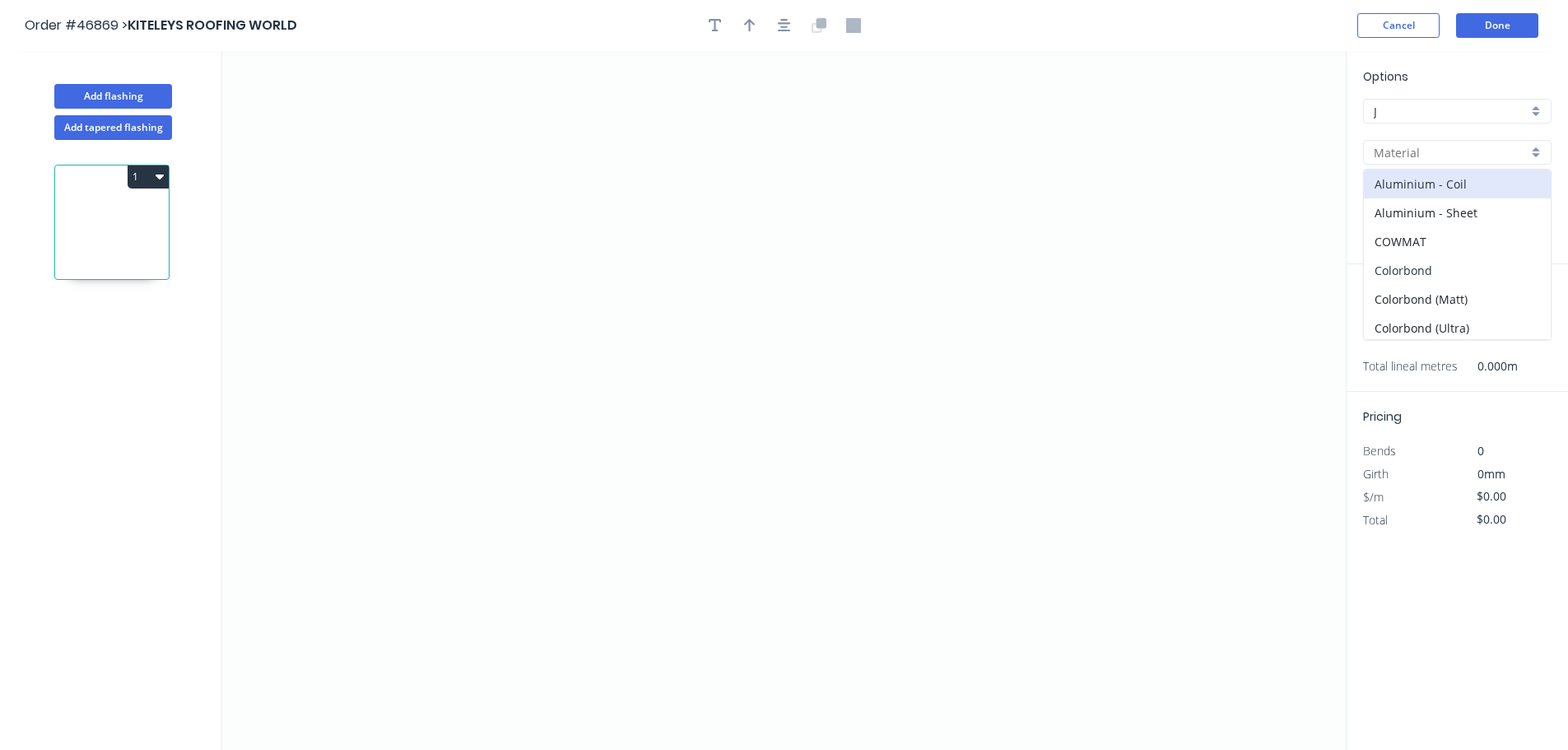
click at [1441, 279] on div "Colorbond" at bounding box center [1457, 271] width 187 height 28
type input "Colorbond"
type input "Basalt"
type input "0.55"
click at [1449, 190] on input "Basalt" at bounding box center [1452, 194] width 154 height 18
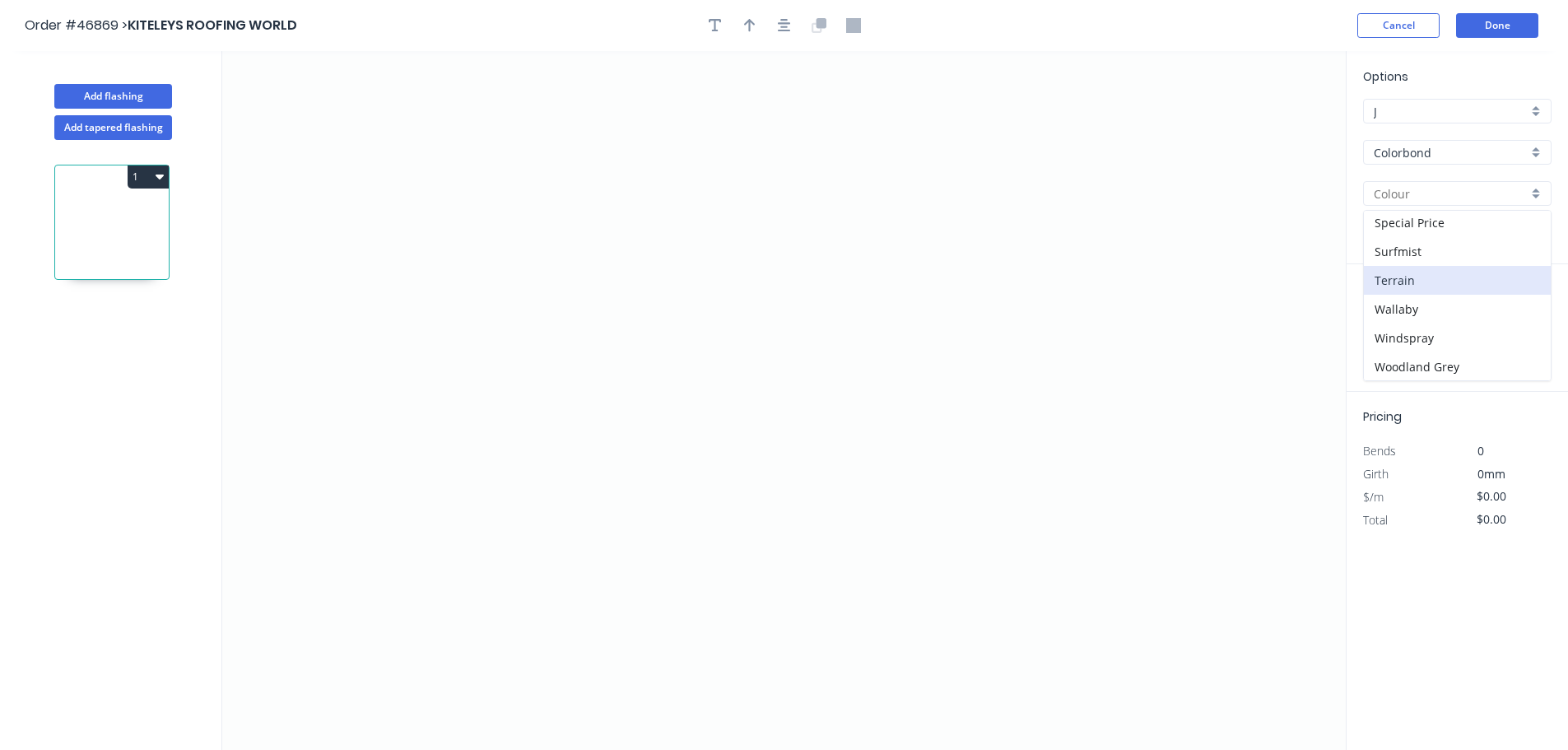
scroll to position [580, 0]
click at [1418, 258] on div "Surfmist" at bounding box center [1457, 251] width 187 height 28
type input "Surfmist"
click at [862, 235] on icon "0" at bounding box center [784, 401] width 1124 height 699
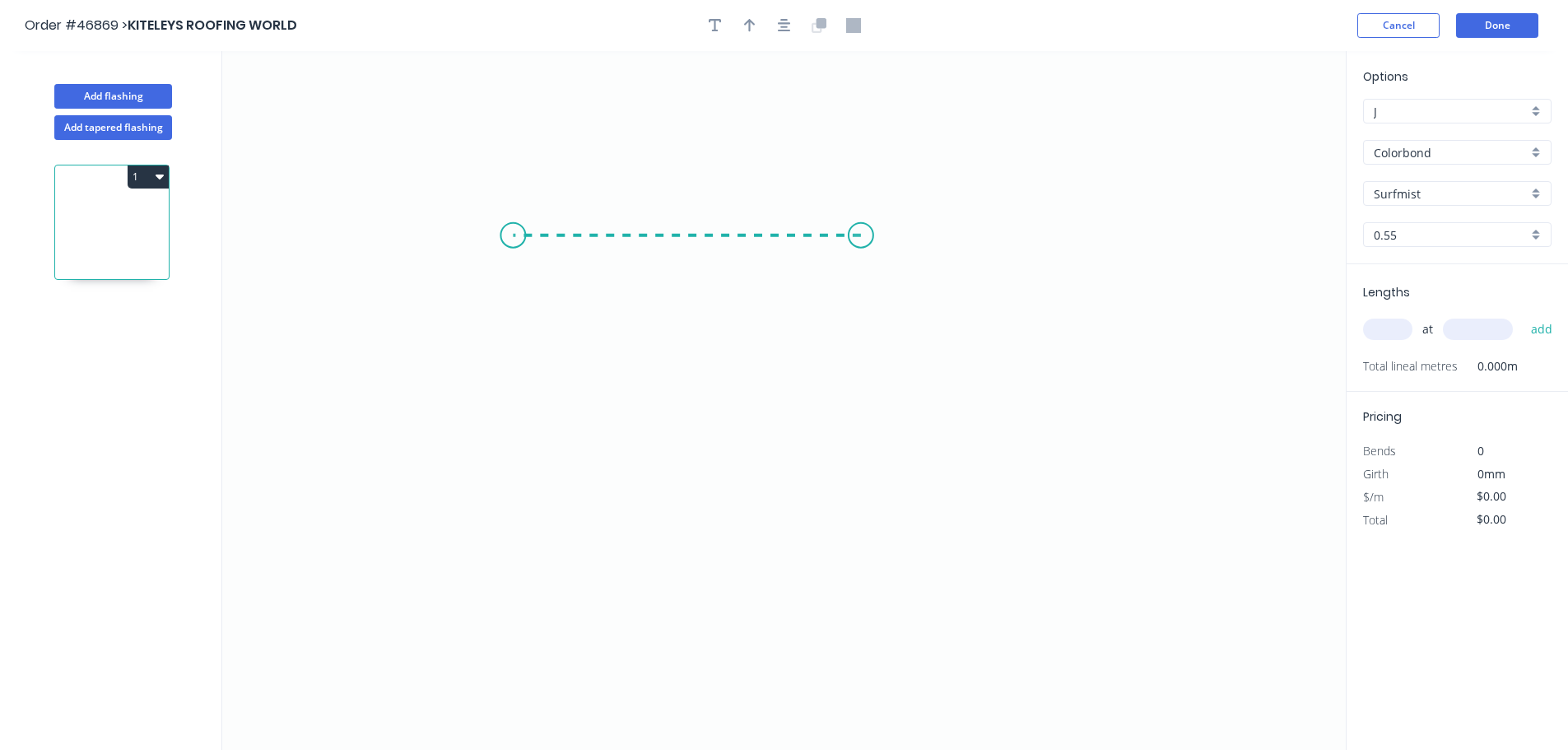
click at [511, 225] on icon "0" at bounding box center [784, 401] width 1124 height 699
click at [513, 617] on icon "0 ?" at bounding box center [784, 401] width 1124 height 699
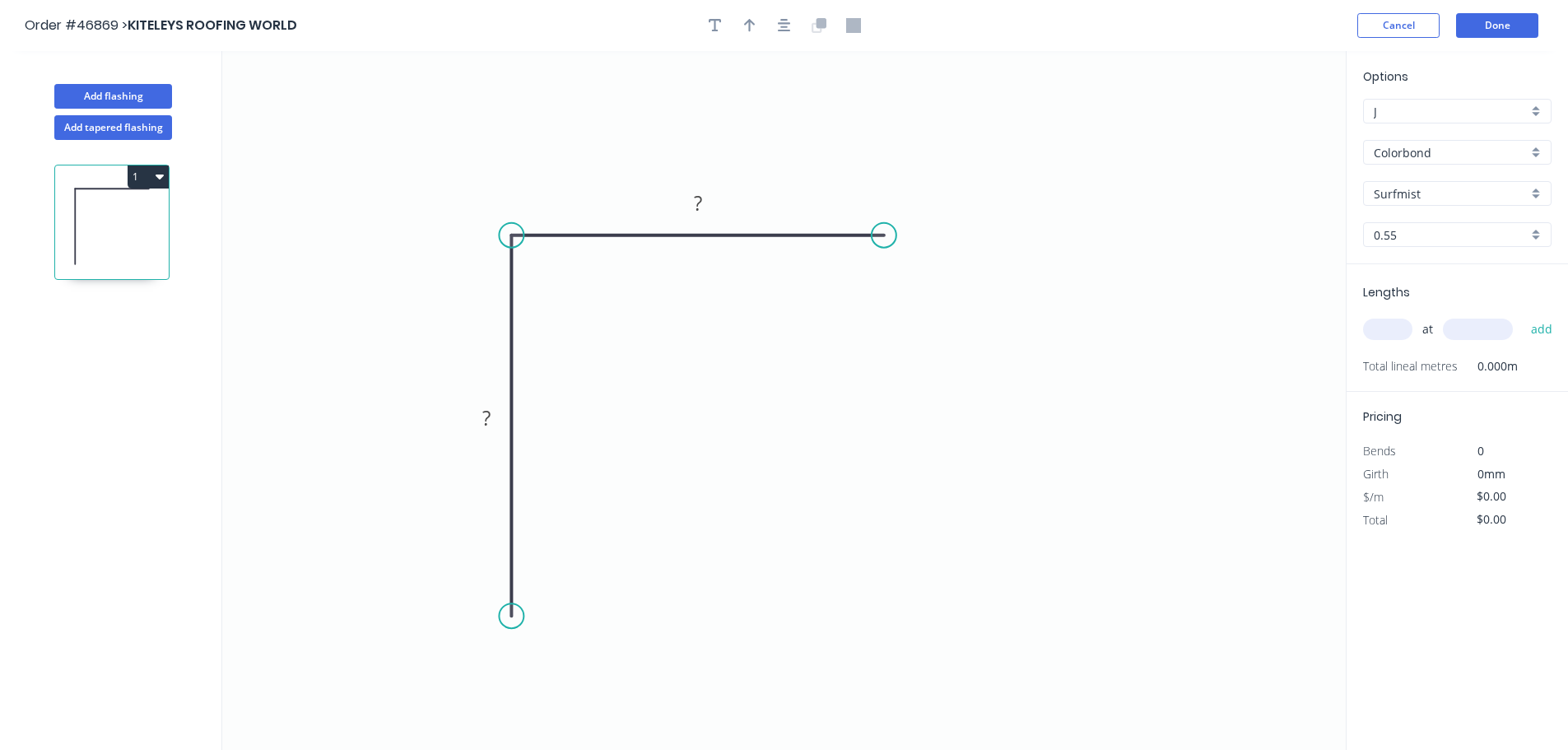
drag, startPoint x: 867, startPoint y: 230, endPoint x: 887, endPoint y: 235, distance: 20.6
click at [887, 235] on circle at bounding box center [883, 235] width 24 height 24
click at [920, 289] on div "Crush & Fold" at bounding box center [969, 291] width 165 height 34
click at [893, 277] on div "Flip bend" at bounding box center [960, 288] width 165 height 34
click at [536, 639] on div "Crush & Fold" at bounding box center [596, 637] width 165 height 34
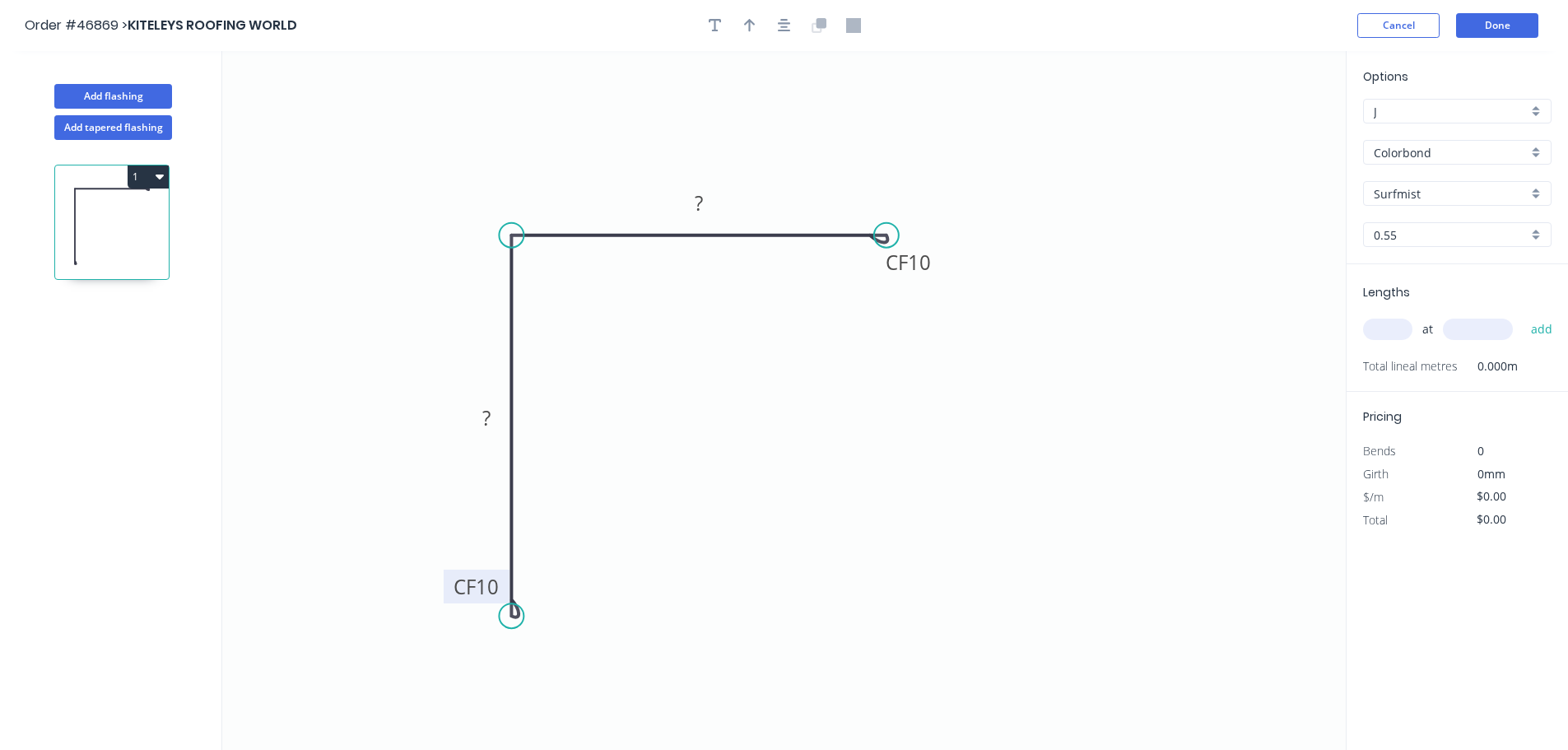
click at [489, 592] on tspan "10" at bounding box center [488, 587] width 23 height 27
type input "$7.35"
click at [753, 25] on icon "button" at bounding box center [750, 26] width 12 height 15
drag, startPoint x: 1265, startPoint y: 131, endPoint x: 818, endPoint y: 199, distance: 452.1
click at [818, 199] on icon at bounding box center [819, 179] width 15 height 53
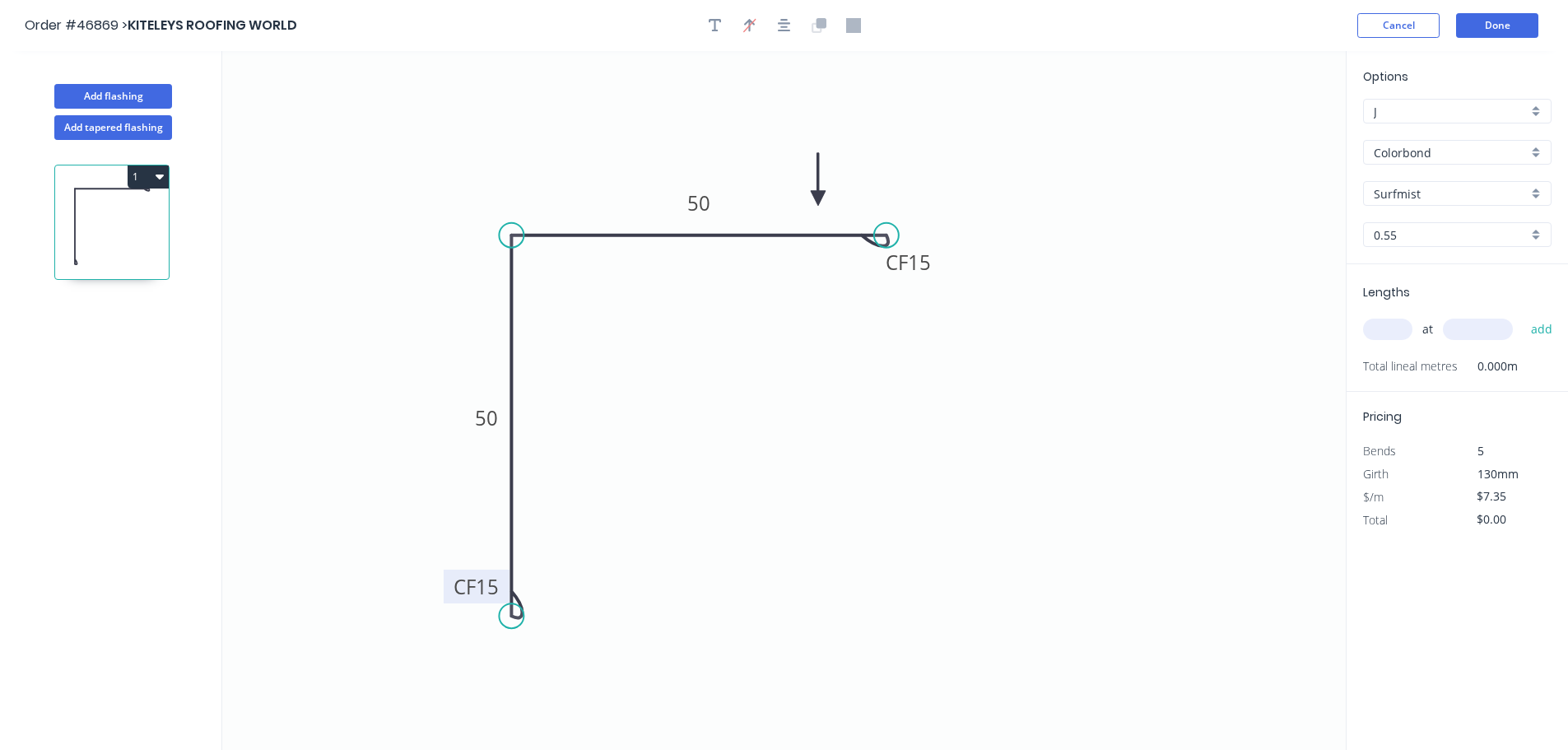
click at [1401, 328] on input "text" at bounding box center [1388, 329] width 49 height 22
type input "1"
type input "1200"
click at [1523, 315] on button "add" at bounding box center [1542, 328] width 39 height 28
type input "$8.82"
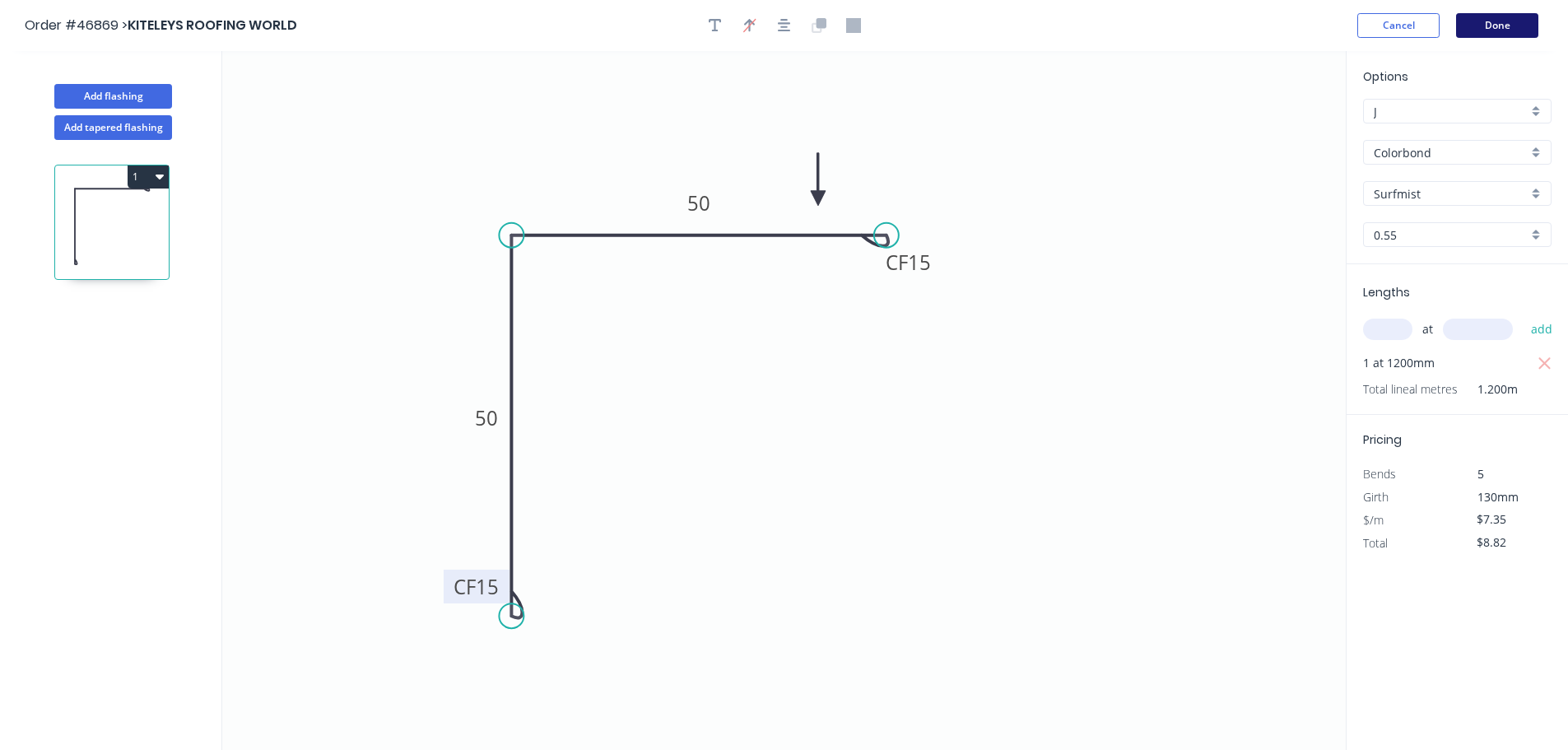
click at [1468, 23] on button "Done" at bounding box center [1498, 25] width 82 height 24
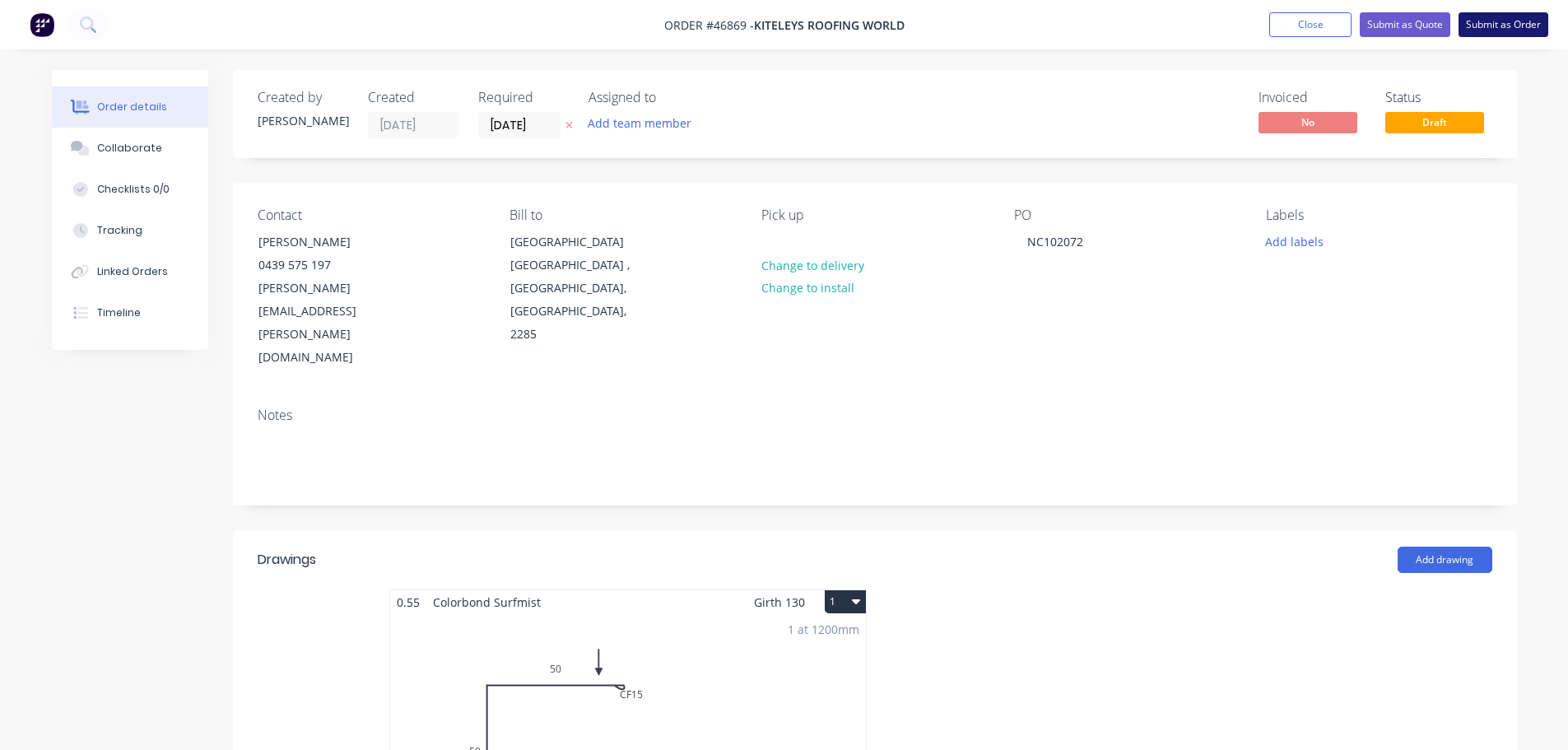
click at [1494, 34] on button "Submit as Order" at bounding box center [1503, 24] width 90 height 24
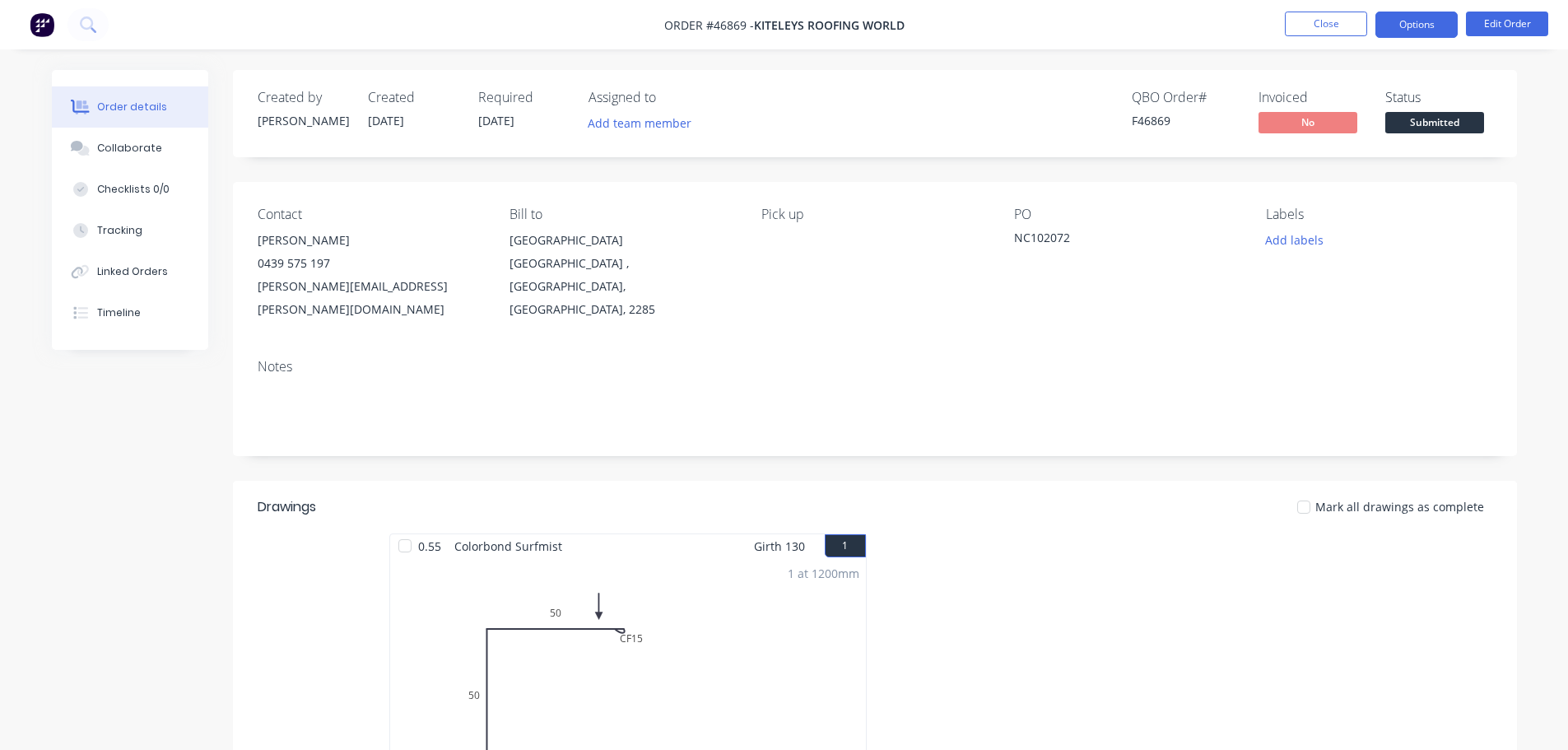
click at [1398, 28] on button "Options" at bounding box center [1417, 24] width 82 height 26
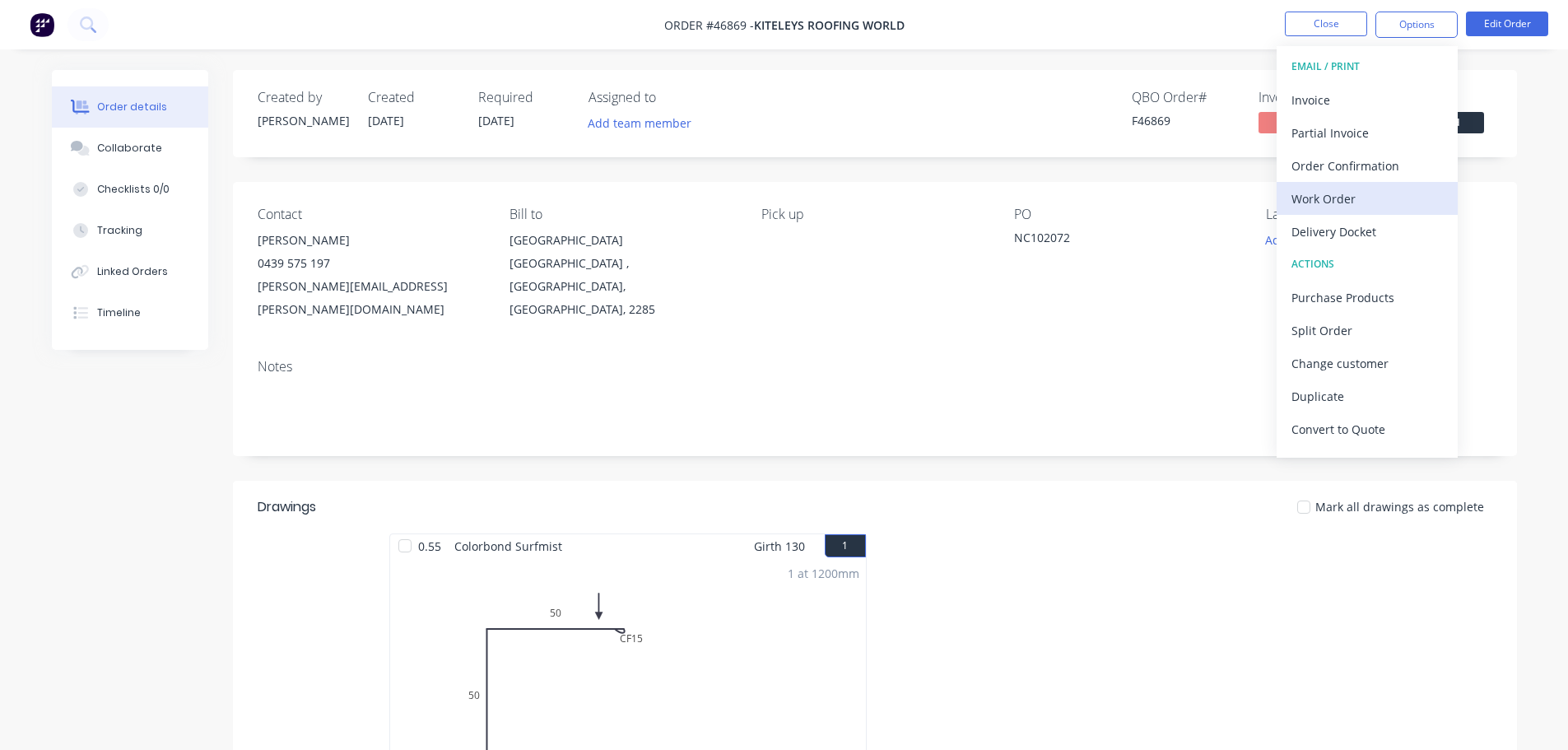
click at [1328, 199] on div "Work Order" at bounding box center [1367, 199] width 152 height 23
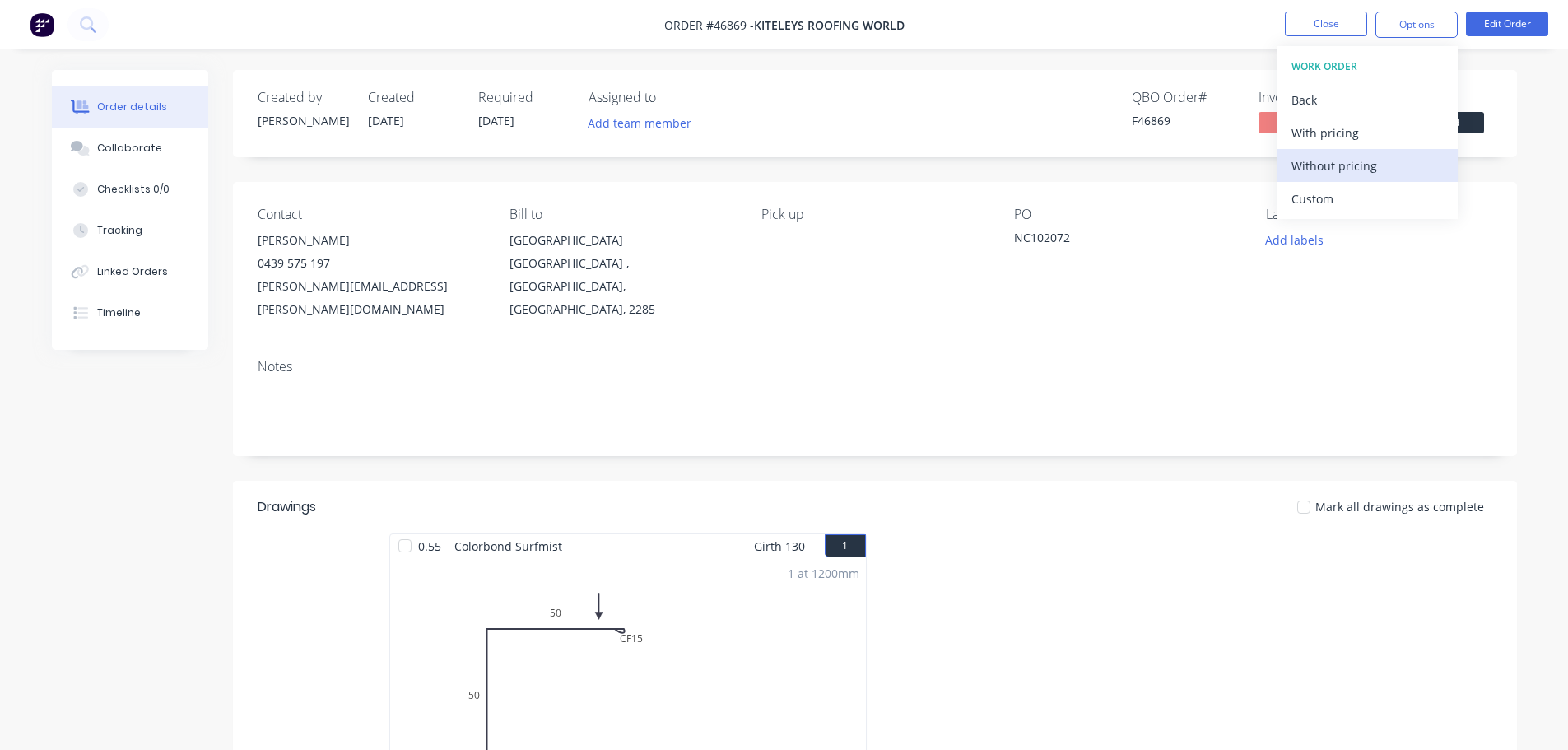
click at [1338, 158] on div "Without pricing" at bounding box center [1367, 166] width 152 height 23
click at [1473, 117] on span "Submitted" at bounding box center [1435, 122] width 99 height 21
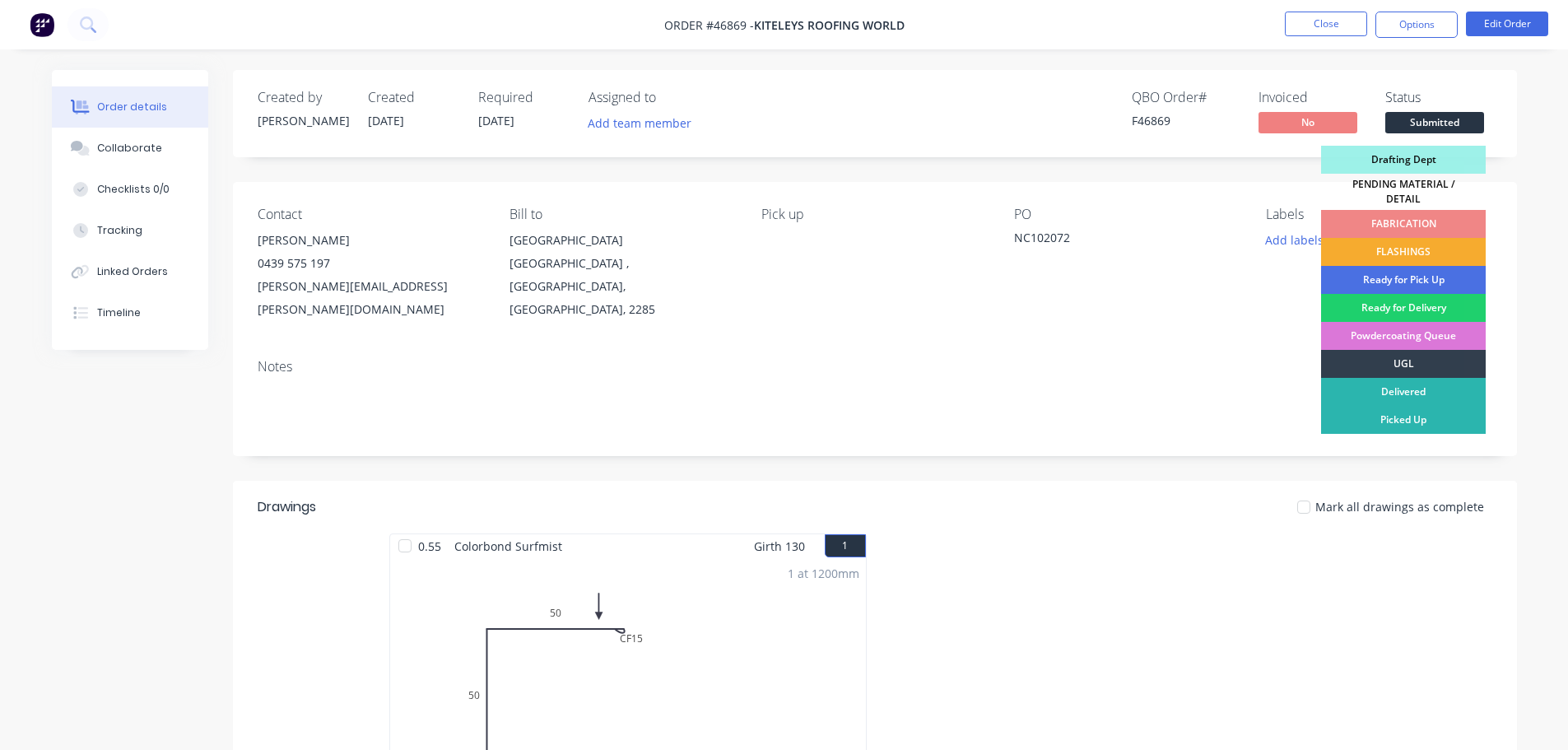
click at [1417, 241] on div "FLASHINGS" at bounding box center [1404, 251] width 164 height 28
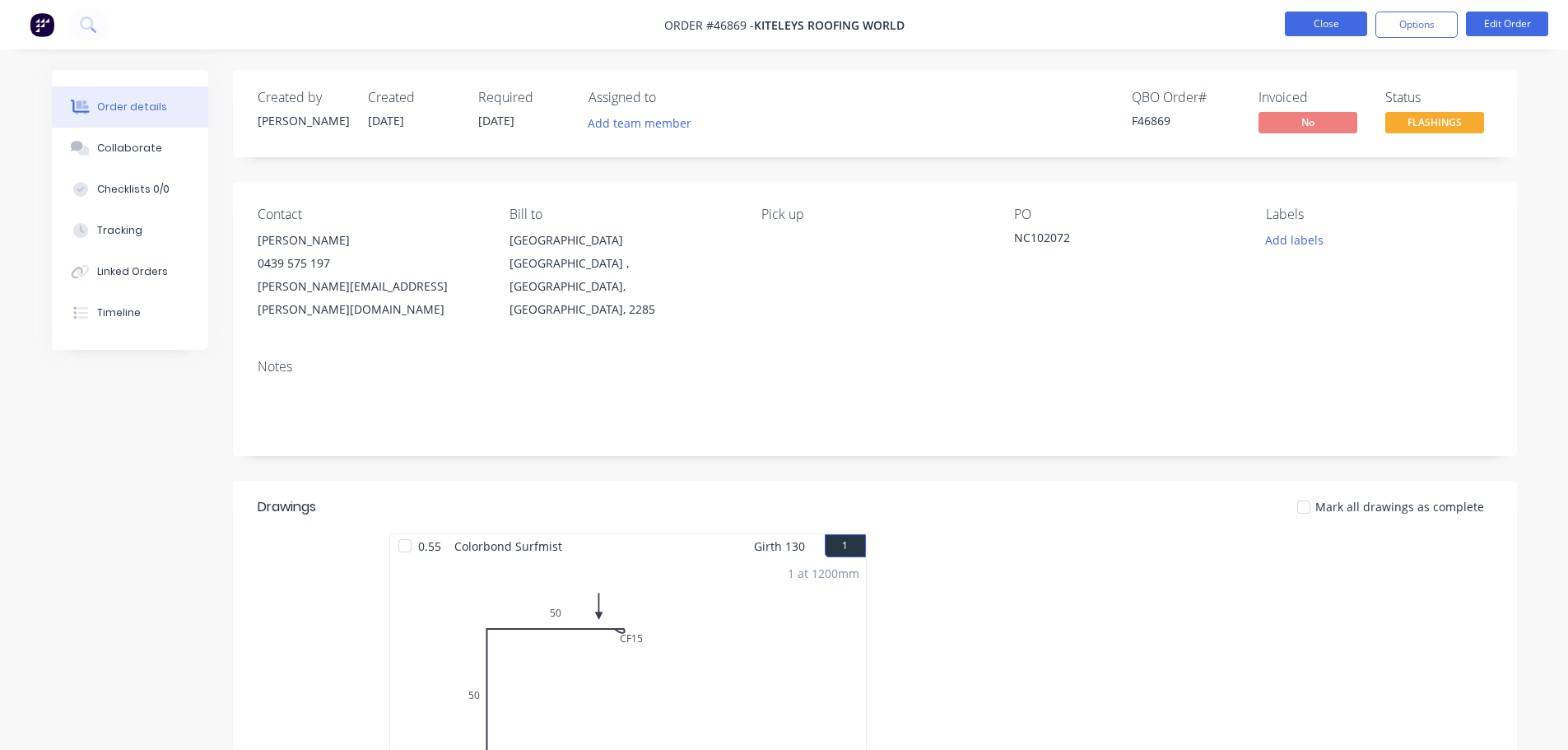
click at [1322, 13] on button "Close" at bounding box center [1326, 23] width 82 height 24
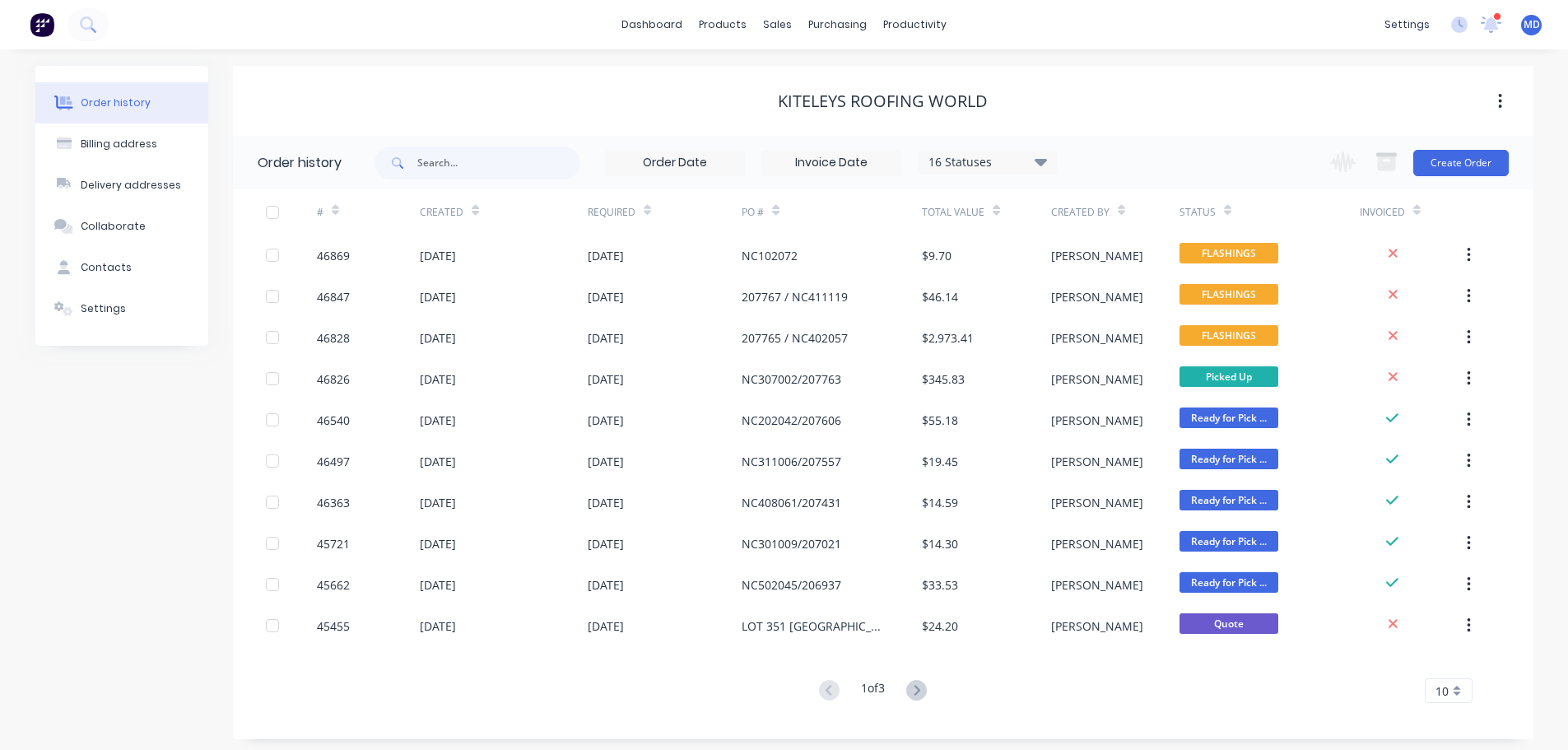
scroll to position [6, 0]
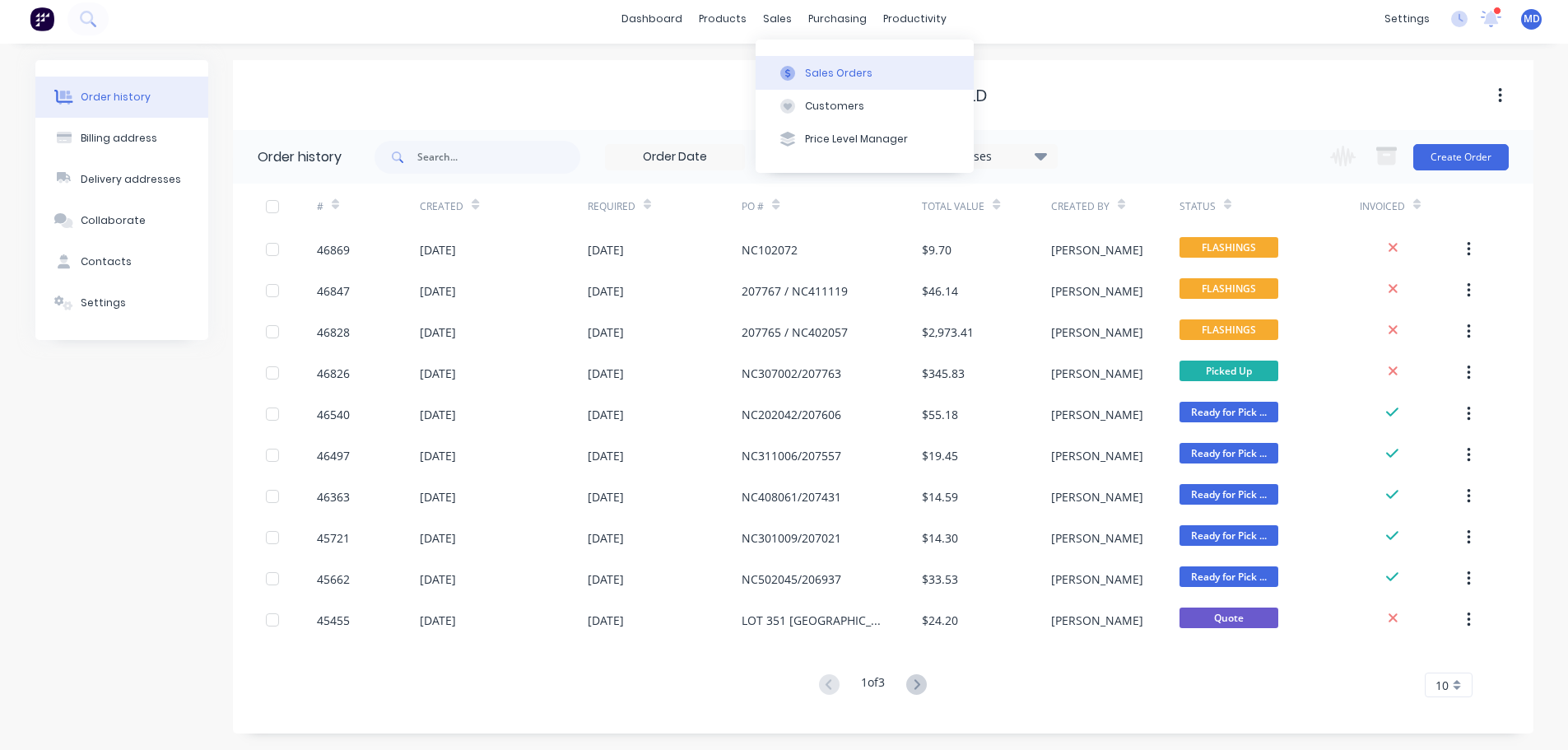
click at [803, 70] on button "Sales Orders" at bounding box center [865, 72] width 218 height 33
